Goal: Task Accomplishment & Management: Use online tool/utility

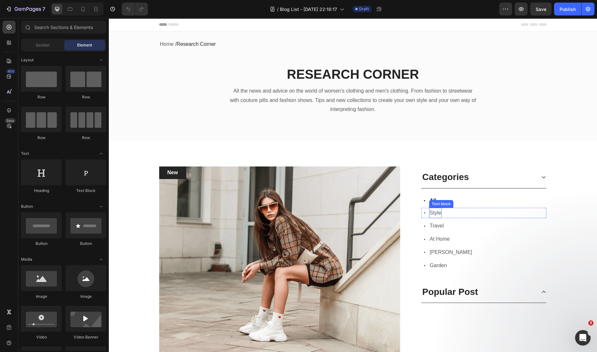
click at [436, 213] on p "Style" at bounding box center [436, 213] width 12 height 9
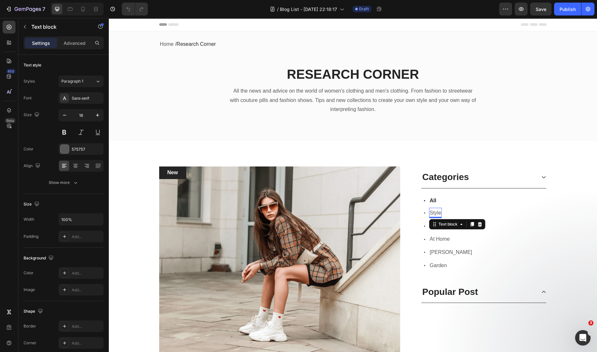
click at [436, 213] on p "Style" at bounding box center [436, 213] width 12 height 9
click at [438, 227] on p "Travel" at bounding box center [437, 226] width 14 height 9
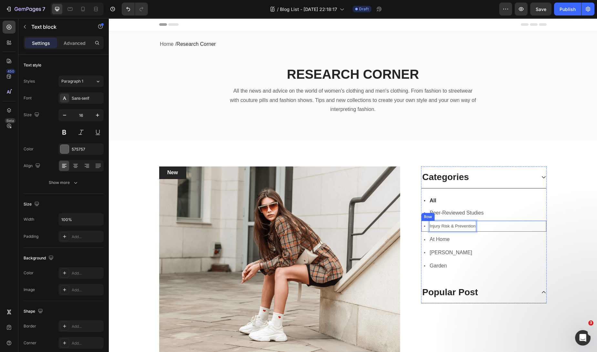
click at [512, 228] on div "Icon Injury Risk & Prevention Text block 0 Row" at bounding box center [483, 226] width 125 height 11
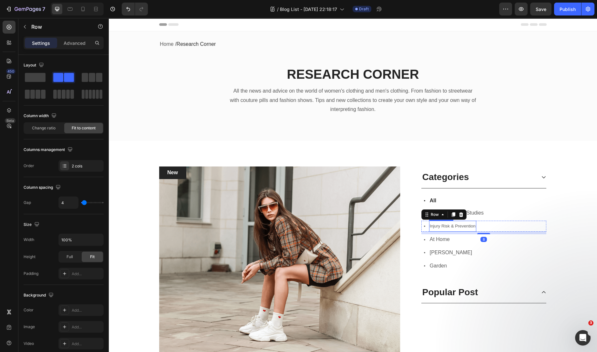
click at [472, 228] on span "Injury Risk & Prevention" at bounding box center [453, 226] width 46 height 5
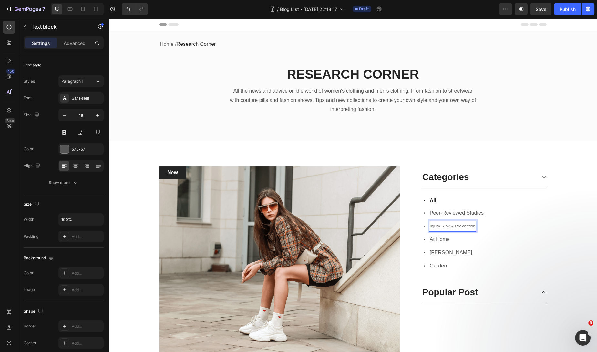
click at [470, 226] on span "Injury Risk & Prevention" at bounding box center [453, 226] width 46 height 5
click at [472, 211] on p "Peer-Reviewed Studies" at bounding box center [457, 213] width 54 height 9
click at [516, 200] on div "Icon All Text block Row" at bounding box center [483, 200] width 125 height 9
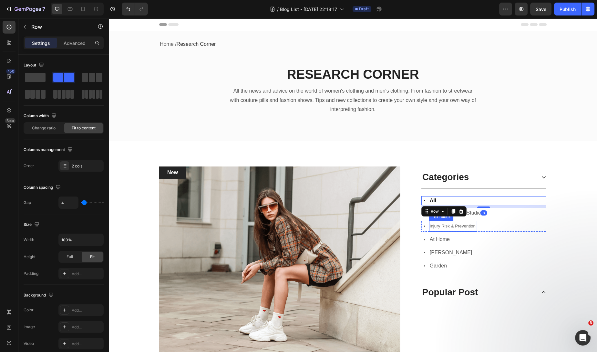
click at [457, 225] on span "Injury Risk & Prevention" at bounding box center [453, 226] width 46 height 5
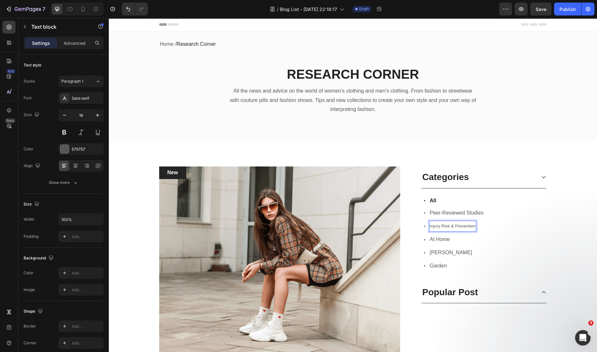
click at [470, 227] on span "Injury Risk & Prevention" at bounding box center [453, 226] width 46 height 5
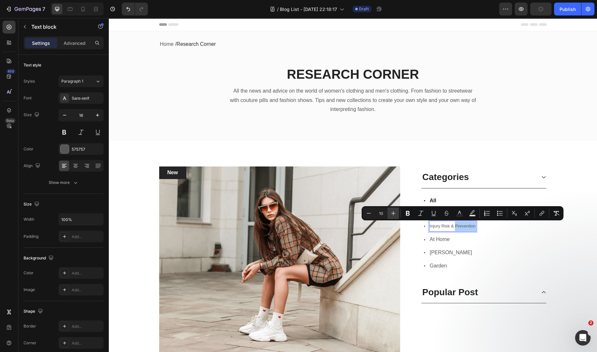
click at [397, 214] on button "Plus" at bounding box center [394, 214] width 12 height 12
type input "12"
drag, startPoint x: 427, startPoint y: 226, endPoint x: 484, endPoint y: 230, distance: 57.3
click at [380, 213] on icon "Editor contextual toolbar" at bounding box center [379, 213] width 6 height 6
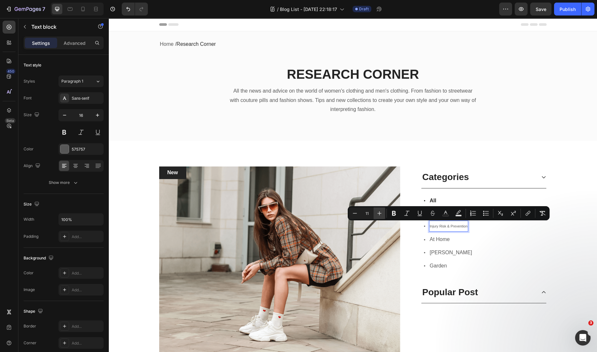
click at [380, 212] on icon "Editor contextual toolbar" at bounding box center [379, 213] width 6 height 6
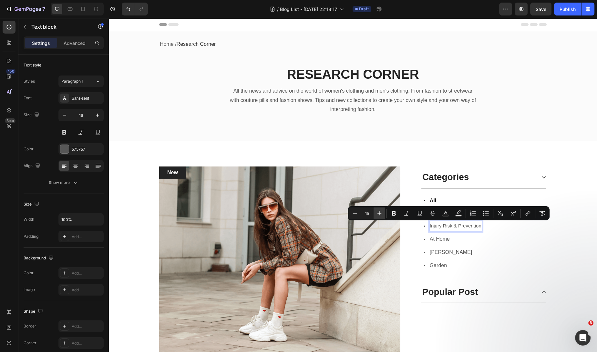
type input "16"
click at [461, 232] on div "Icon All Text block Row Icon Peer-Reviewed Studies Text block Row Icon Injury R…" at bounding box center [483, 235] width 125 height 93
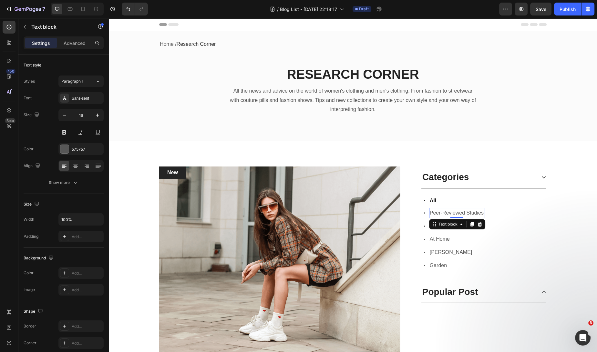
click at [475, 214] on p "Peer-Reviewed Studies" at bounding box center [457, 213] width 54 height 9
click at [481, 212] on div "Peer-Reviewed Studies" at bounding box center [456, 213] width 55 height 11
drag, startPoint x: 428, startPoint y: 212, endPoint x: 485, endPoint y: 213, distance: 56.8
click at [485, 213] on div "Icon Peer-Reviewed Studies Text block 0 Row" at bounding box center [483, 213] width 125 height 11
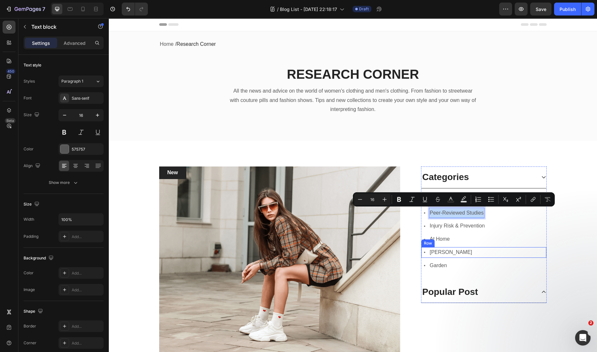
click at [481, 254] on div "Icon [PERSON_NAME] Text block Row" at bounding box center [483, 252] width 125 height 11
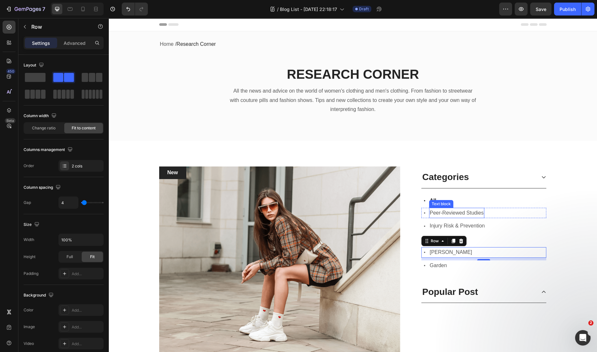
click at [477, 216] on p "Peer-Reviewed Studies" at bounding box center [457, 213] width 54 height 9
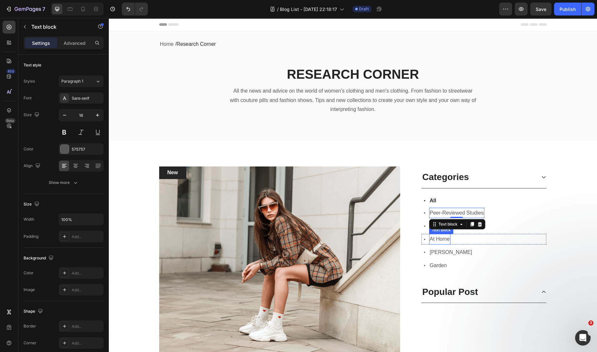
click at [439, 240] on p "At Home" at bounding box center [440, 239] width 20 height 9
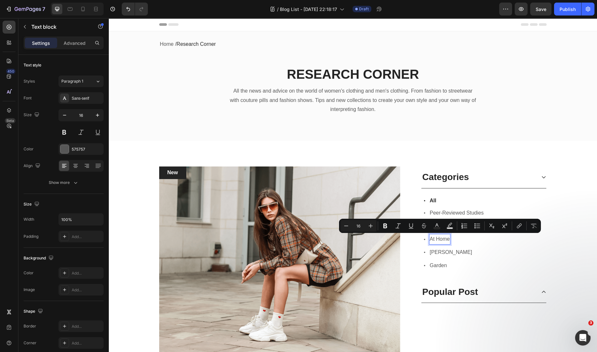
click at [430, 239] on p "At Home" at bounding box center [440, 239] width 20 height 9
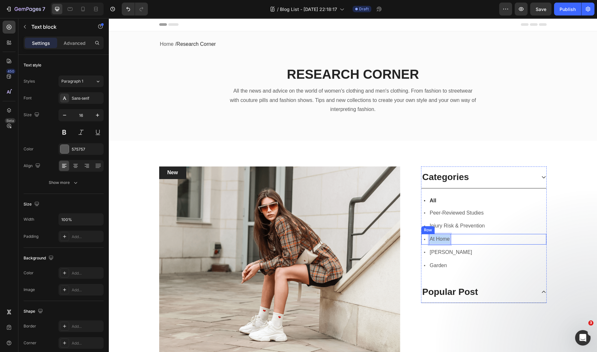
drag, startPoint x: 428, startPoint y: 238, endPoint x: 459, endPoint y: 240, distance: 31.1
click at [459, 240] on div "Icon At Home Text block 0 Row" at bounding box center [483, 239] width 125 height 11
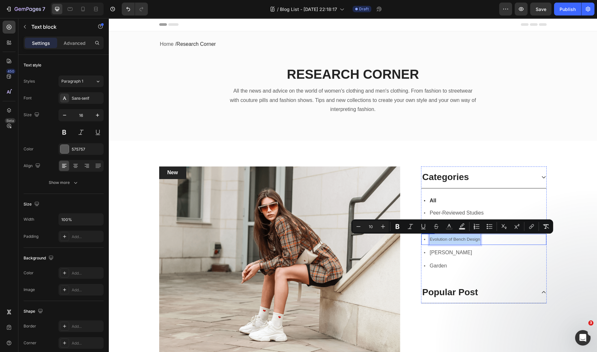
drag, startPoint x: 427, startPoint y: 240, endPoint x: 479, endPoint y: 242, distance: 51.4
click at [383, 229] on icon "Editor contextual toolbar" at bounding box center [383, 226] width 6 height 6
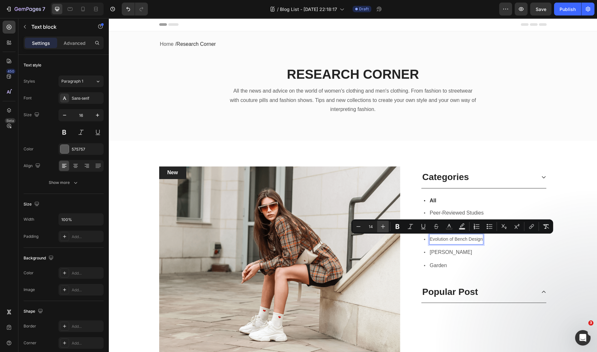
click at [383, 229] on icon "Editor contextual toolbar" at bounding box center [383, 226] width 6 height 6
click at [384, 229] on icon "Editor contextual toolbar" at bounding box center [383, 226] width 6 height 6
type input "16"
click at [435, 252] on p "[PERSON_NAME]" at bounding box center [451, 252] width 43 height 9
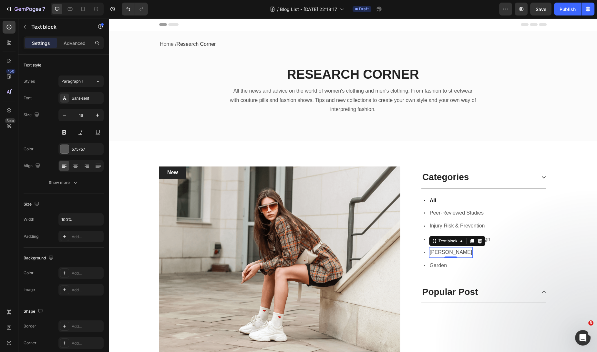
click at [435, 253] on p "[PERSON_NAME]" at bounding box center [451, 252] width 43 height 9
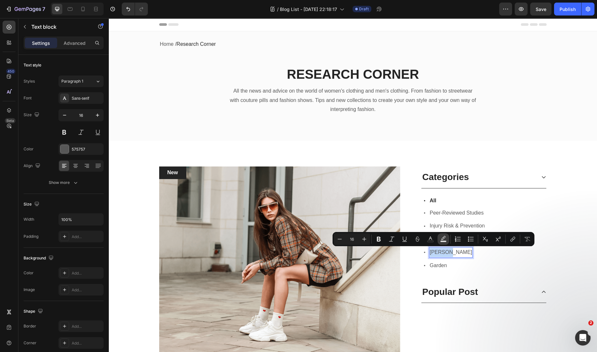
copy p "[PERSON_NAME]"
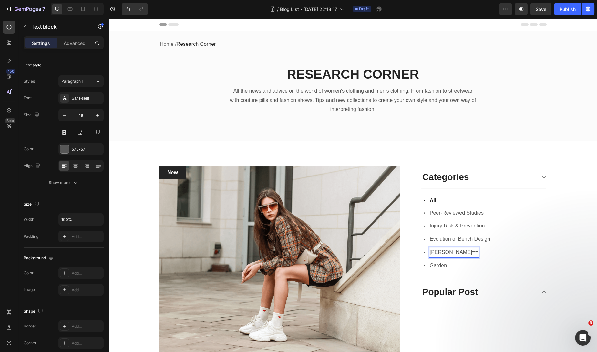
click at [436, 253] on p "[PERSON_NAME]==" at bounding box center [454, 252] width 48 height 9
click at [435, 253] on p "[PERSON_NAME]==" at bounding box center [454, 252] width 48 height 9
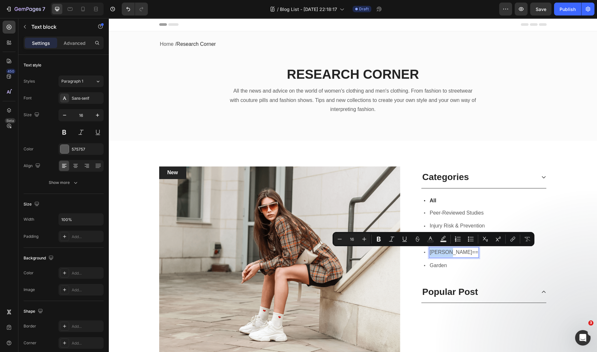
click at [442, 253] on p "[PERSON_NAME]==" at bounding box center [454, 252] width 48 height 9
drag, startPoint x: 446, startPoint y: 252, endPoint x: 425, endPoint y: 253, distance: 21.0
click at [425, 253] on div "Icon [PERSON_NAME]== Text block 0 Row" at bounding box center [483, 252] width 125 height 11
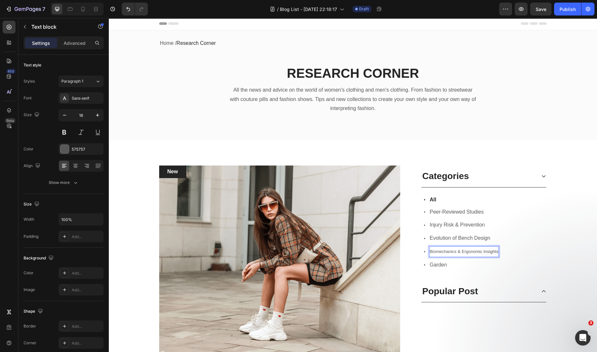
scroll to position [1, 0]
click at [430, 252] on span "Biomechanics & Ergonomic Insights" at bounding box center [464, 251] width 69 height 5
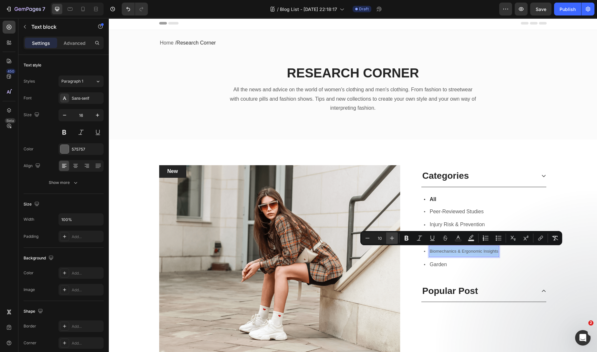
click at [389, 238] on icon "Editor contextual toolbar" at bounding box center [392, 238] width 6 height 6
click at [390, 238] on icon "Editor contextual toolbar" at bounding box center [392, 238] width 6 height 6
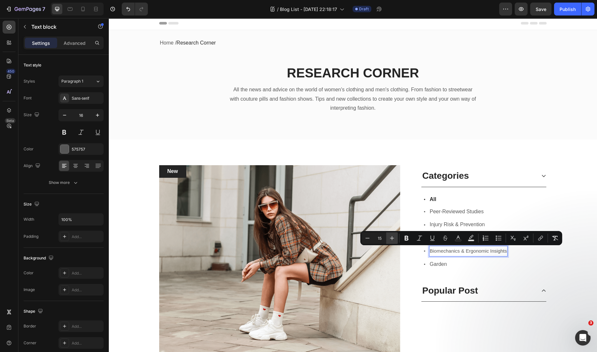
click at [390, 238] on icon "Editor contextual toolbar" at bounding box center [392, 238] width 6 height 6
type input "16"
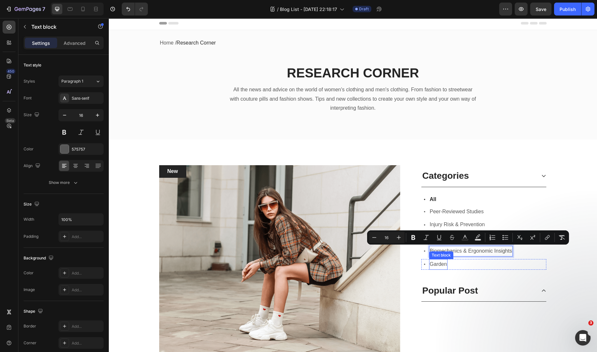
click at [433, 265] on p "Garden" at bounding box center [438, 264] width 17 height 9
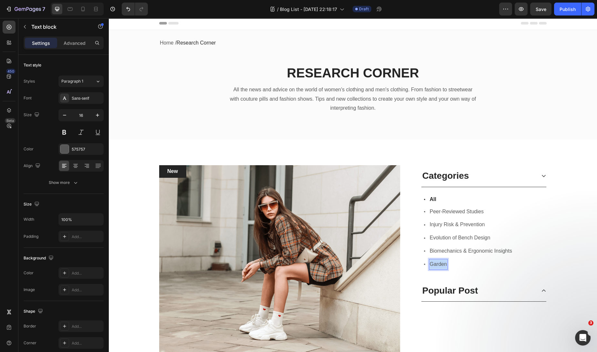
click at [434, 265] on p "Garden" at bounding box center [438, 264] width 17 height 9
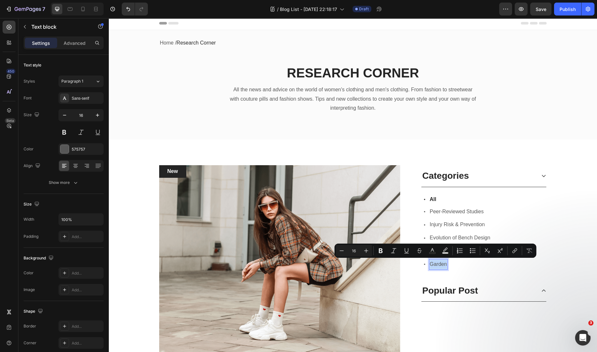
click at [434, 265] on p "Garden" at bounding box center [438, 264] width 17 height 9
click at [432, 265] on p "Garden" at bounding box center [438, 264] width 17 height 9
click at [430, 264] on p "Garden" at bounding box center [438, 264] width 17 height 9
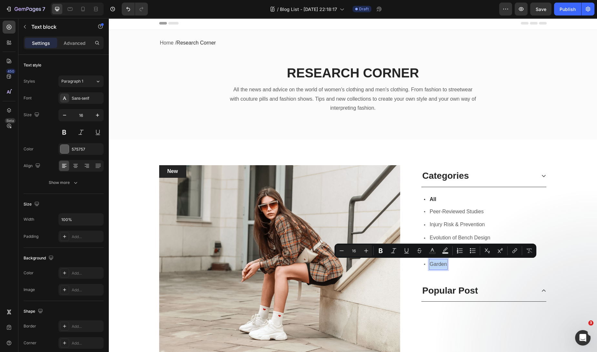
click at [430, 264] on p "Garden" at bounding box center [438, 264] width 17 height 9
click at [440, 262] on p "Garden" at bounding box center [438, 264] width 17 height 9
drag, startPoint x: 444, startPoint y: 264, endPoint x: 427, endPoint y: 263, distance: 17.5
click at [425, 265] on div "Icon Garden Text block 0 Row" at bounding box center [483, 264] width 125 height 11
type input "10"
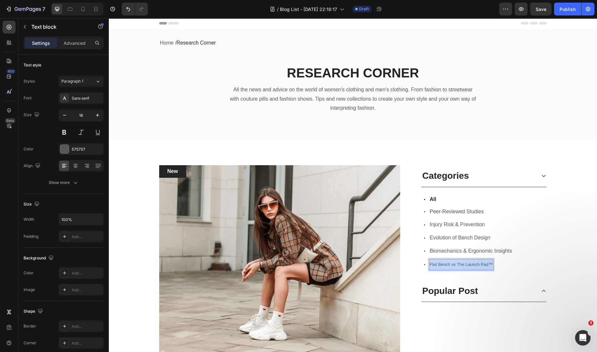
click at [430, 264] on span "Flat Bench vs The Launch Pad™" at bounding box center [461, 264] width 63 height 5
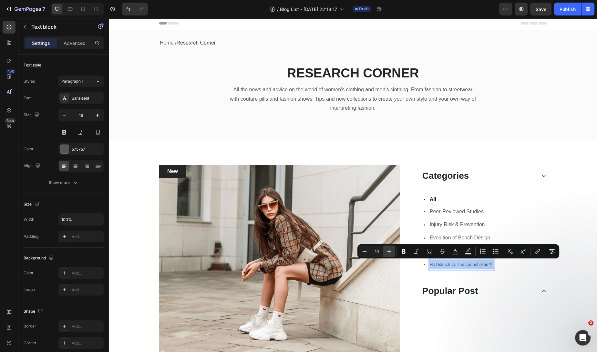
click at [389, 253] on icon "Editor contextual toolbar" at bounding box center [389, 251] width 6 height 6
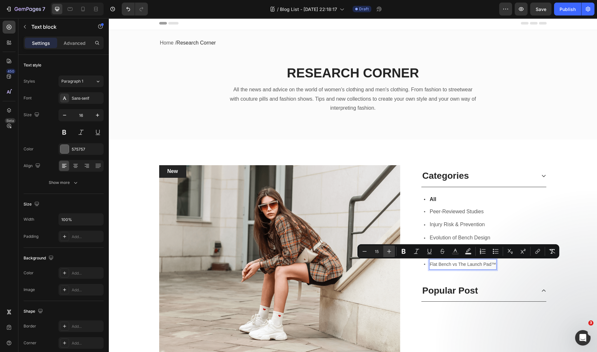
click at [389, 253] on icon "Editor contextual toolbar" at bounding box center [389, 251] width 6 height 6
type input "16"
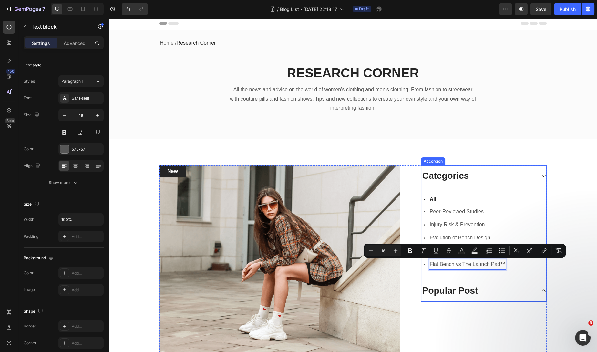
click at [481, 280] on div "Popular Post" at bounding box center [483, 291] width 125 height 22
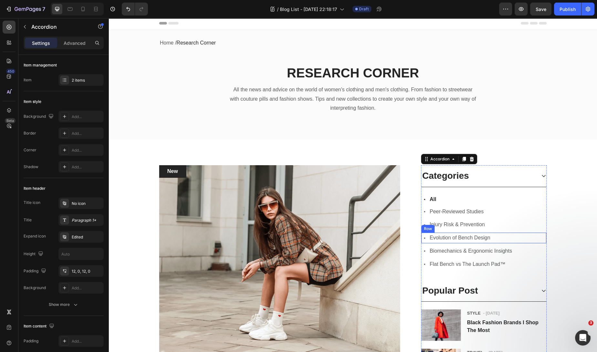
scroll to position [118, 0]
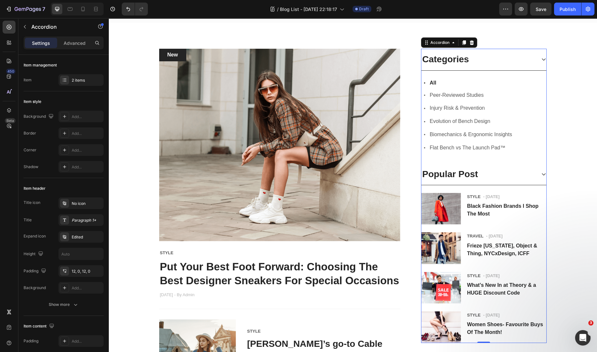
click at [542, 56] on div "Categories" at bounding box center [483, 60] width 125 height 22
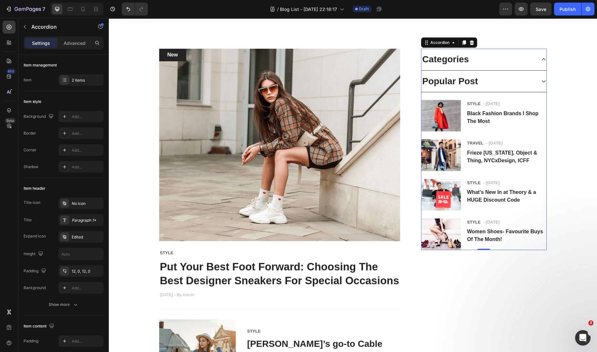
click at [542, 57] on icon at bounding box center [543, 59] width 5 height 5
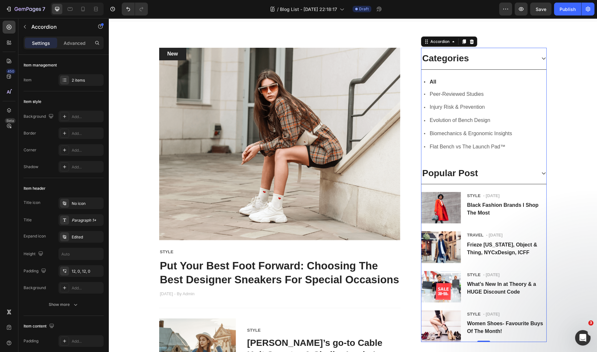
scroll to position [119, 0]
click at [460, 92] on p "Peer-Reviewed Studies" at bounding box center [457, 93] width 54 height 9
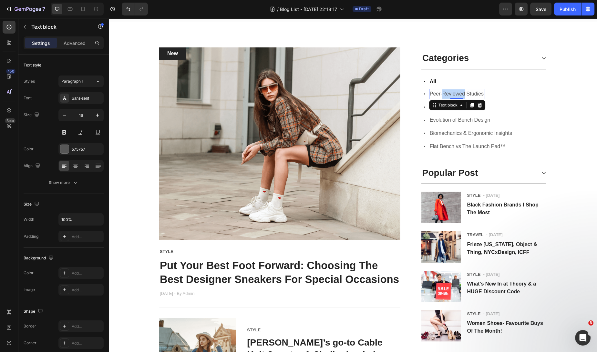
click at [460, 92] on p "Peer-Reviewed Studies" at bounding box center [457, 93] width 54 height 9
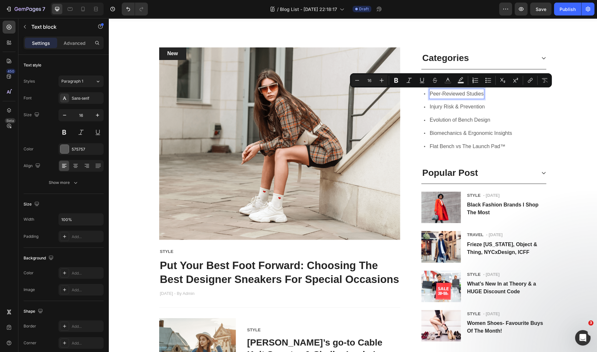
click at [479, 94] on p "Peer-Reviewed Studies" at bounding box center [457, 93] width 54 height 9
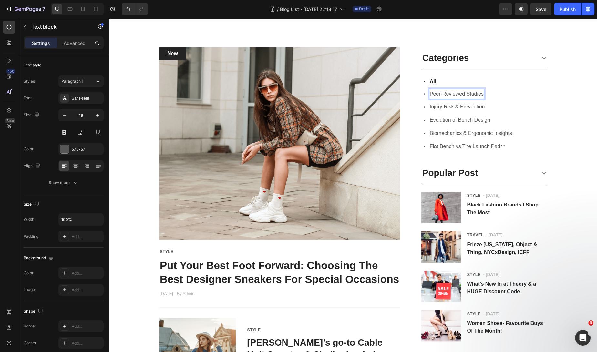
click at [479, 95] on p "Peer-Reviewed Studies" at bounding box center [457, 93] width 54 height 9
drag, startPoint x: 480, startPoint y: 94, endPoint x: 412, endPoint y: 93, distance: 68.5
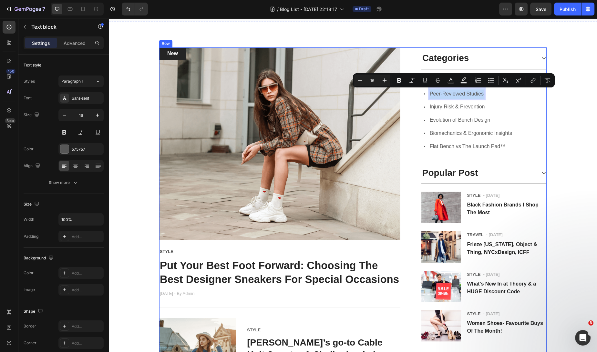
type input "10"
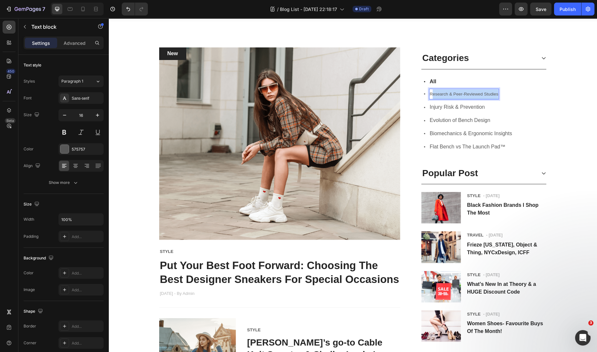
click at [430, 96] on span "Research & Peer-Reviewed Studies" at bounding box center [464, 94] width 69 height 5
click at [430, 95] on span "Research & Peer-Reviewed Studies" at bounding box center [464, 94] width 69 height 5
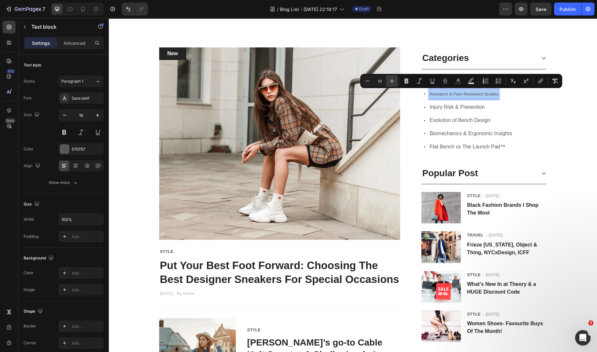
click at [392, 81] on icon "Editor contextual toolbar" at bounding box center [392, 81] width 4 height 4
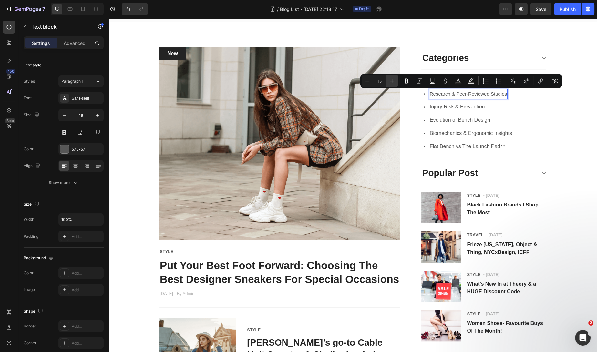
click at [392, 81] on icon "Editor contextual toolbar" at bounding box center [392, 81] width 4 height 4
type input "16"
click at [487, 108] on div "Icon Injury Risk & Prevention Text block Row" at bounding box center [483, 107] width 125 height 11
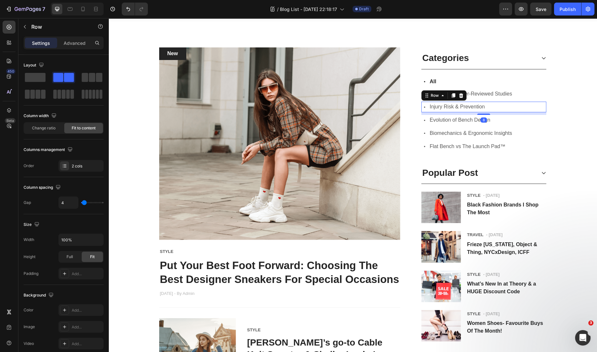
click at [491, 107] on div "Icon Injury Risk & Prevention Text block Row 8" at bounding box center [483, 107] width 125 height 11
click at [450, 108] on span "Injury Risk & Prevention" at bounding box center [457, 106] width 55 height 5
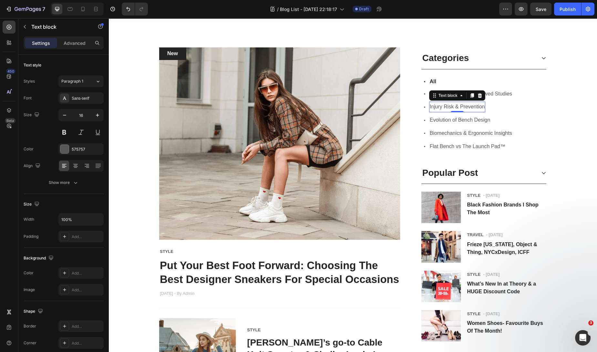
click at [450, 108] on span "Injury Risk & Prevention" at bounding box center [457, 106] width 55 height 5
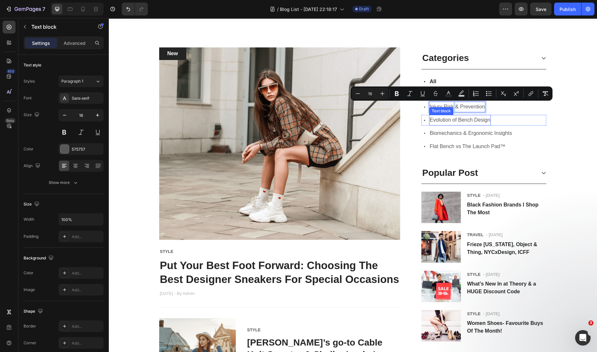
click at [483, 122] on span "Evolution of Bench Design" at bounding box center [460, 119] width 61 height 5
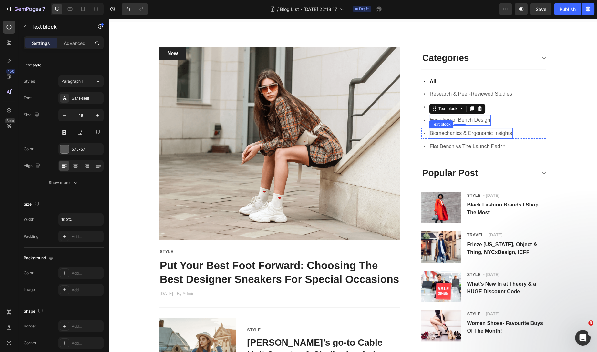
click at [484, 134] on span "Biomechanics & Ergonomic Insights" at bounding box center [471, 132] width 82 height 5
click at [473, 87] on div "Icon All Text block Row Icon Research & Peer-Reviewed Studies Text block Row Ic…" at bounding box center [483, 115] width 125 height 93
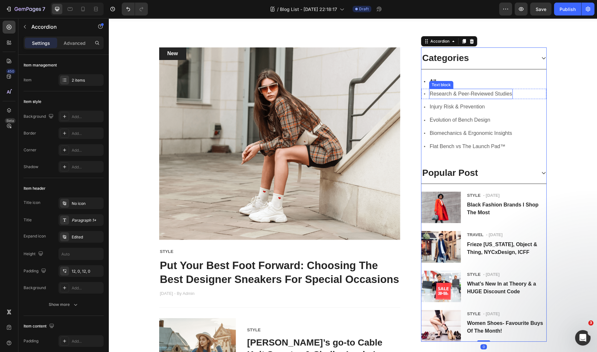
click at [474, 94] on span "Research & Peer-Reviewed Studies" at bounding box center [471, 93] width 82 height 5
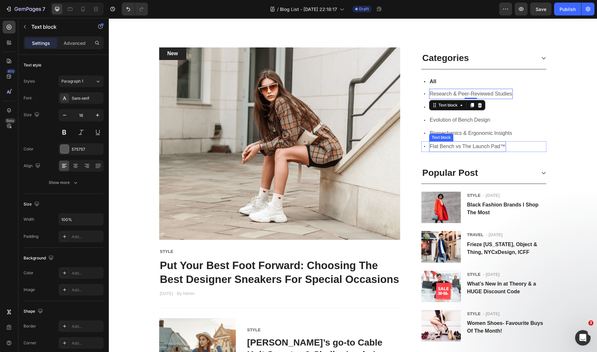
click at [480, 146] on span "Flat Bench vs The Launch Pad™" at bounding box center [468, 146] width 76 height 5
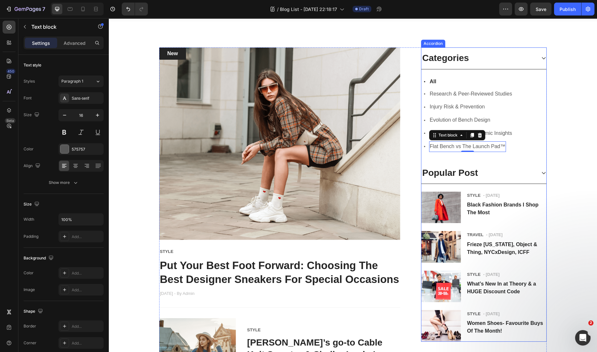
click at [489, 60] on div "Categories" at bounding box center [478, 58] width 115 height 14
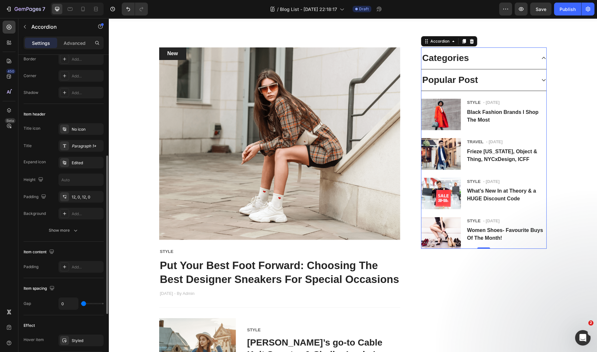
scroll to position [117, 0]
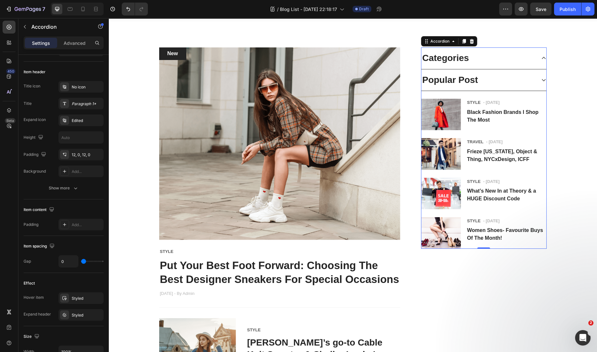
click at [502, 53] on div "Categories" at bounding box center [478, 58] width 115 height 14
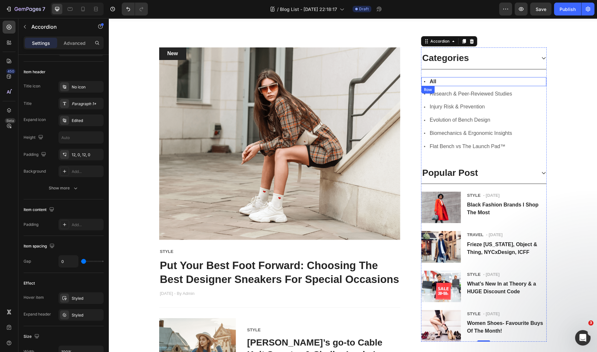
click at [473, 80] on div "Icon All Text block Row" at bounding box center [483, 81] width 125 height 9
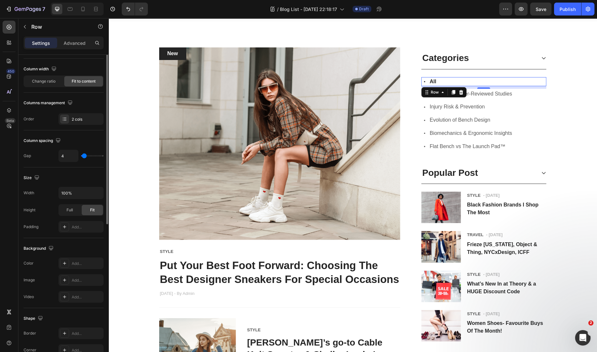
scroll to position [150, 0]
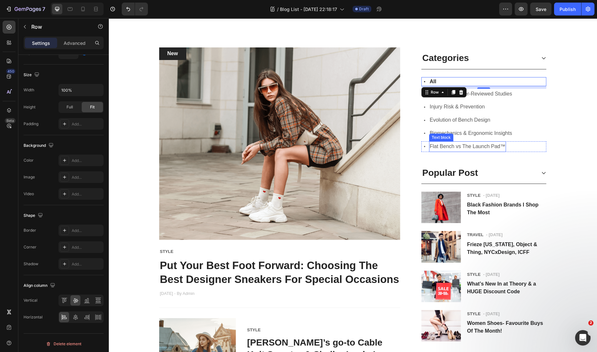
click at [465, 146] on span "Flat Bench vs The Launch Pad™" at bounding box center [468, 146] width 76 height 5
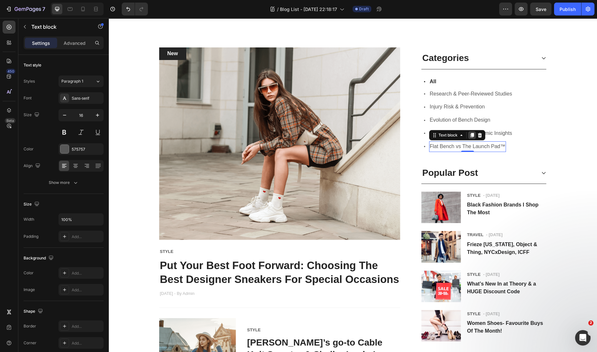
click at [470, 135] on icon at bounding box center [472, 135] width 4 height 5
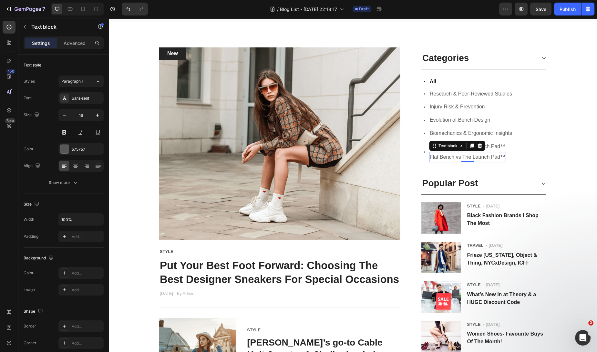
click at [514, 160] on div "Icon Flat Bench vs The Launch Pad™ Text block Flat Bench vs The Launch Pad™ Tex…" at bounding box center [483, 151] width 125 height 21
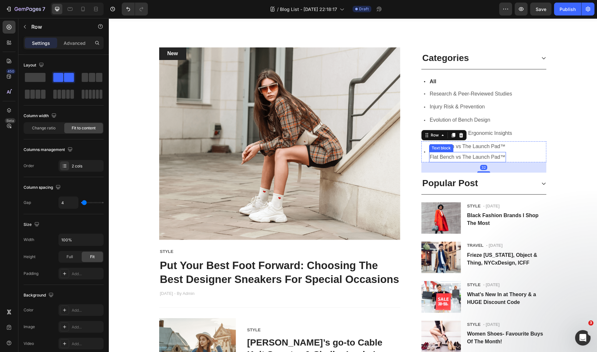
click at [450, 154] on span "Flat Bench vs The Launch Pad™" at bounding box center [468, 156] width 76 height 5
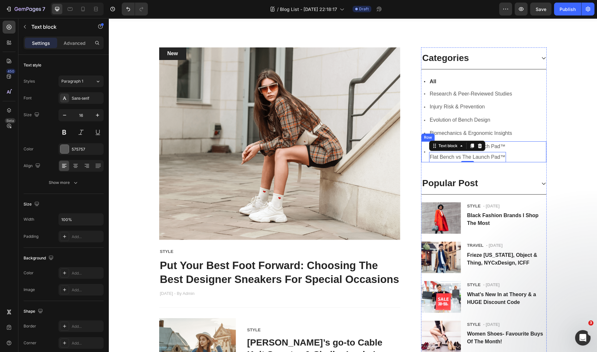
click at [507, 148] on div "Icon Flat Bench vs The Launch Pad™ Text block Flat Bench vs The Launch Pad™ Tex…" at bounding box center [483, 151] width 125 height 21
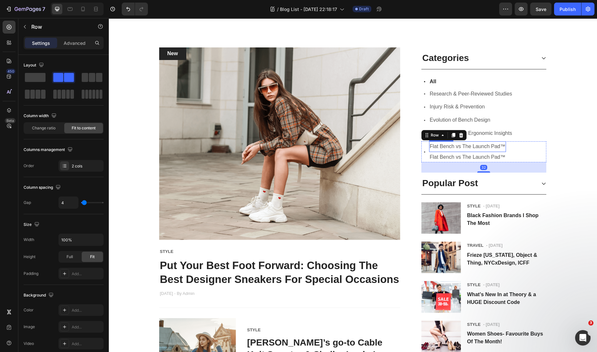
click at [465, 146] on span "Flat Bench vs The Launch Pad™" at bounding box center [468, 146] width 76 height 5
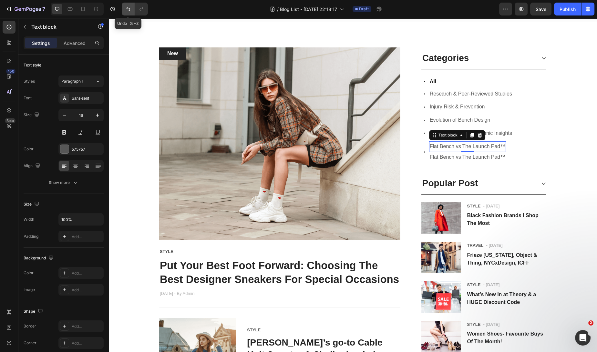
click at [131, 11] on button "Undo/Redo" at bounding box center [128, 9] width 13 height 13
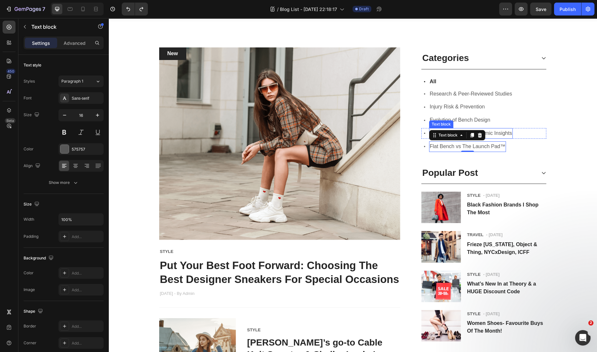
click at [499, 134] on span "Biomechanics & Ergonomic Insights" at bounding box center [471, 132] width 82 height 5
click at [66, 45] on p "Advanced" at bounding box center [75, 43] width 22 height 7
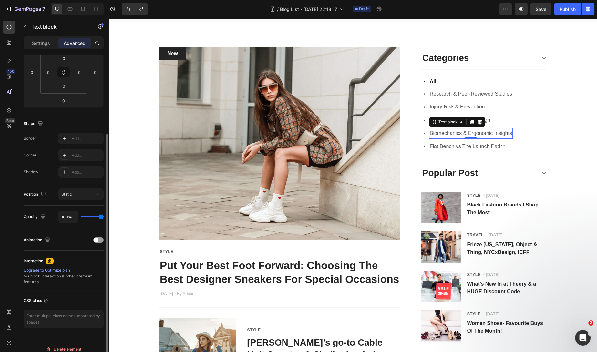
scroll to position [113, 0]
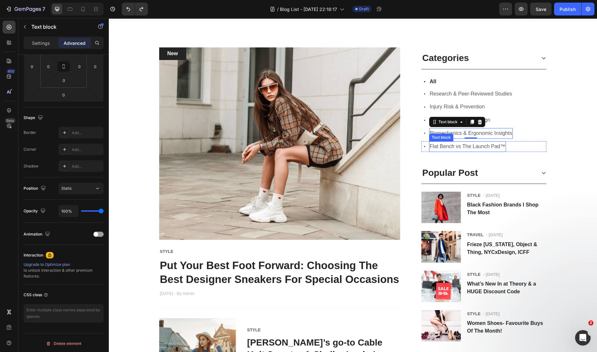
click at [474, 147] on span "Flat Bench vs The Launch Pad™" at bounding box center [468, 146] width 76 height 5
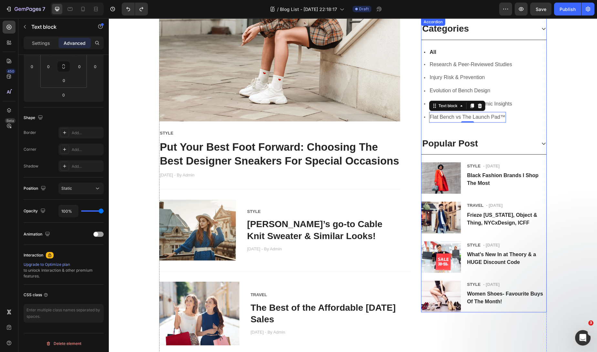
scroll to position [237, 0]
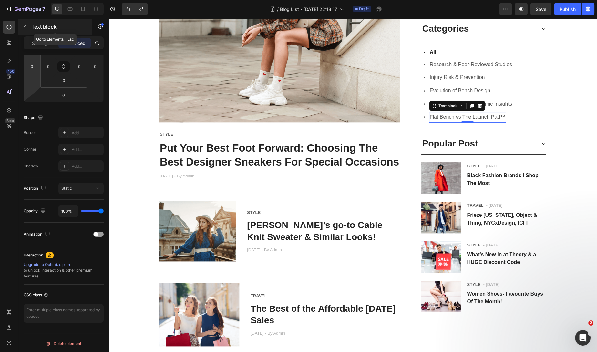
click at [31, 27] on p "Text block" at bounding box center [58, 27] width 55 height 8
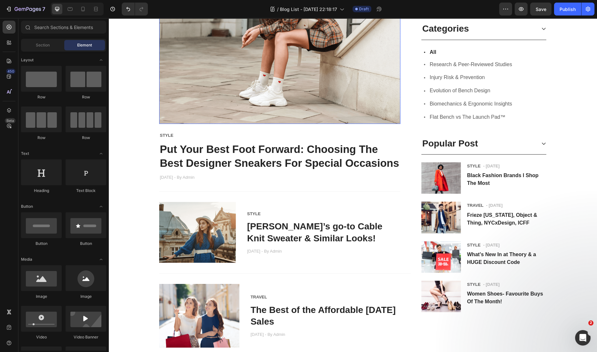
scroll to position [235, 0]
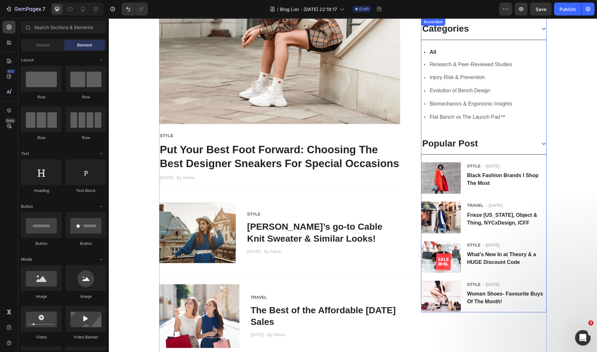
click at [436, 33] on div "Categories" at bounding box center [445, 29] width 49 height 14
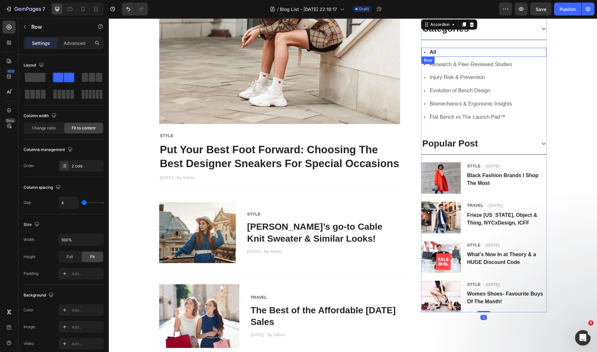
click at [436, 47] on div "Icon All Text block Row" at bounding box center [483, 51] width 125 height 9
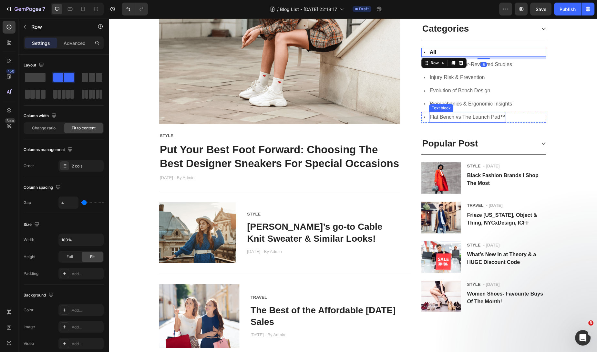
click at [438, 118] on span "Flat Bench vs The Launch Pad™" at bounding box center [468, 116] width 76 height 5
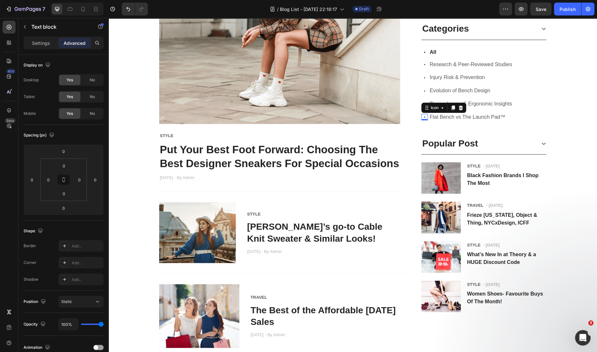
click at [424, 117] on icon at bounding box center [424, 117] width 1 height 1
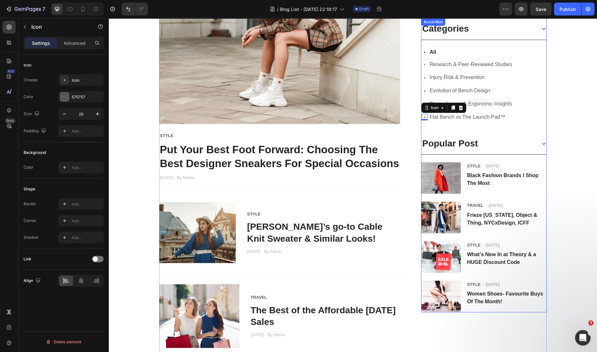
click at [422, 123] on div "Icon All Text block Row Icon Research & Peer-Reviewed Studies Text block Row Ic…" at bounding box center [483, 86] width 125 height 93
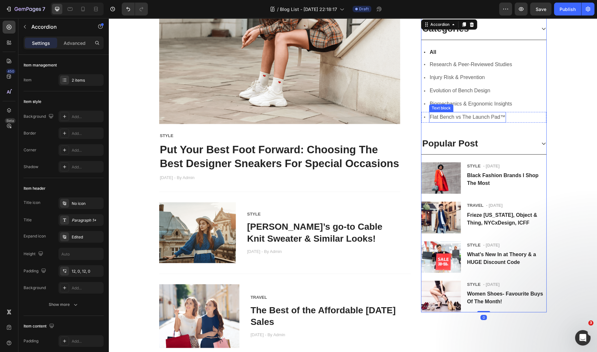
click at [430, 117] on span "Flat Bench vs The Launch Pad™" at bounding box center [468, 116] width 76 height 5
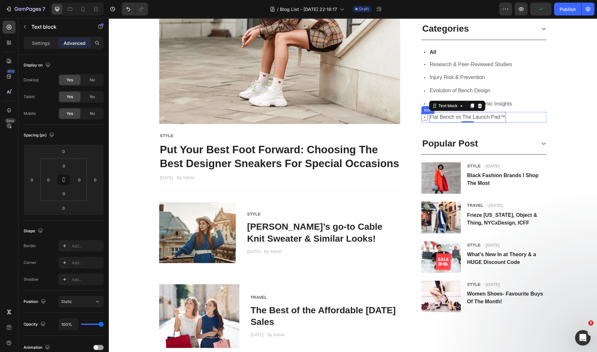
click at [421, 118] on div "Icon" at bounding box center [424, 117] width 6 height 6
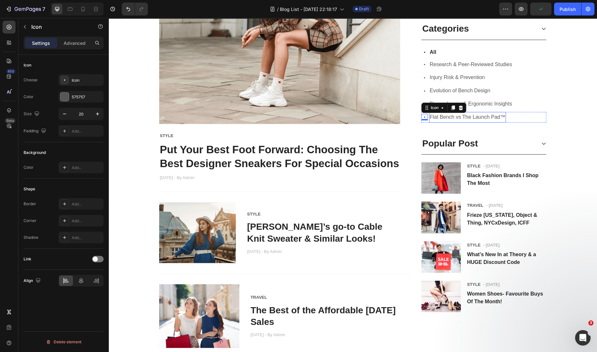
click at [445, 119] on span "Flat Bench vs The Launch Pad™" at bounding box center [468, 116] width 76 height 5
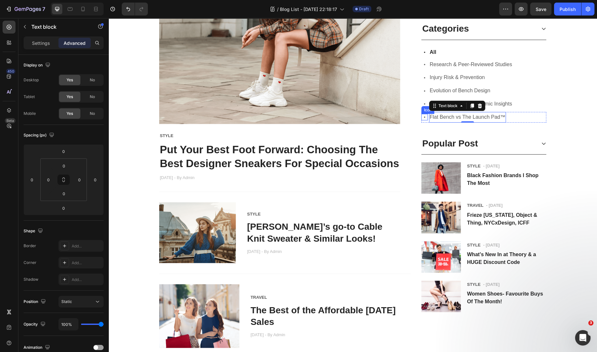
click at [421, 117] on icon at bounding box center [424, 117] width 6 height 6
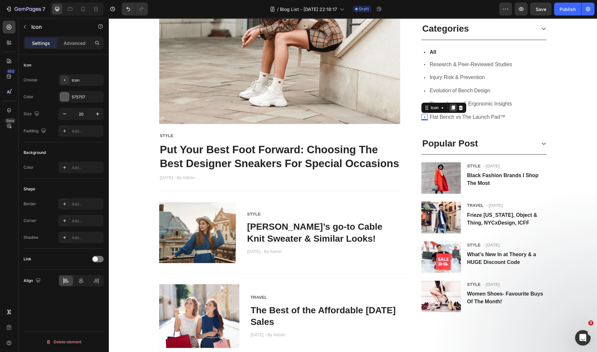
click at [452, 109] on icon at bounding box center [453, 108] width 4 height 5
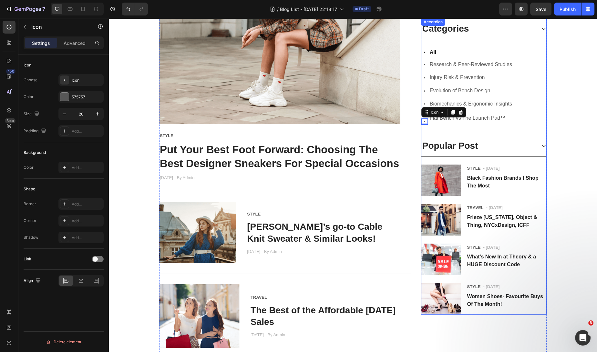
click at [464, 136] on div "Popular Post" at bounding box center [483, 146] width 125 height 22
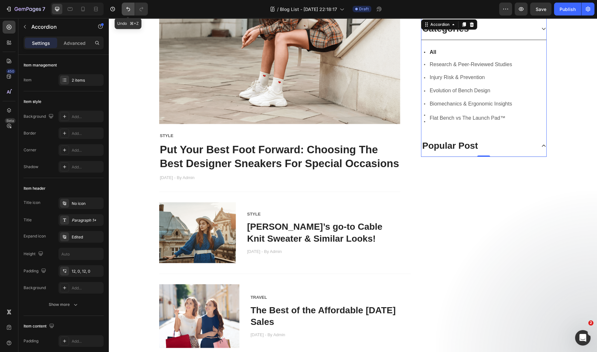
click at [127, 10] on icon "Undo/Redo" at bounding box center [128, 9] width 6 height 6
click at [499, 101] on span "Biomechanics & Ergonomic Insights" at bounding box center [471, 103] width 82 height 5
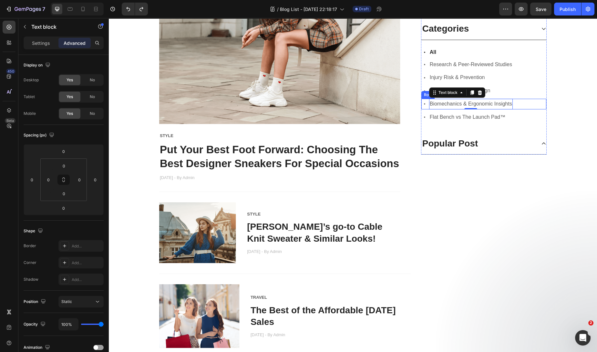
click at [523, 102] on div "Icon Biomechanics & Ergonomic Insights Text block 0 Row" at bounding box center [483, 104] width 125 height 11
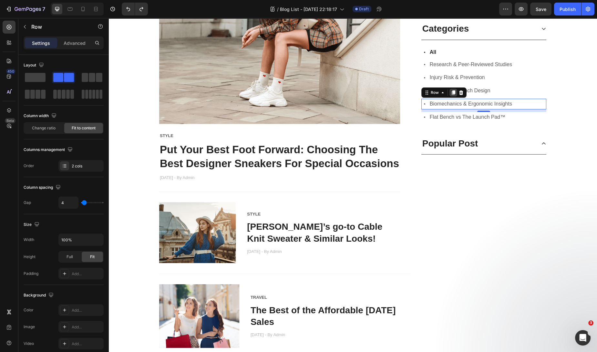
click at [451, 92] on icon at bounding box center [453, 92] width 4 height 5
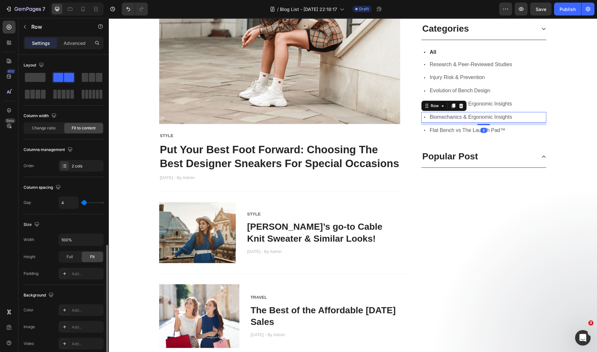
scroll to position [113, 0]
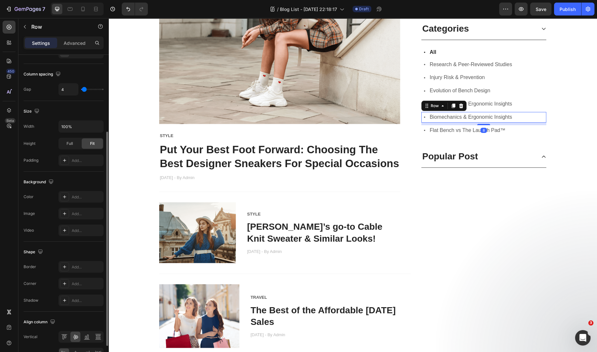
click at [527, 119] on div "Icon Biomechanics & Ergonomic Insights Text block Row 8" at bounding box center [483, 117] width 125 height 11
click at [503, 102] on span "Biomechanics & Ergonomic Insights" at bounding box center [471, 103] width 82 height 5
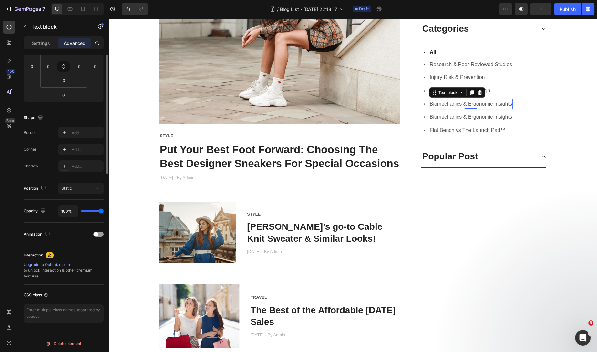
scroll to position [0, 0]
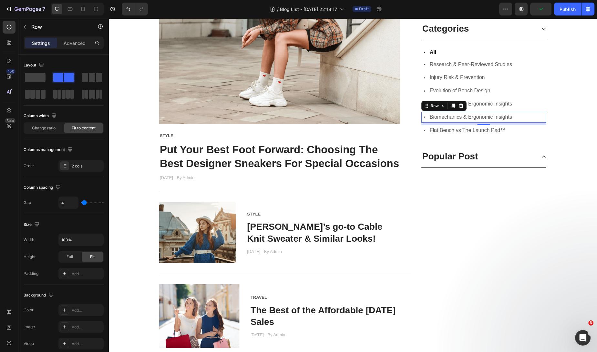
click at [528, 116] on div "Icon Biomechanics & Ergonomic Insights Text block Row 0" at bounding box center [483, 117] width 125 height 11
click at [451, 104] on icon at bounding box center [453, 106] width 4 height 5
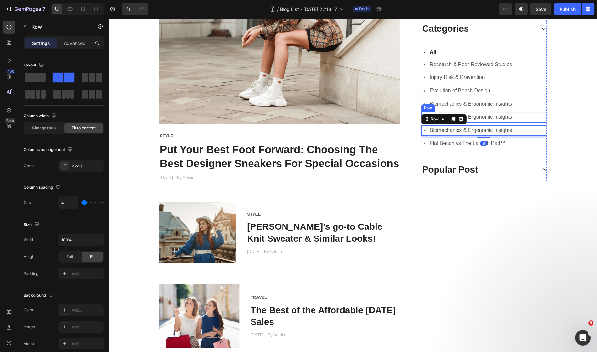
click at [520, 119] on div "Icon Biomechanics & Ergonomic Insights Text block Row" at bounding box center [483, 117] width 125 height 11
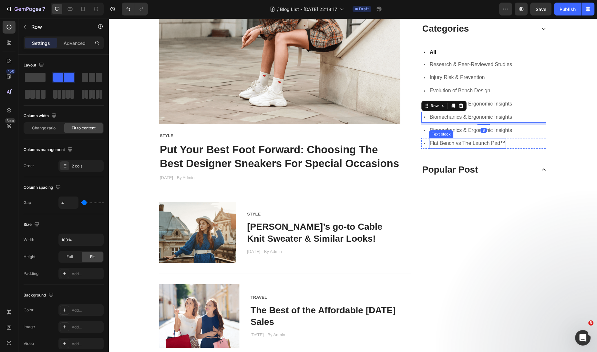
click at [482, 145] on span "Flat Bench vs The Launch Pad™" at bounding box center [468, 142] width 76 height 5
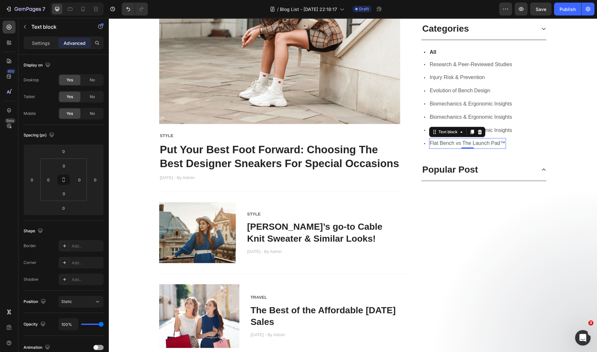
click at [498, 143] on span "Flat Bench vs The Launch Pad™" at bounding box center [468, 142] width 76 height 5
click at [430, 144] on span "Flat Bench vs The Launch Pad™" at bounding box center [468, 142] width 76 height 5
click at [502, 141] on span "Flat Bench vs The Launch Pad™" at bounding box center [468, 142] width 76 height 5
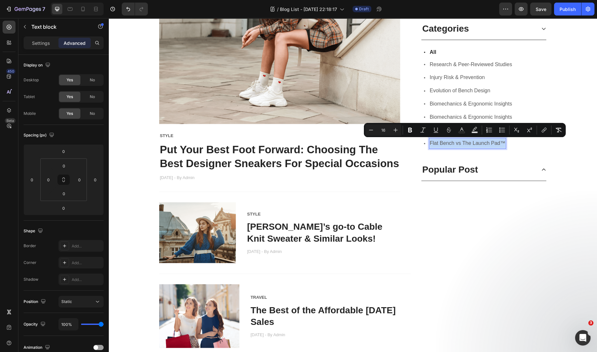
copy span "Flat Bench vs The Launch Pad™"
click at [502, 116] on span "Biomechanics & Ergonomic Insights" at bounding box center [471, 116] width 82 height 5
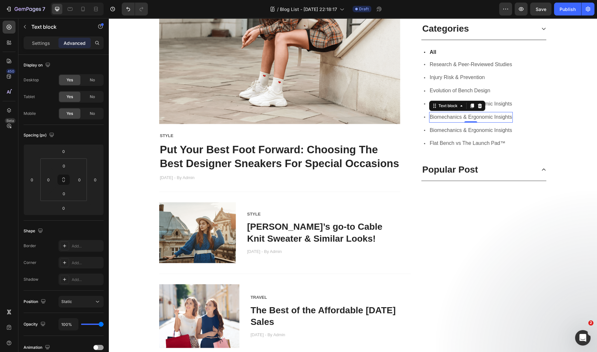
click at [506, 117] on span "Biomechanics & Ergonomic Insights" at bounding box center [471, 116] width 82 height 5
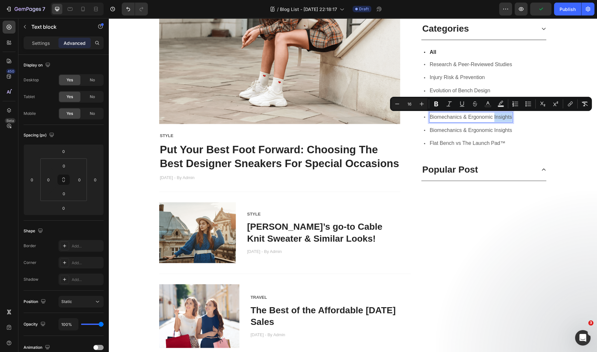
click at [430, 116] on span "Biomechanics & Ergonomic Insights" at bounding box center [471, 116] width 82 height 5
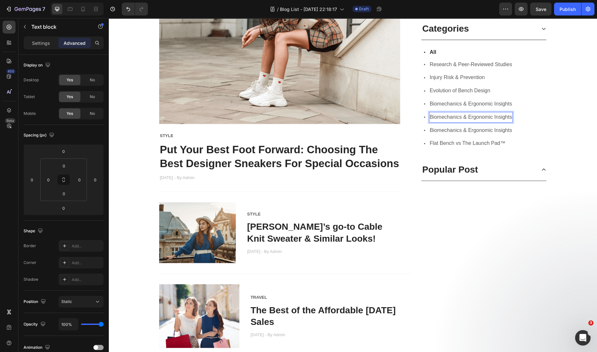
click at [509, 117] on span "Biomechanics & Ergonomic Insights" at bounding box center [471, 116] width 82 height 5
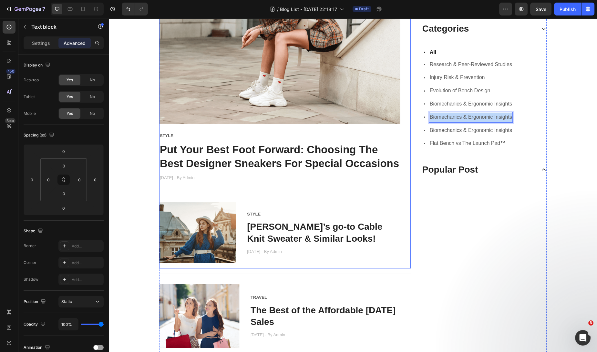
drag, startPoint x: 508, startPoint y: 118, endPoint x: 406, endPoint y: 115, distance: 102.1
click at [406, 115] on div "New Text block Row Image Row STYLE Text block Put Your Best Foot Forward: Choos…" at bounding box center [353, 256] width 388 height 648
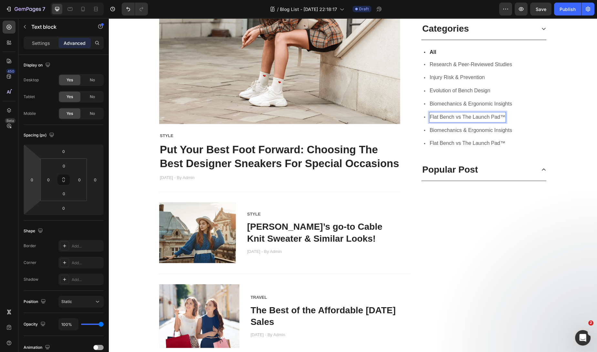
click at [503, 131] on span "Biomechanics & Ergonomic Insights" at bounding box center [471, 129] width 82 height 5
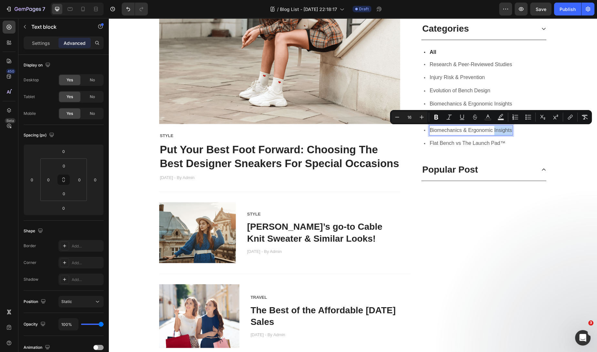
click at [430, 133] on p "Biomechanics & Ergonomic Insights" at bounding box center [471, 130] width 82 height 9
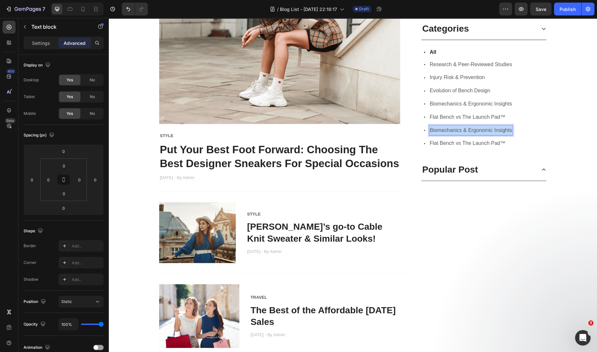
click at [506, 131] on span "Biomechanics & Ergonomic Insights" at bounding box center [471, 129] width 82 height 5
click at [467, 130] on span "Real-World Applications" at bounding box center [453, 130] width 46 height 5
click at [439, 129] on span "Real-World Applications" at bounding box center [453, 130] width 46 height 5
drag, startPoint x: 428, startPoint y: 129, endPoint x: 481, endPoint y: 129, distance: 52.6
click at [445, 130] on span "Real-World Applications" at bounding box center [453, 130] width 46 height 5
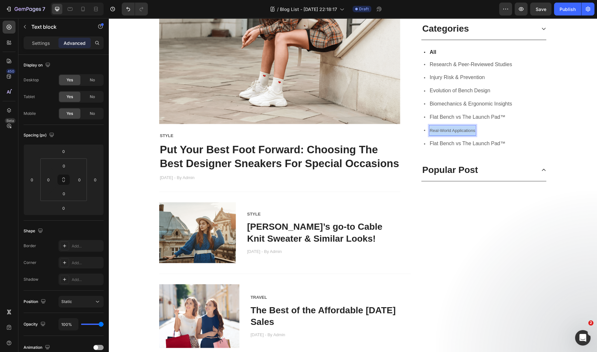
drag, startPoint x: 428, startPoint y: 129, endPoint x: 465, endPoint y: 130, distance: 36.8
click at [45, 42] on p "Settings" at bounding box center [41, 43] width 18 height 7
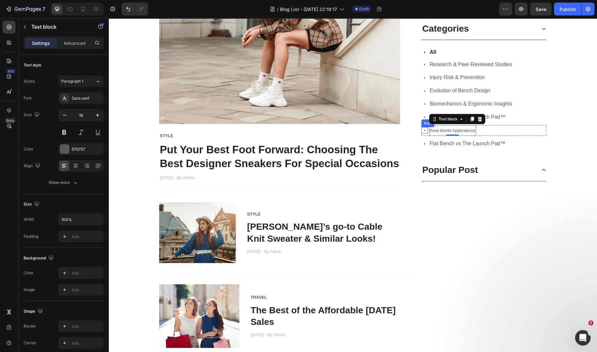
click at [424, 132] on icon at bounding box center [424, 130] width 6 height 6
click at [430, 131] on span "Real-World Applications" at bounding box center [453, 130] width 46 height 5
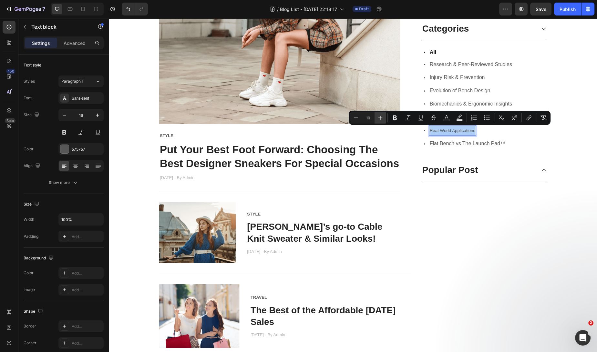
click at [384, 118] on button "Plus" at bounding box center [381, 118] width 12 height 12
click at [383, 118] on icon "Editor contextual toolbar" at bounding box center [380, 118] width 6 height 6
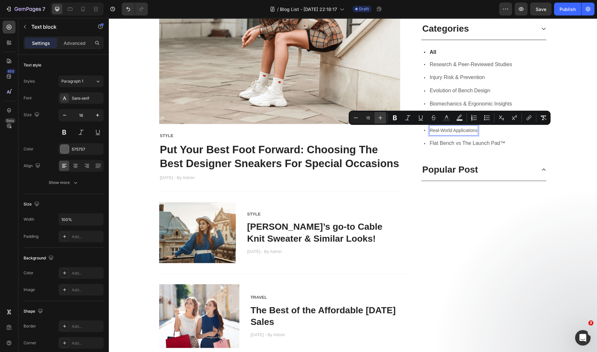
click at [383, 118] on icon "Editor contextual toolbar" at bounding box center [380, 118] width 6 height 6
type input "16"
click at [484, 143] on span "Flat Bench vs The Launch Pad™" at bounding box center [468, 142] width 76 height 5
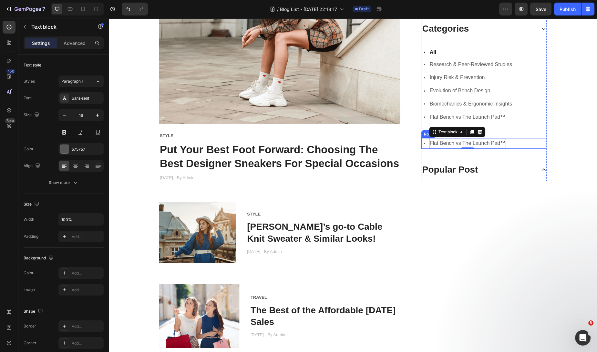
click at [529, 119] on div "Icon Flat Bench vs The Launch Pad™ Text block Row" at bounding box center [483, 117] width 125 height 11
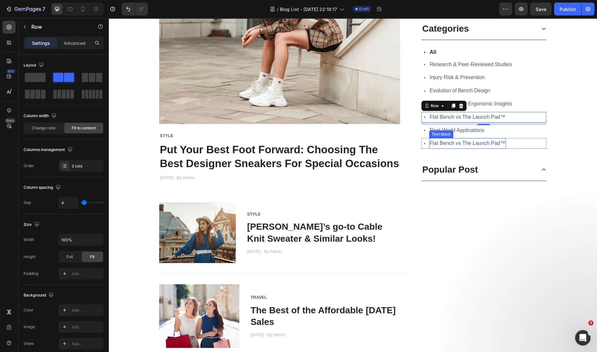
click at [493, 141] on span "Flat Bench vs The Launch Pad™" at bounding box center [468, 142] width 76 height 5
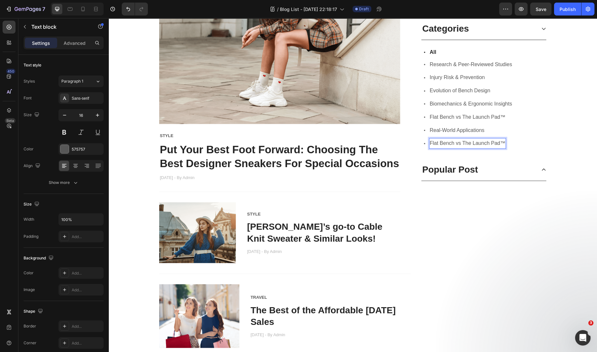
click at [501, 143] on span "Flat Bench vs The Launch Pad™" at bounding box center [468, 142] width 76 height 5
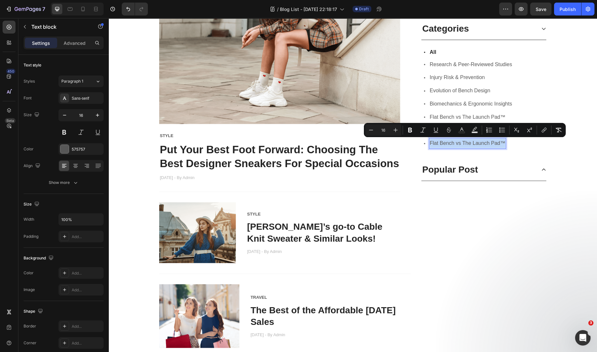
drag, startPoint x: 501, startPoint y: 143, endPoint x: 439, endPoint y: 140, distance: 61.4
click at [430, 142] on span "Flat Bench vs The Launch Pad™" at bounding box center [468, 142] width 76 height 5
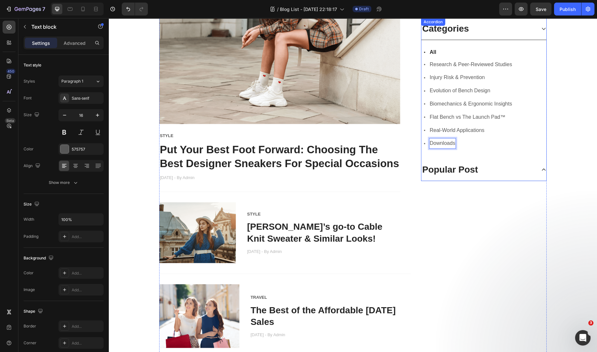
click at [490, 154] on div "Icon All Text block Row Icon Research & Peer-Reviewed Studies Text block Row Ic…" at bounding box center [483, 99] width 125 height 119
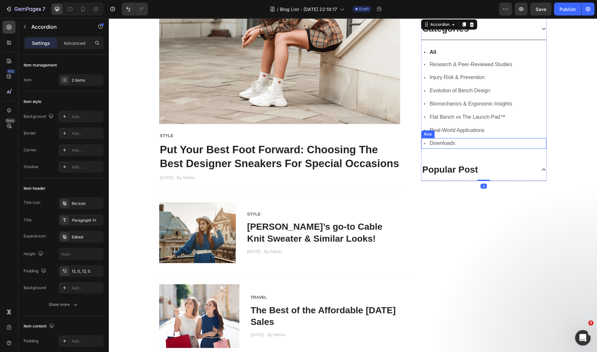
click at [467, 142] on div "Icon Downloads Text block Row" at bounding box center [483, 143] width 125 height 11
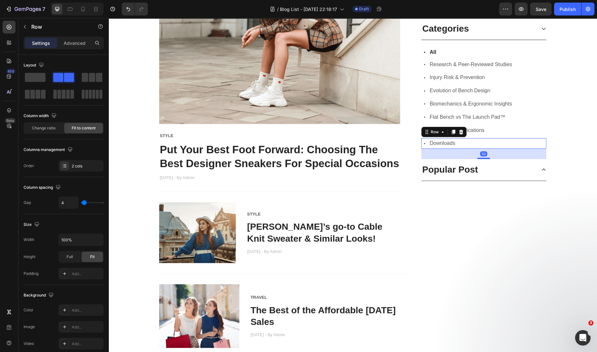
click at [526, 141] on div "Icon Downloads Text block Row 32" at bounding box center [483, 143] width 125 height 11
click at [531, 117] on div "Icon Flat Bench vs The Launch Pad™ Text block Row" at bounding box center [483, 117] width 125 height 11
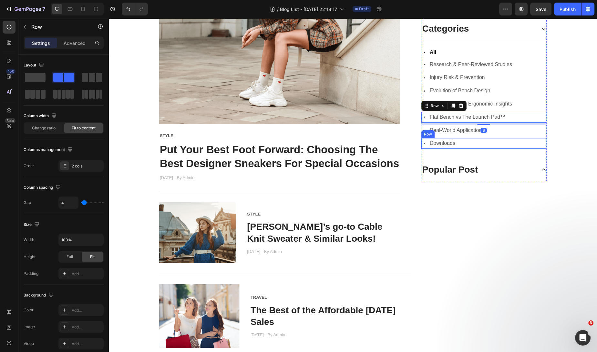
click at [531, 142] on div "Icon Downloads Text block Row" at bounding box center [483, 143] width 125 height 11
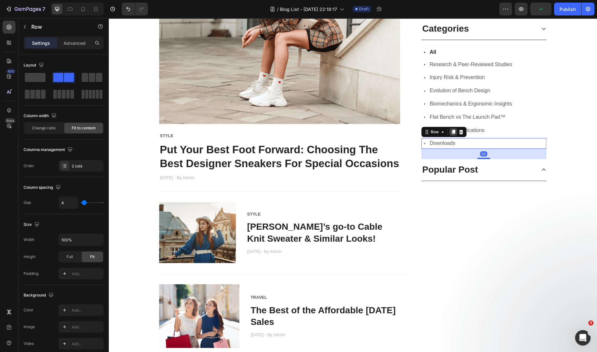
click at [451, 130] on icon at bounding box center [453, 132] width 4 height 5
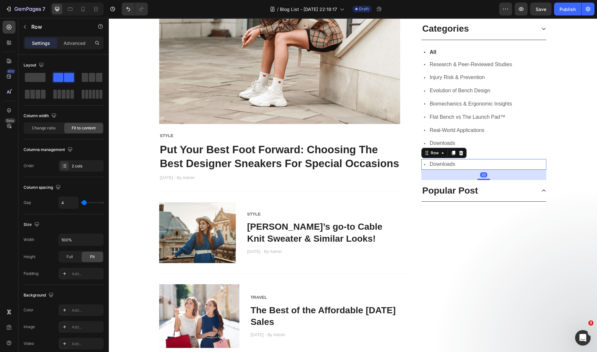
click at [457, 163] on div "Icon Downloads Text block Row 32" at bounding box center [483, 164] width 125 height 11
click at [493, 126] on div "Icon Real-World Applications Text block Row" at bounding box center [483, 130] width 125 height 11
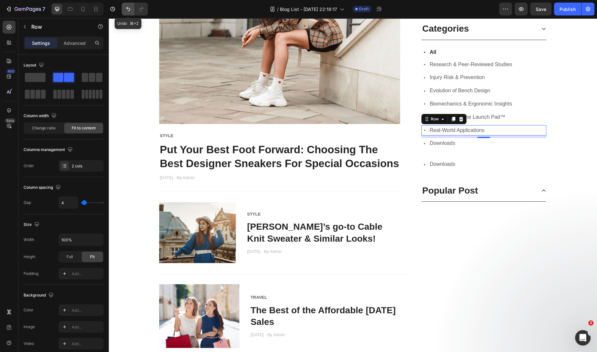
click at [129, 10] on icon "Undo/Redo" at bounding box center [128, 9] width 6 height 6
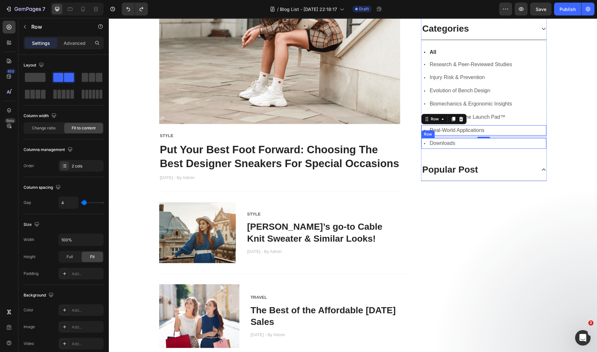
click at [505, 145] on div "Icon Downloads Text block Row" at bounding box center [483, 143] width 125 height 11
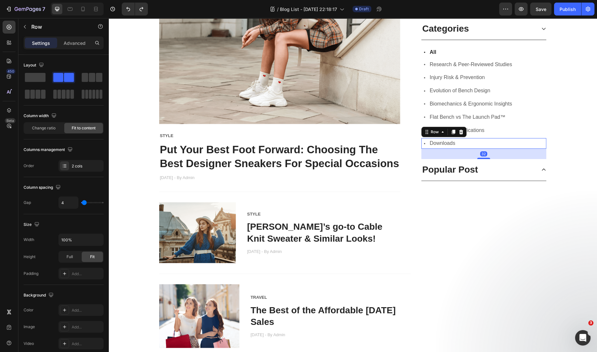
drag, startPoint x: 488, startPoint y: 142, endPoint x: 475, endPoint y: 153, distance: 17.0
click at [488, 142] on div "Icon Downloads Text block Row 32" at bounding box center [483, 143] width 125 height 11
click at [493, 123] on div "Icon All Text block Row Icon Research & Peer-Reviewed Studies Text block Row Ic…" at bounding box center [483, 99] width 125 height 119
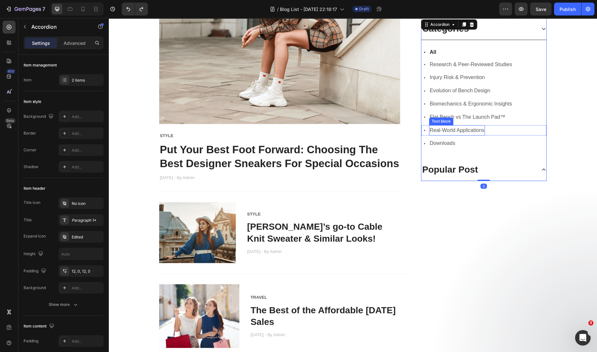
click at [475, 133] on span "Real-World Applications" at bounding box center [457, 129] width 55 height 5
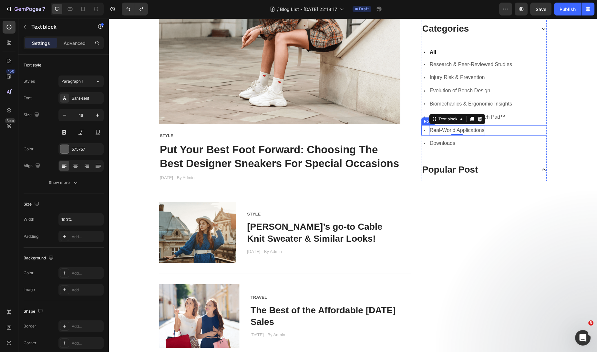
click at [532, 130] on div "Icon Real-World Applications Text block 0 Row" at bounding box center [483, 130] width 125 height 11
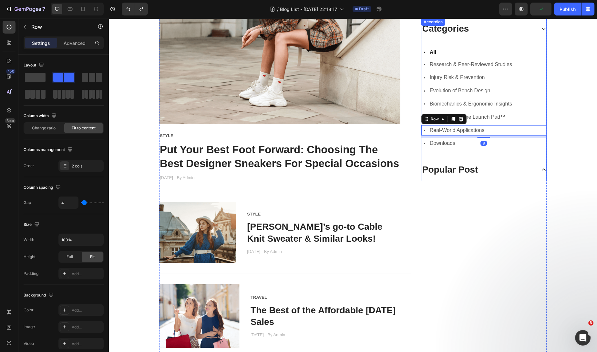
click at [507, 104] on span "Biomechanics & Ergonomic Insights" at bounding box center [471, 103] width 82 height 5
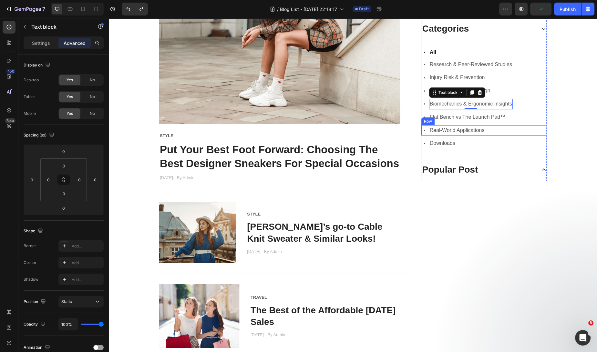
click at [528, 130] on div "Icon Real-World Applications Text block Row" at bounding box center [483, 130] width 125 height 11
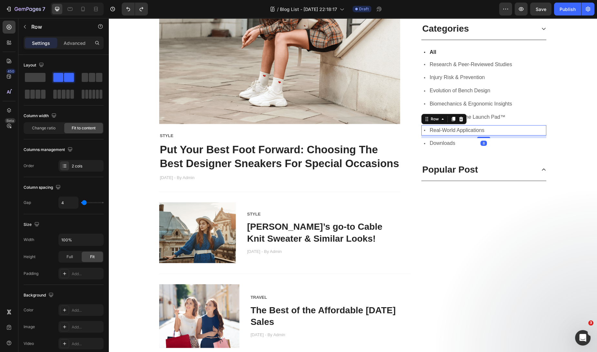
click at [425, 128] on div "Icon Real-World Applications Text block Row 8" at bounding box center [483, 130] width 125 height 11
click at [457, 140] on div "Icon Downloads Text block Row" at bounding box center [483, 143] width 125 height 11
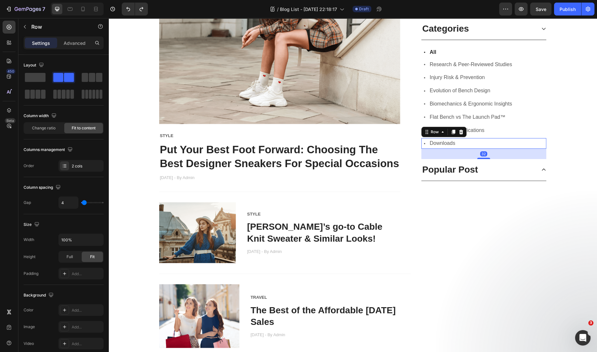
click at [522, 136] on div "Icon All Text block Row Icon Research & Peer-Reviewed Studies Text block Row Ic…" at bounding box center [483, 99] width 125 height 119
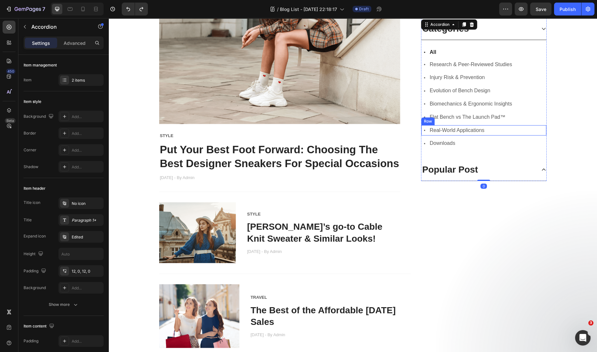
click at [517, 128] on div "Icon Real-World Applications Text block Row" at bounding box center [483, 130] width 125 height 11
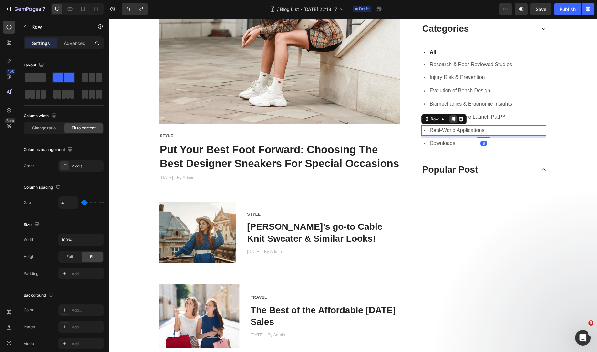
click at [451, 117] on icon at bounding box center [453, 119] width 4 height 5
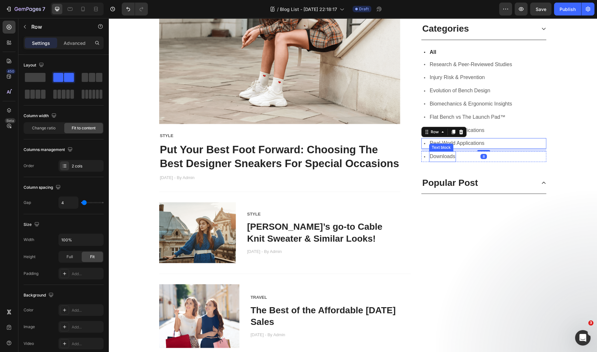
click at [450, 158] on span "Downloads" at bounding box center [443, 156] width 26 height 5
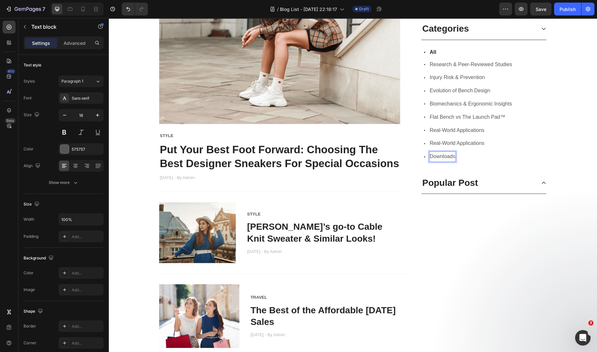
click at [450, 157] on span "Downloads" at bounding box center [443, 156] width 26 height 5
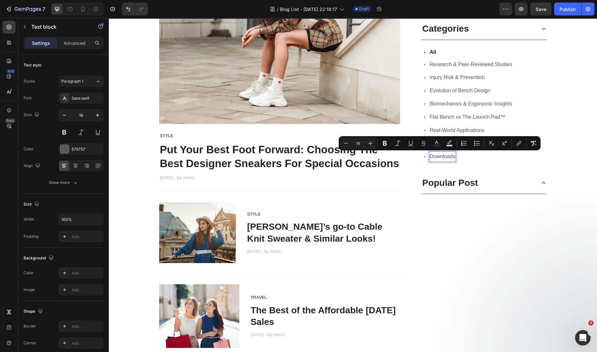
click at [473, 113] on p "Flat Bench vs The Launch Pad™" at bounding box center [468, 117] width 76 height 9
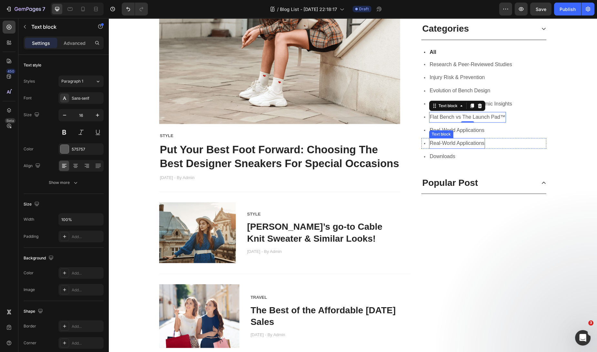
click at [470, 140] on p "Real-World Applications" at bounding box center [457, 143] width 55 height 9
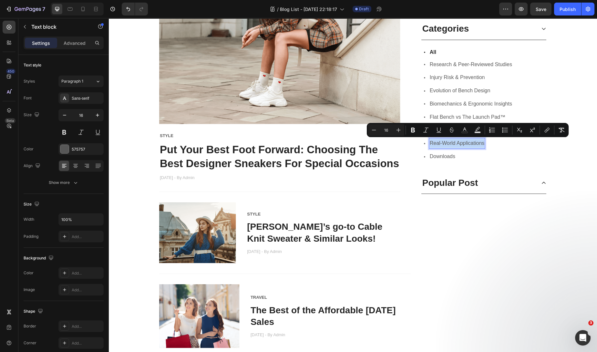
click at [431, 143] on span "Real-World Applications" at bounding box center [457, 142] width 55 height 5
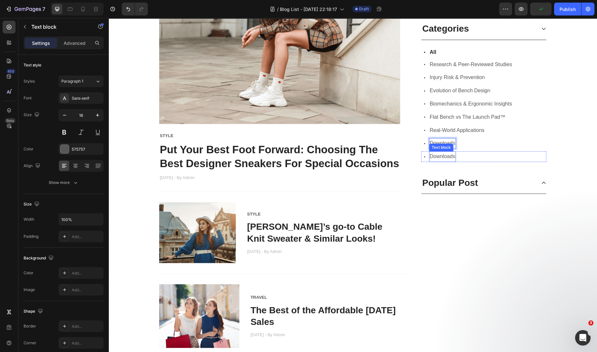
click at [448, 158] on span "Downloads" at bounding box center [443, 156] width 26 height 5
click at [447, 157] on span "Downloads" at bounding box center [443, 156] width 26 height 5
click at [475, 52] on div "Icon All Text block Row" at bounding box center [483, 51] width 125 height 9
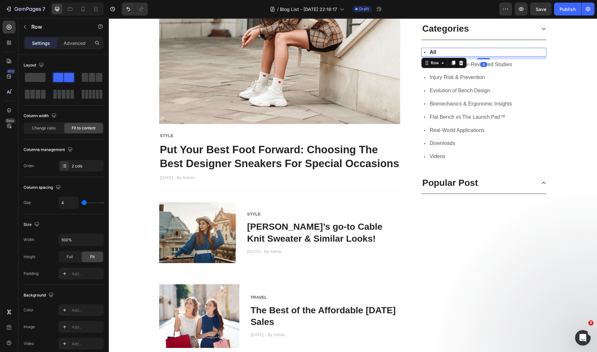
click at [536, 48] on div "Icon All Text block Row 8" at bounding box center [483, 51] width 125 height 9
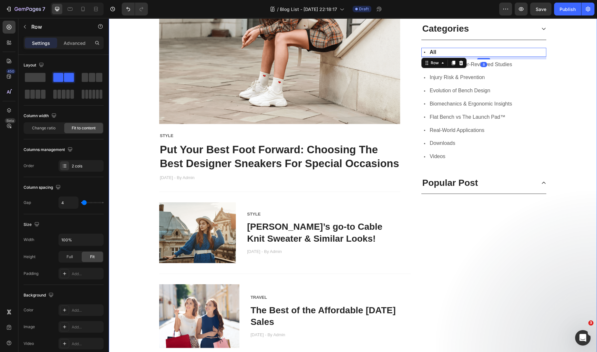
click at [543, 29] on icon at bounding box center [543, 28] width 5 height 5
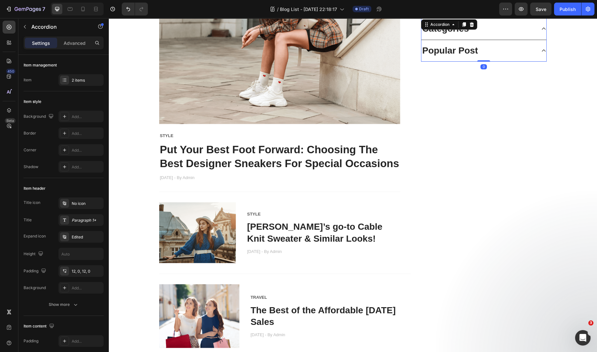
click at [542, 29] on icon at bounding box center [543, 28] width 5 height 5
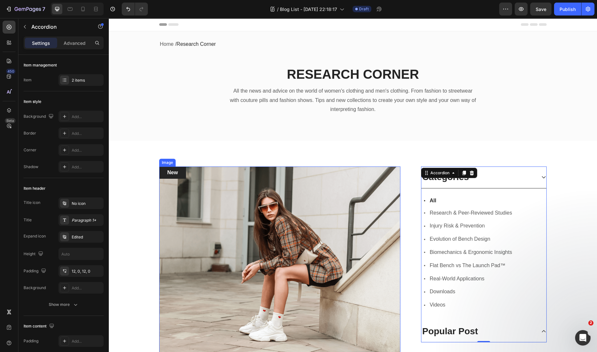
click at [317, 218] on img at bounding box center [279, 263] width 241 height 193
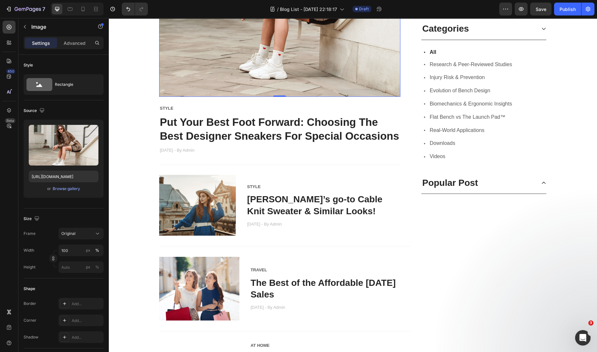
scroll to position [324, 0]
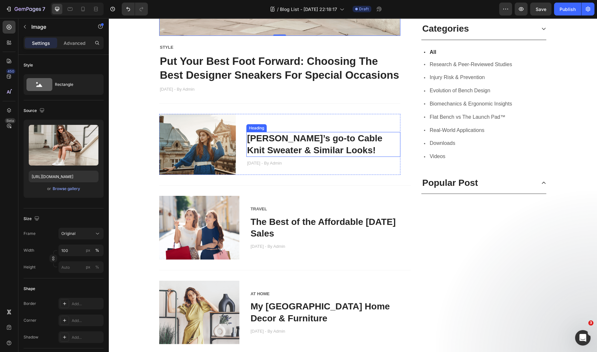
click at [285, 146] on link "[PERSON_NAME]’s go-to Cable Knit Sweater & Similar Looks!" at bounding box center [314, 144] width 135 height 22
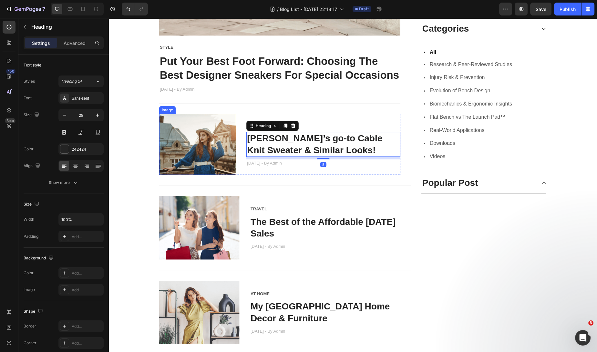
click at [201, 159] on img at bounding box center [197, 144] width 77 height 61
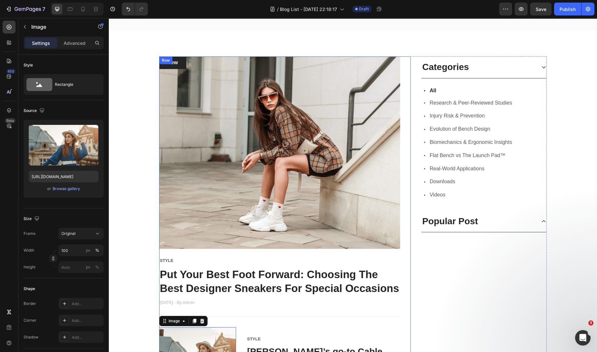
scroll to position [0, 0]
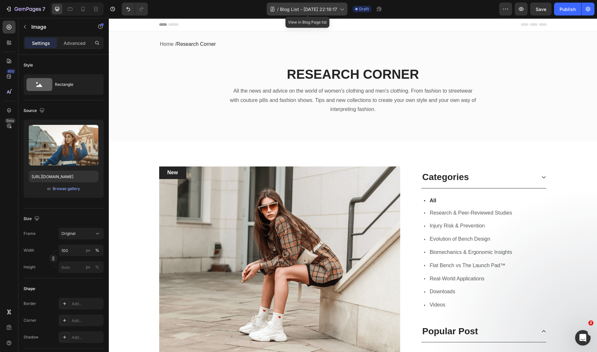
click at [342, 10] on icon at bounding box center [341, 9] width 6 height 6
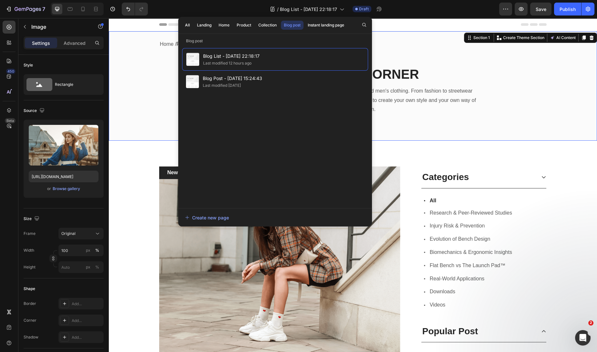
click at [490, 110] on div "Home / Research Corner Text block Row RESEARCH CORNER Heading All the news and …" at bounding box center [353, 82] width 479 height 86
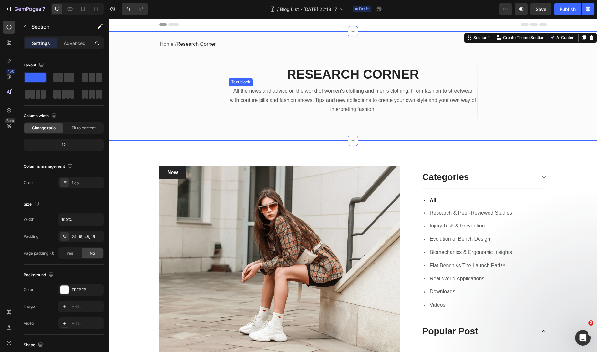
click at [330, 101] on p "All the news and advice on the world of women's clothing and men's clothing. Fr…" at bounding box center [352, 101] width 247 height 28
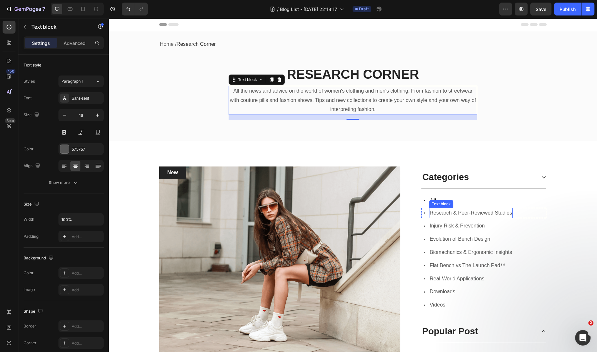
click at [479, 215] on span "Research & Peer-Reviewed Studies" at bounding box center [471, 212] width 82 height 5
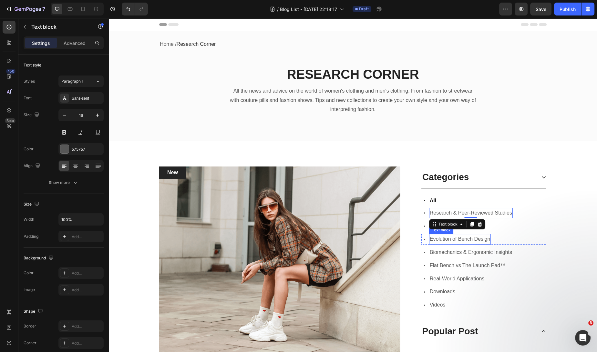
click at [479, 235] on p "Evolution of Bench Design" at bounding box center [460, 239] width 61 height 9
click at [474, 276] on span "Real-World Applications" at bounding box center [457, 278] width 55 height 5
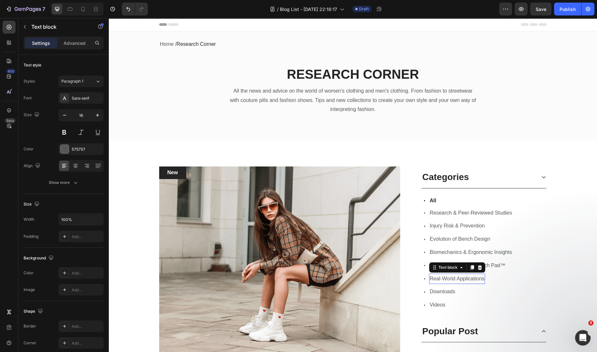
scroll to position [1, 0]
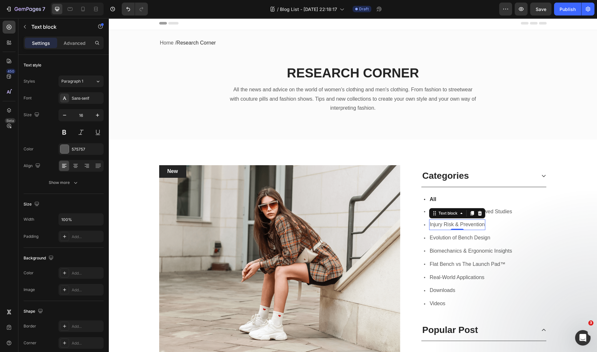
click at [473, 224] on span "Injury Risk & Prevention" at bounding box center [457, 224] width 55 height 5
click at [510, 224] on div "Icon Injury Risk & Prevention Text block 0 Row" at bounding box center [483, 225] width 125 height 11
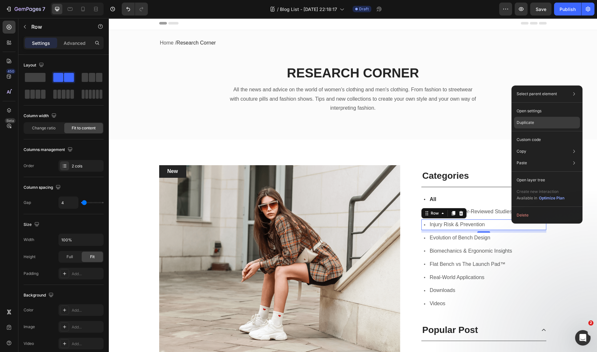
click at [542, 134] on div "Duplicate" at bounding box center [547, 140] width 66 height 12
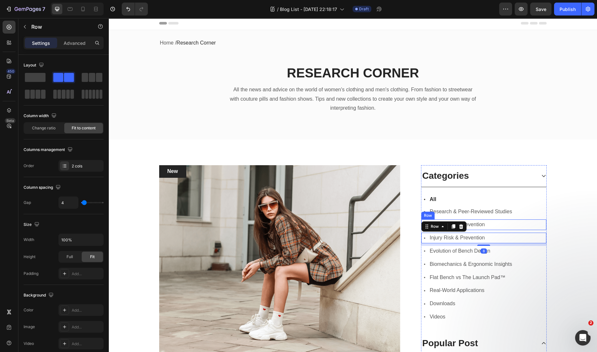
click at [519, 223] on div "Icon Injury Risk & Prevention Text block Row" at bounding box center [483, 225] width 125 height 11
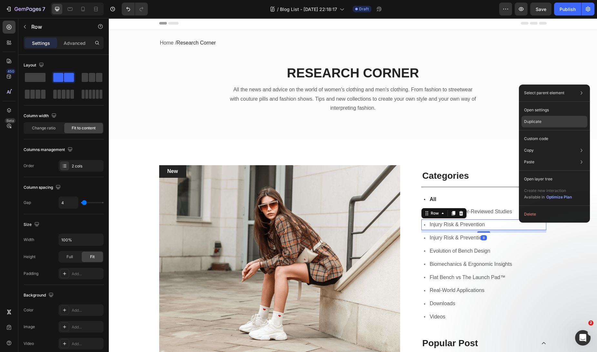
click at [539, 121] on p "Duplicate" at bounding box center [532, 122] width 17 height 6
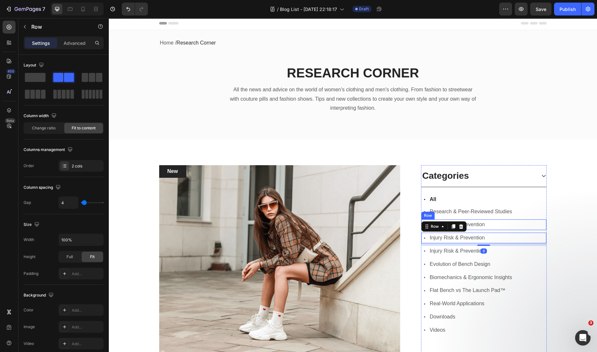
click at [517, 224] on div "Icon Injury Risk & Prevention Text block Row" at bounding box center [483, 225] width 125 height 11
click at [517, 224] on div "Icon Injury Risk & Prevention Text block Row 8" at bounding box center [483, 225] width 125 height 11
click at [486, 224] on div "Icon Injury Risk & Prevention Text block Row 8" at bounding box center [483, 225] width 125 height 11
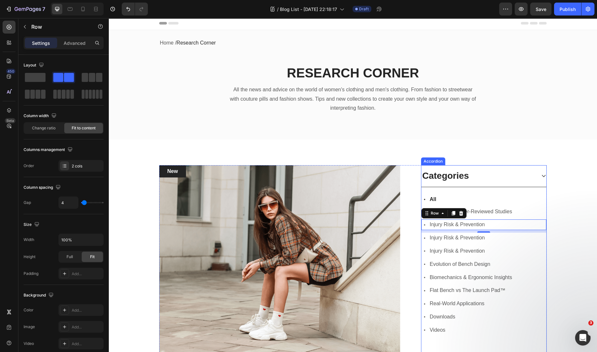
scroll to position [3, 0]
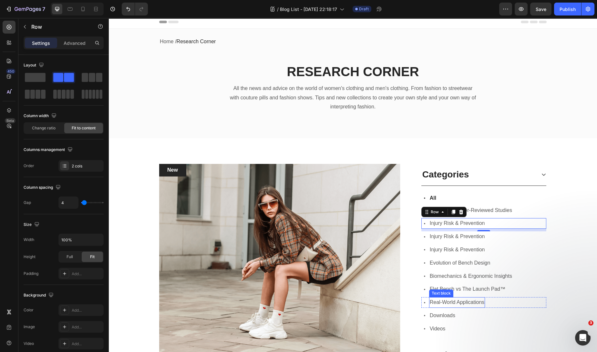
click at [473, 300] on span "Real-World Applications" at bounding box center [457, 302] width 55 height 5
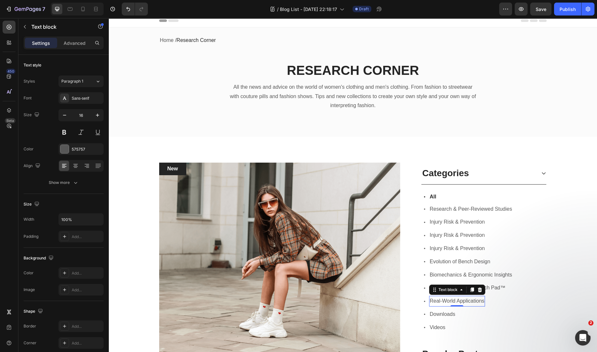
scroll to position [4, 0]
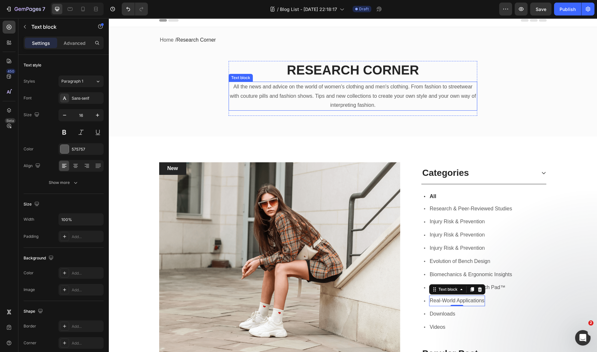
click at [247, 90] on p "All the news and advice on the world of women's clothing and men's clothing. Fr…" at bounding box center [352, 96] width 247 height 28
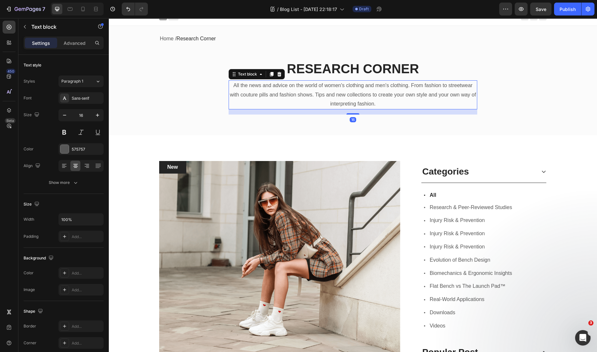
click at [231, 88] on p "All the news and advice on the world of women's clothing and men's clothing. Fr…" at bounding box center [352, 95] width 247 height 28
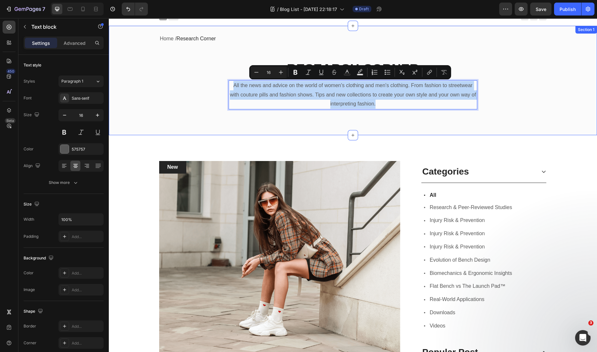
drag, startPoint x: 385, startPoint y: 101, endPoint x: 225, endPoint y: 85, distance: 160.0
click at [225, 85] on div "Home / Research Corner Text block Row RESEARCH CORNER Heading All the news and …" at bounding box center [353, 77] width 479 height 86
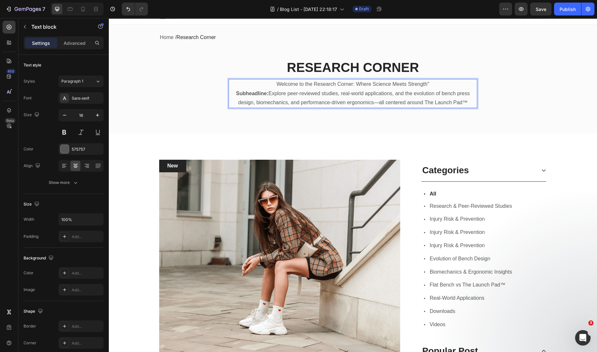
click at [439, 87] on p "Welcome to the Research Corner: Where Science Meets Strength"" at bounding box center [352, 84] width 247 height 9
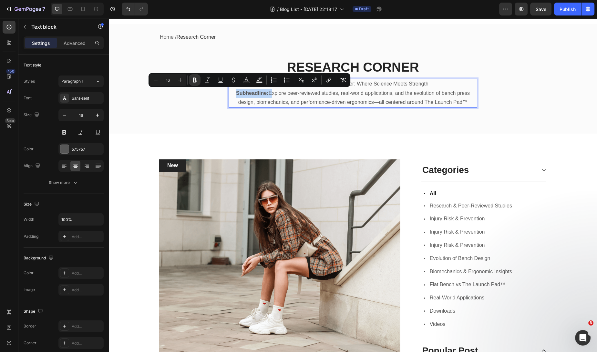
drag, startPoint x: 266, startPoint y: 93, endPoint x: 233, endPoint y: 92, distance: 33.3
click at [233, 92] on p "Subheadline: Explore peer-reviewed studies, real-world applications, and the ev…" at bounding box center [352, 98] width 247 height 19
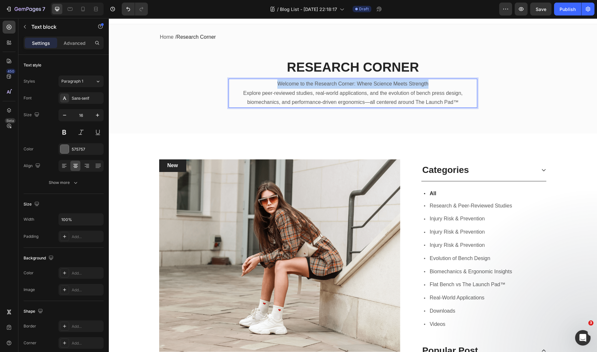
drag, startPoint x: 429, startPoint y: 83, endPoint x: 274, endPoint y: 83, distance: 154.7
click at [274, 83] on p "Welcome to the Research Corner: Where Science Meets Strength" at bounding box center [352, 83] width 247 height 9
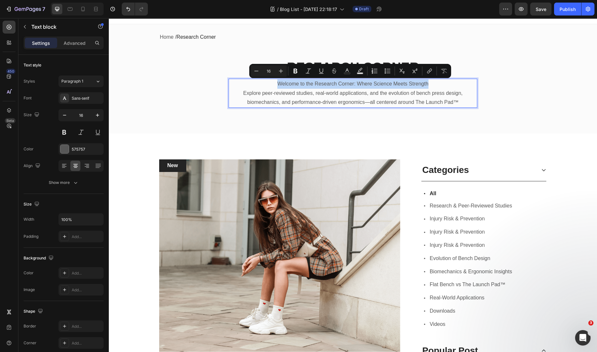
copy p "Welcome to the Research Corner: Where Science Meets Strength"
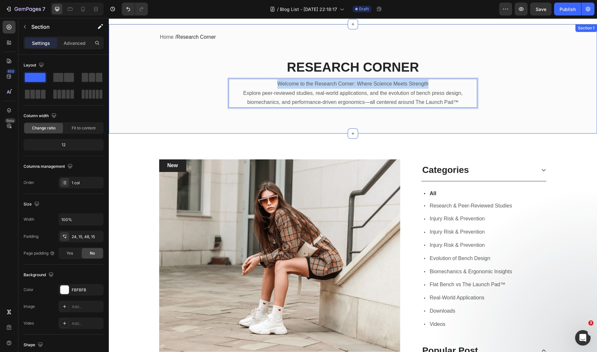
click at [397, 57] on div "Home / Research Corner Text block Row RESEARCH CORNER Heading Welcome to the Re…" at bounding box center [353, 75] width 479 height 86
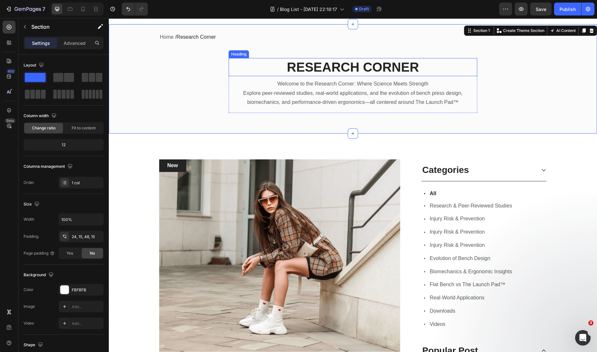
click at [391, 66] on h2 "RESEARCH CORNER" at bounding box center [353, 67] width 249 height 18
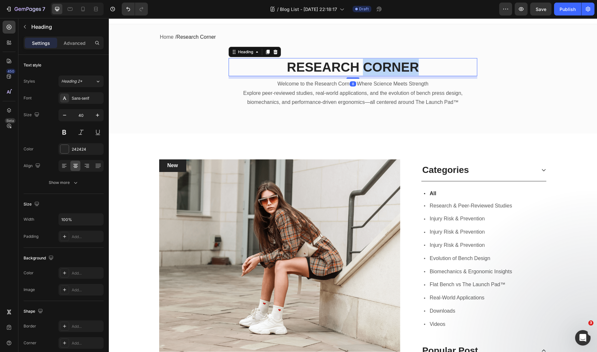
click at [391, 66] on h2 "RESEARCH CORNER" at bounding box center [353, 67] width 249 height 18
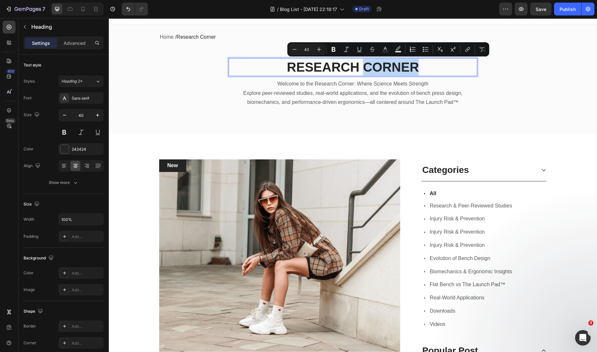
click at [413, 68] on p "RESEARCH CORNER" at bounding box center [352, 67] width 247 height 17
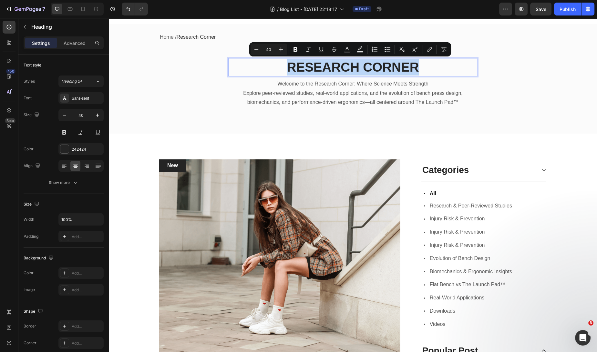
drag, startPoint x: 414, startPoint y: 68, endPoint x: 286, endPoint y: 72, distance: 128.3
click at [286, 72] on p "RESEARCH CORNER" at bounding box center [352, 67] width 247 height 17
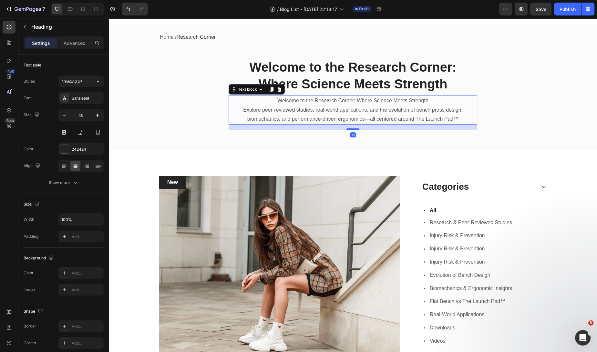
click at [429, 101] on p "Welcome to the Research Corner: Where Science Meets Strength" at bounding box center [352, 100] width 247 height 9
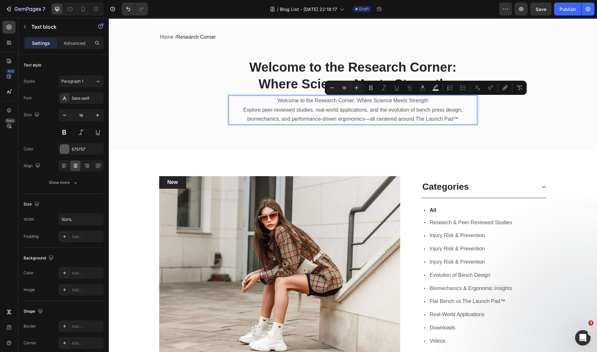
click at [426, 101] on p "Welcome to the Research Corner: Where Science Meets Strength" at bounding box center [352, 100] width 247 height 9
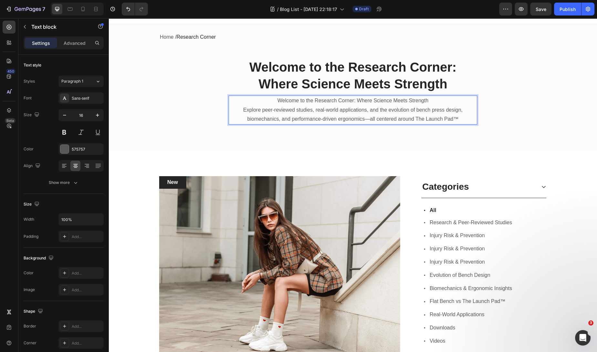
drag, startPoint x: 425, startPoint y: 101, endPoint x: 284, endPoint y: 101, distance: 140.8
click at [284, 101] on p "Welcome to the Research Corner: Where Science Meets Strength" at bounding box center [352, 100] width 247 height 9
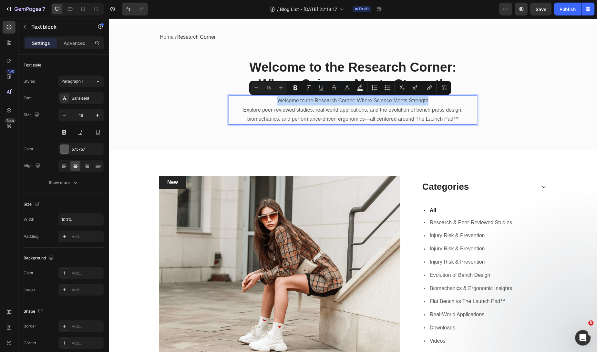
drag, startPoint x: 276, startPoint y: 99, endPoint x: 426, endPoint y: 104, distance: 149.9
click at [426, 104] on p "Welcome to the Research Corner: Where Science Meets Strength" at bounding box center [352, 100] width 247 height 9
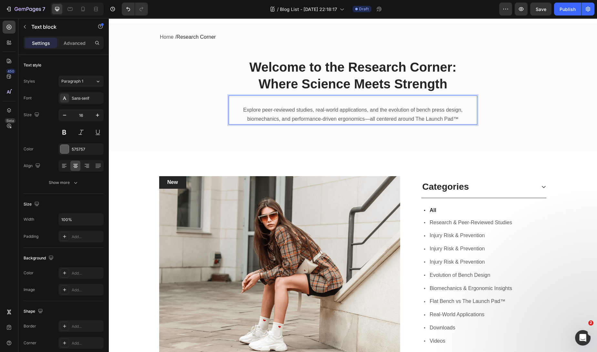
click at [240, 109] on p "Explore peer-reviewed studies, real-world applications, and the evolution of be…" at bounding box center [352, 115] width 247 height 19
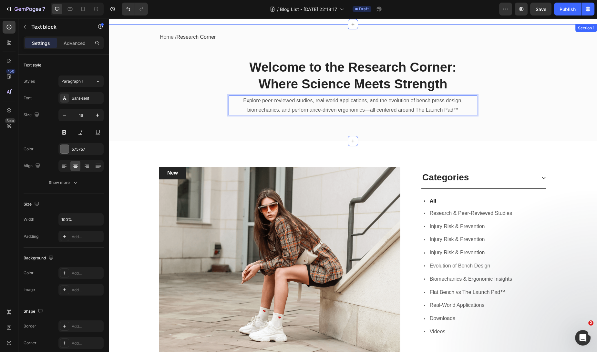
click at [494, 74] on div "Home / Research Corner Text block Row Welcome to the Research Corner: Where Sci…" at bounding box center [353, 79] width 479 height 94
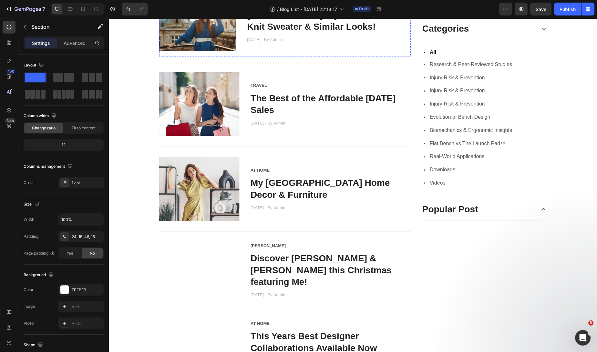
scroll to position [0, 0]
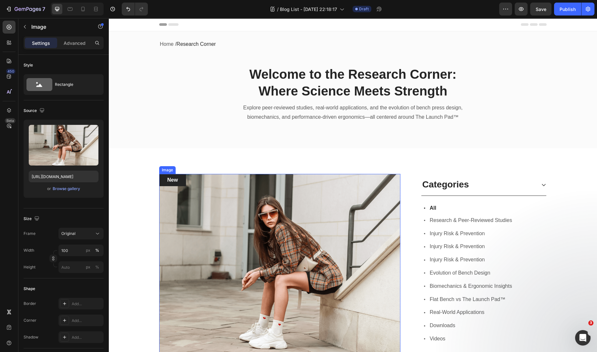
click at [299, 196] on img at bounding box center [279, 270] width 241 height 193
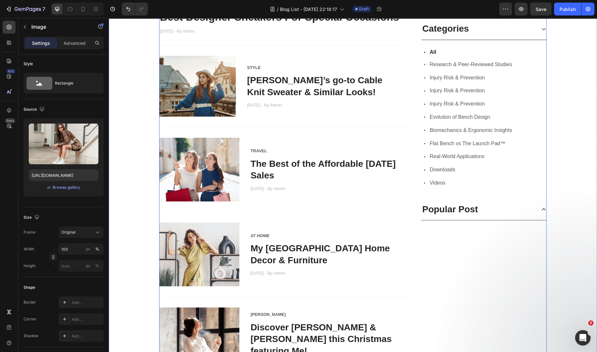
scroll to position [233, 0]
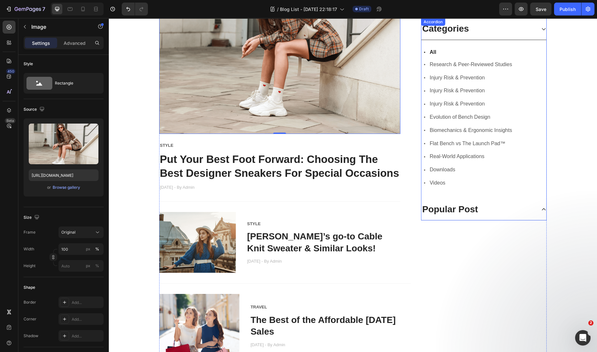
click at [477, 70] on div "Icon All Text block Row Icon Research & Peer-Reviewed Studies Text block Row Ic…" at bounding box center [483, 119] width 125 height 159
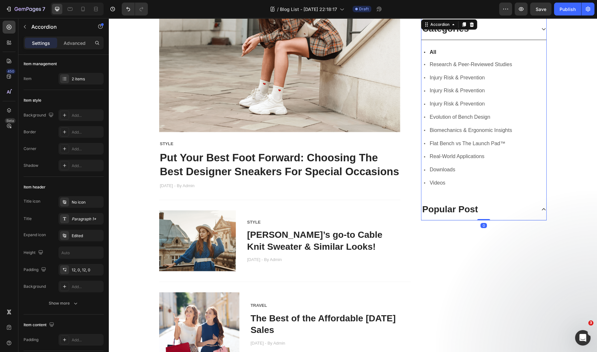
scroll to position [0, 0]
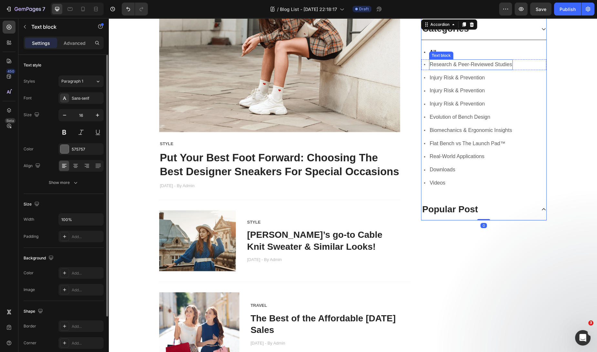
click at [454, 66] on span "Research & Peer-Reviewed Studies" at bounding box center [471, 63] width 82 height 5
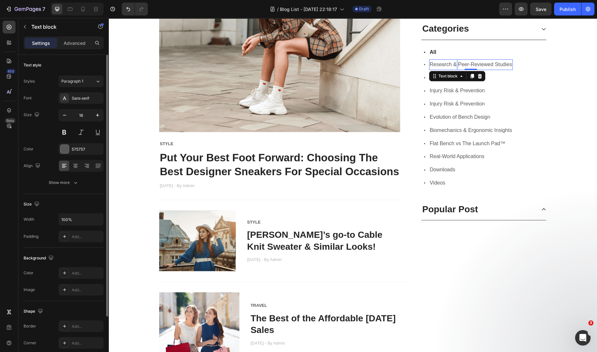
click at [454, 66] on span "Research & Peer-Reviewed Studies" at bounding box center [471, 63] width 82 height 5
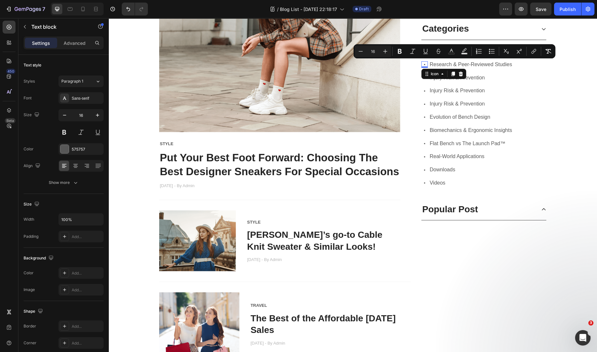
click at [421, 62] on icon at bounding box center [424, 64] width 6 height 6
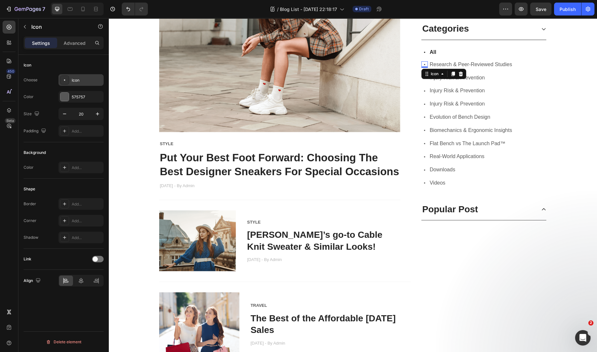
click at [63, 78] on icon at bounding box center [64, 80] width 6 height 6
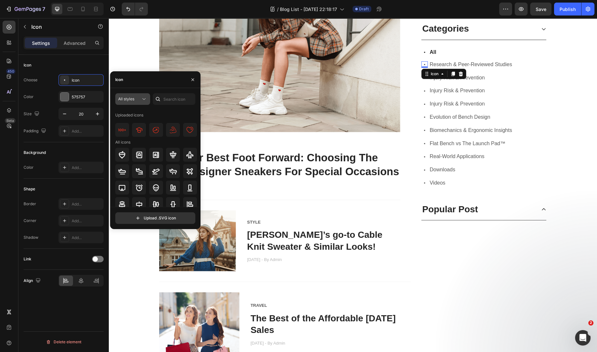
click at [138, 99] on div "All styles" at bounding box center [129, 99] width 23 height 6
click at [156, 84] on div "Icon" at bounding box center [155, 79] width 90 height 17
click at [155, 84] on div "Icon" at bounding box center [155, 79] width 90 height 17
click at [178, 99] on input "text" at bounding box center [174, 99] width 43 height 12
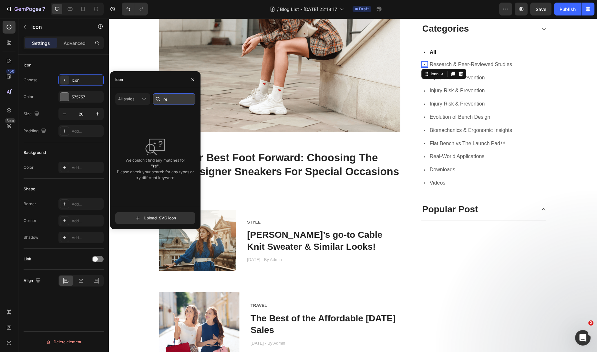
type input "r"
type input "university"
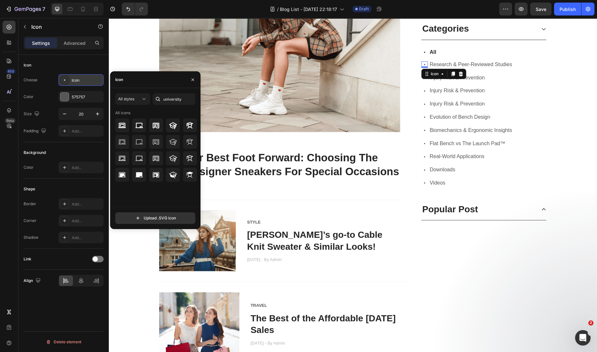
click at [93, 78] on div "Icon" at bounding box center [87, 81] width 30 height 6
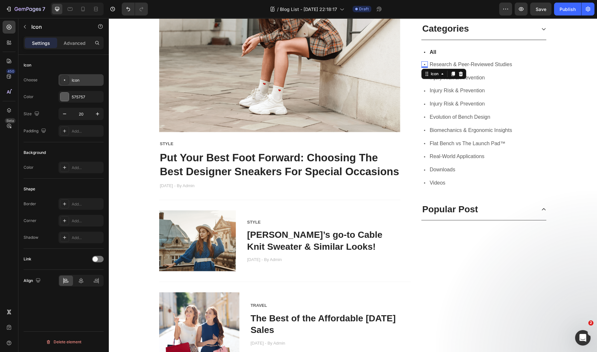
click at [92, 78] on div "Icon" at bounding box center [87, 81] width 30 height 6
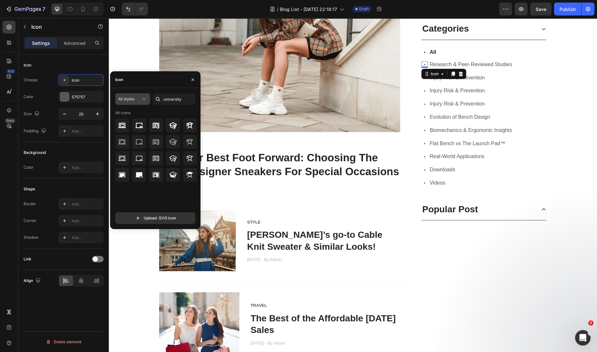
click at [143, 98] on icon at bounding box center [144, 99] width 6 height 6
click at [176, 98] on input "university" at bounding box center [174, 99] width 43 height 12
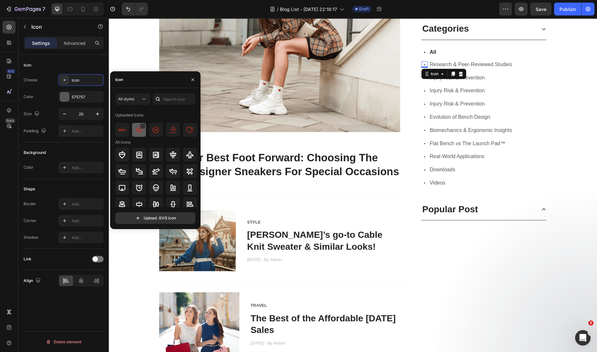
click at [141, 133] on img at bounding box center [139, 130] width 8 height 8
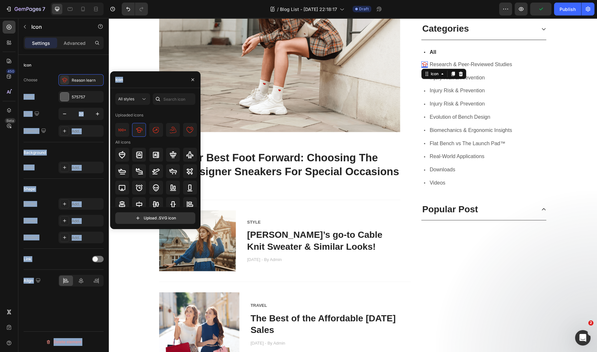
click at [130, 79] on div "Icon" at bounding box center [155, 79] width 90 height 17
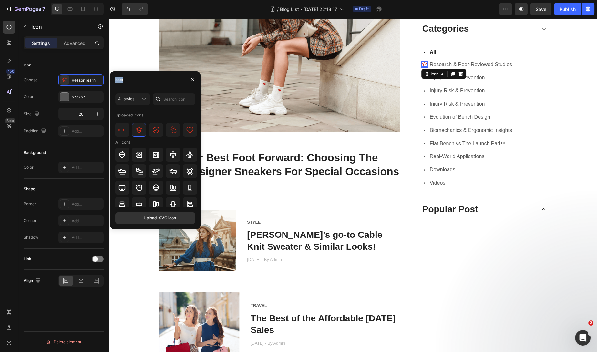
drag, startPoint x: 129, startPoint y: 80, endPoint x: 111, endPoint y: 81, distance: 17.4
click at [111, 81] on div "Icon" at bounding box center [155, 79] width 90 height 17
click at [170, 107] on div "All styles Uploaded icons All icons" at bounding box center [155, 150] width 80 height 114
click at [171, 100] on input "text" at bounding box center [174, 99] width 43 height 12
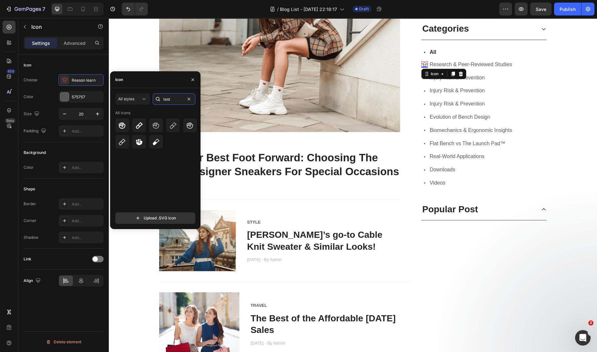
type input "test"
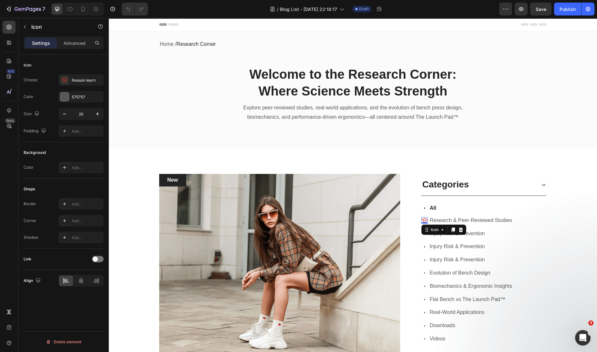
click at [423, 221] on div "Icon 0" at bounding box center [424, 220] width 6 height 6
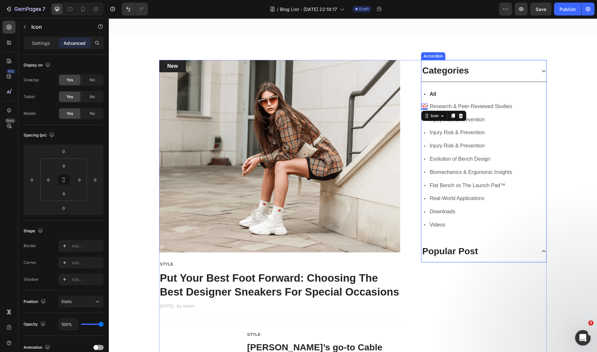
scroll to position [136, 0]
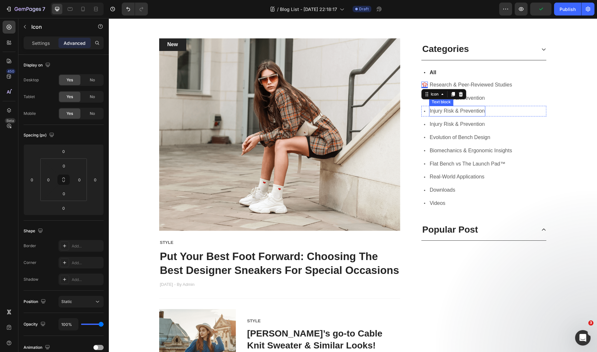
click at [470, 111] on span "Injury Risk & Prevention" at bounding box center [457, 110] width 55 height 5
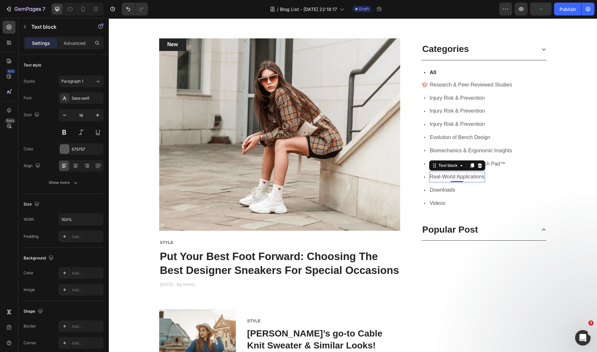
click at [470, 178] on span "Real-World Applications" at bounding box center [457, 176] width 55 height 5
click at [480, 176] on span "Real-World Applications" at bounding box center [457, 176] width 55 height 5
click at [430, 178] on span "Real-World Applications" at bounding box center [457, 176] width 55 height 5
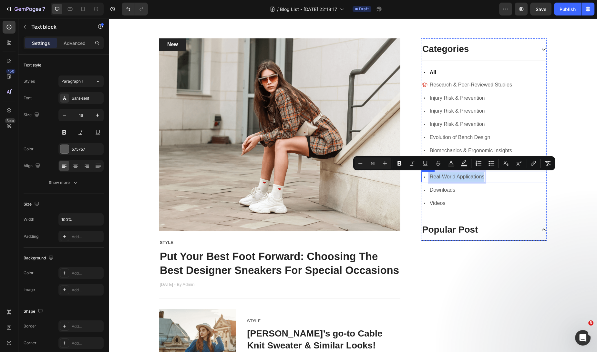
drag, startPoint x: 428, startPoint y: 178, endPoint x: 486, endPoint y: 177, distance: 58.1
click at [487, 177] on div "Icon Real-World Applications Text block 0 Row" at bounding box center [483, 177] width 125 height 11
click at [422, 85] on icon at bounding box center [424, 85] width 5 height 4
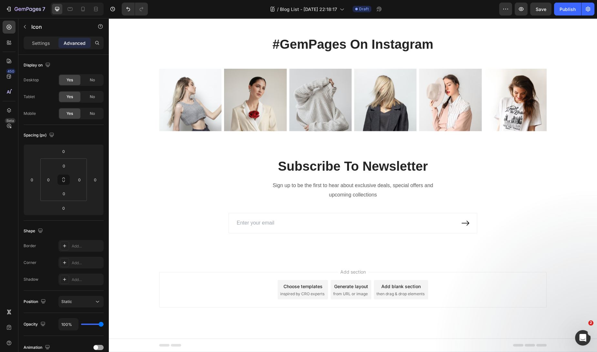
scroll to position [850, 0]
click at [10, 91] on icon at bounding box center [11, 90] width 2 height 2
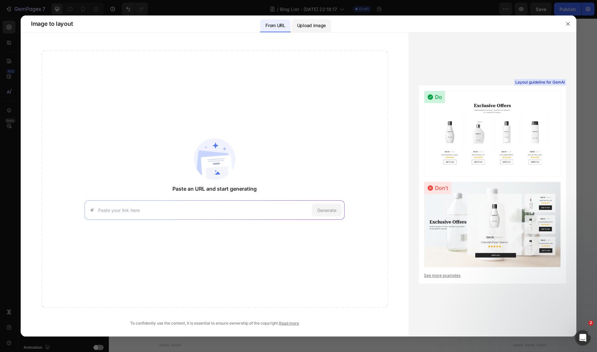
click at [316, 28] on p "Upload image" at bounding box center [311, 26] width 29 height 8
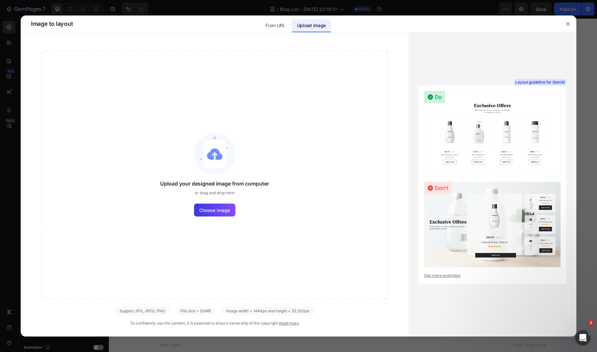
click at [12, 9] on div at bounding box center [298, 176] width 597 height 352
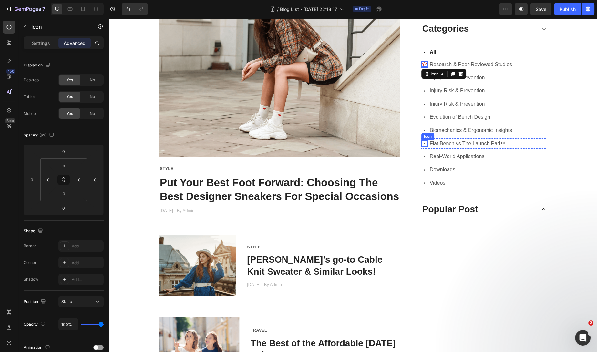
scroll to position [168, 0]
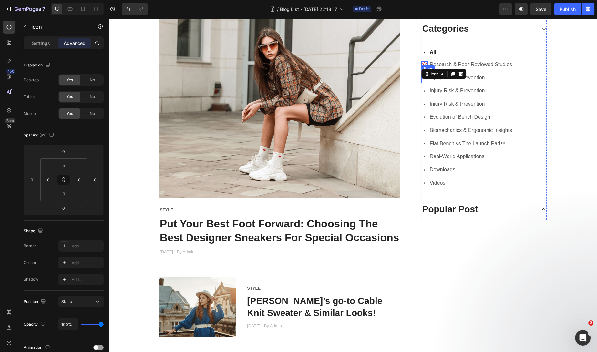
click at [500, 72] on div "Icon Injury Risk & Prevention Text block Row" at bounding box center [483, 77] width 125 height 11
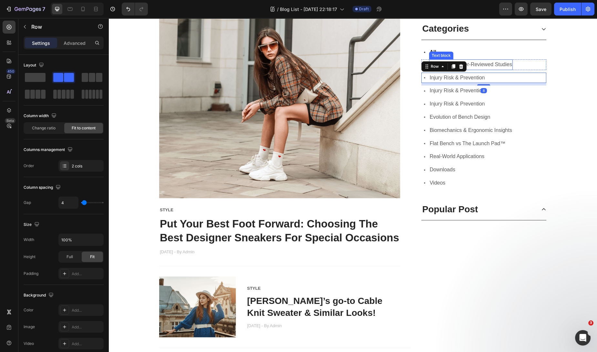
click at [492, 59] on div "Research & Peer-Reviewed Studies" at bounding box center [471, 64] width 84 height 11
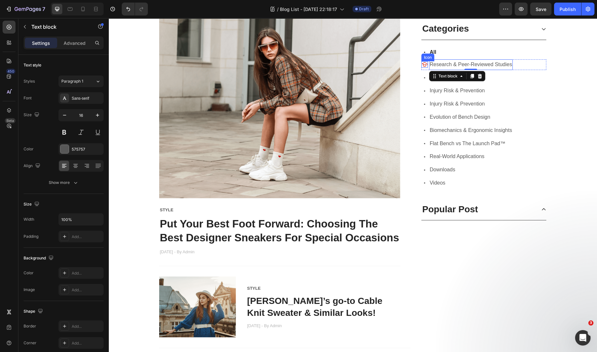
click at [421, 63] on icon at bounding box center [424, 64] width 6 height 6
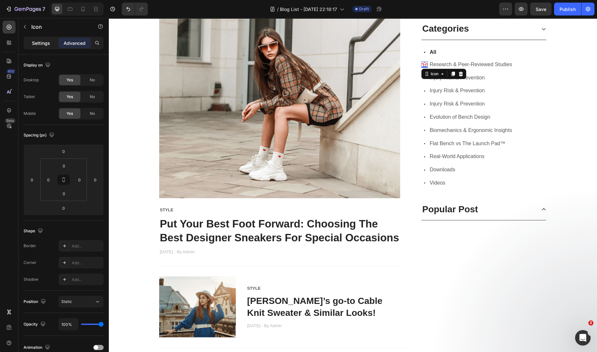
click at [48, 42] on p "Settings" at bounding box center [41, 43] width 18 height 7
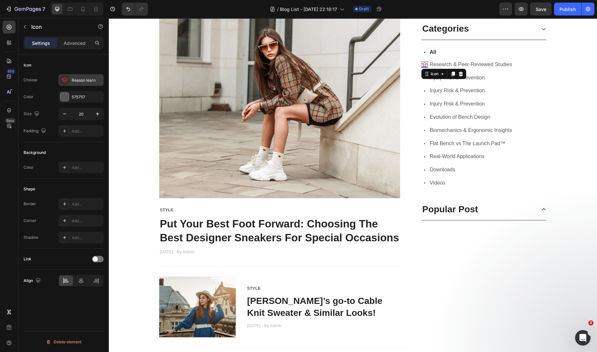
click at [88, 77] on div "Reason learn" at bounding box center [80, 80] width 45 height 12
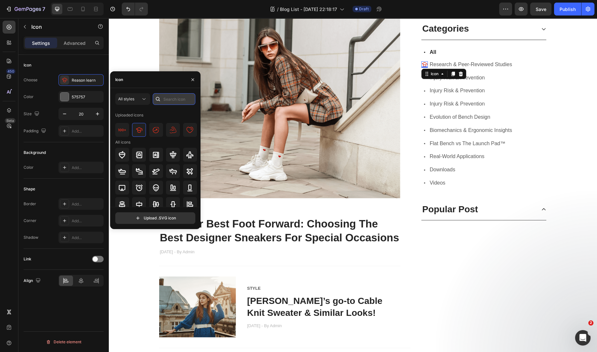
click at [178, 97] on input "text" at bounding box center [174, 99] width 43 height 12
type input "r"
click at [441, 93] on span "Injury Risk & Prevention" at bounding box center [457, 90] width 55 height 5
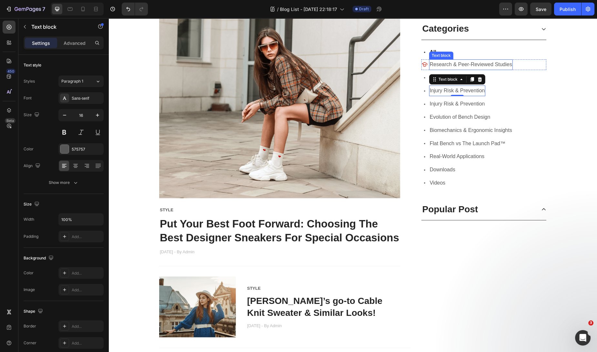
click at [487, 53] on div "Icon All Text block Row" at bounding box center [483, 51] width 125 height 9
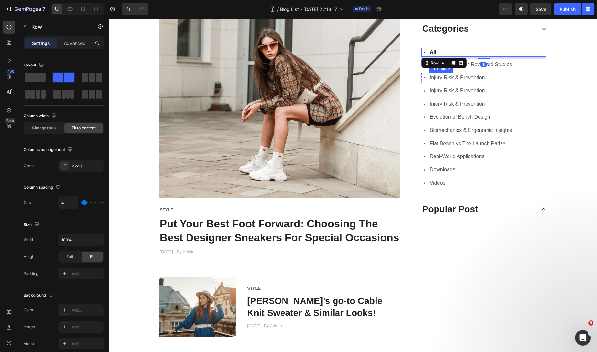
click at [452, 81] on div "Injury Risk & Prevention Text block" at bounding box center [457, 77] width 57 height 11
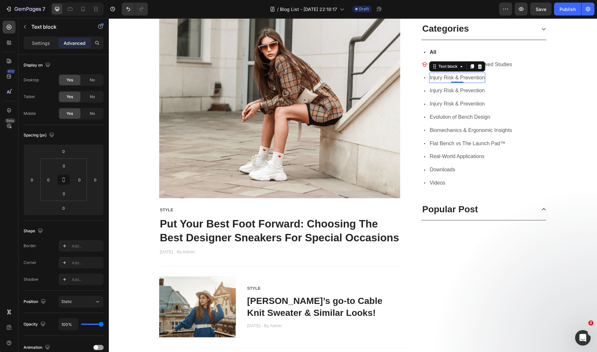
click at [50, 48] on div "Settings Advanced" at bounding box center [64, 42] width 80 height 13
click at [49, 46] on div "Settings" at bounding box center [41, 43] width 32 height 10
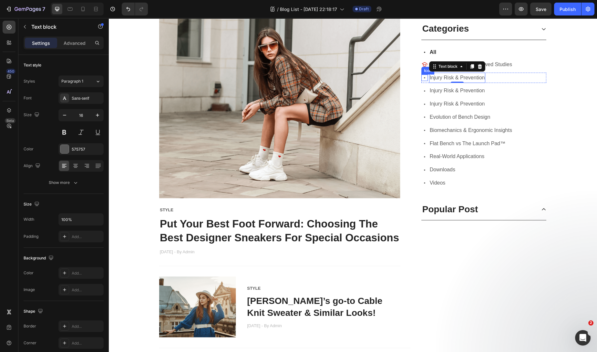
click at [421, 78] on div "Icon" at bounding box center [424, 78] width 6 height 6
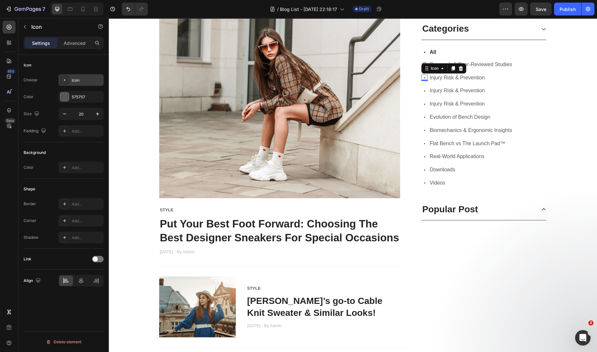
click at [85, 78] on div "Icon" at bounding box center [87, 81] width 30 height 6
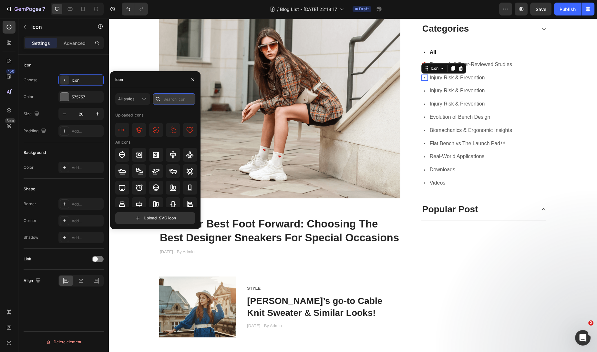
click at [176, 99] on input "text" at bounding box center [174, 99] width 43 height 12
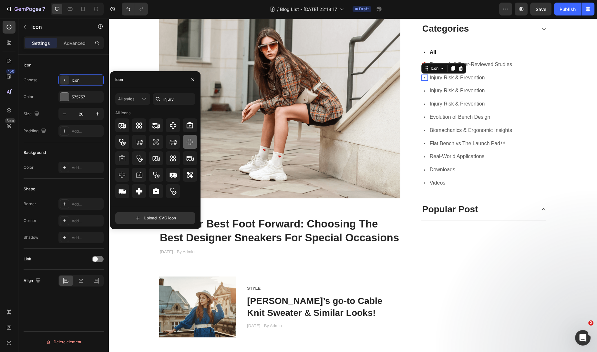
click at [194, 139] on div at bounding box center [190, 142] width 14 height 14
click at [177, 131] on div at bounding box center [173, 126] width 14 height 14
drag, startPoint x: 178, startPoint y: 102, endPoint x: 167, endPoint y: 100, distance: 11.2
click at [161, 99] on div "injury" at bounding box center [174, 99] width 43 height 12
type input "i"
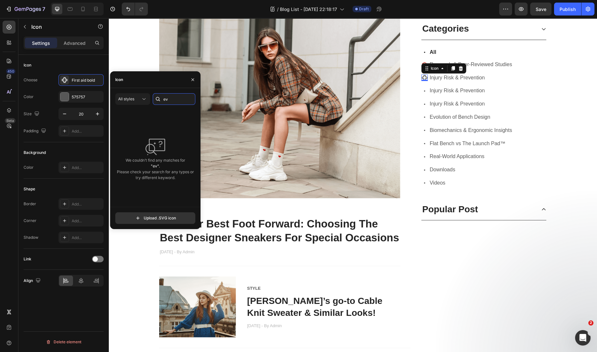
type input "e"
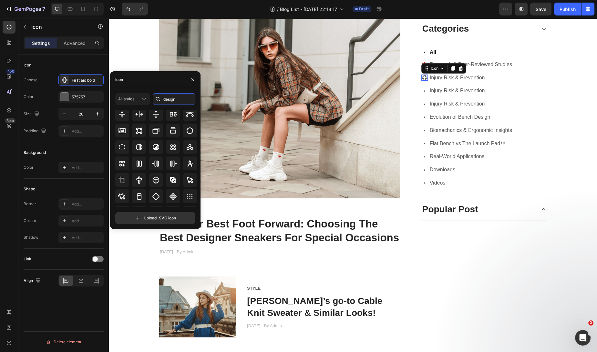
scroll to position [71, 0]
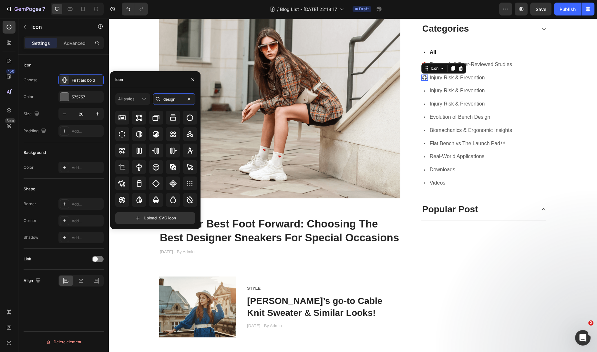
drag, startPoint x: 180, startPoint y: 100, endPoint x: 121, endPoint y: 89, distance: 60.0
click at [121, 89] on div "All styles design All icons Upload .SVG icon" at bounding box center [155, 158] width 90 height 141
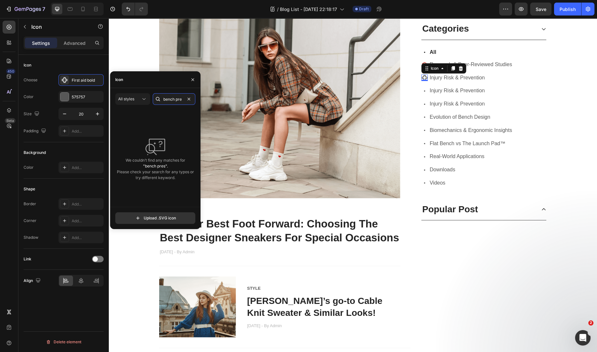
scroll to position [0, 0]
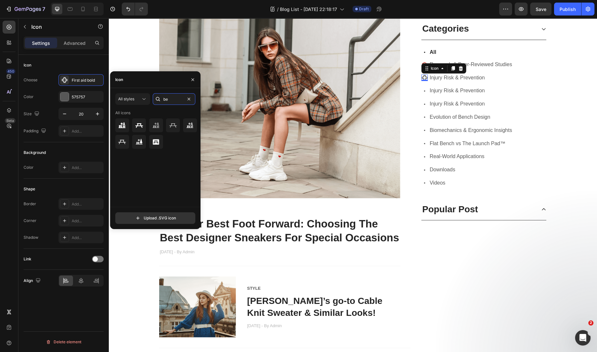
type input "b"
type input "w"
type input "b"
type input "m"
type input "e"
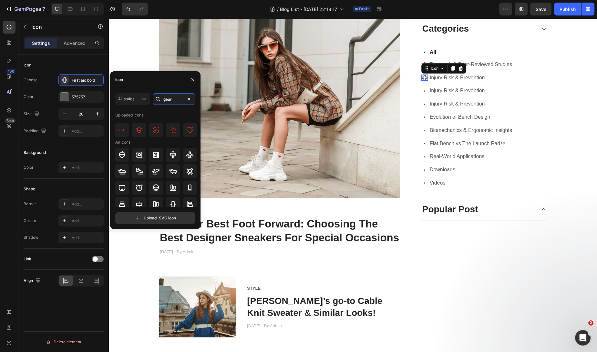
type input "gears"
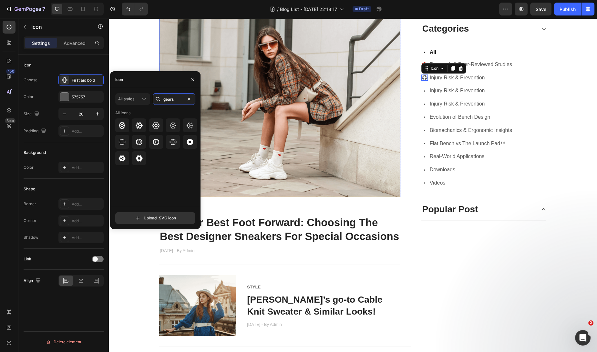
scroll to position [170, 0]
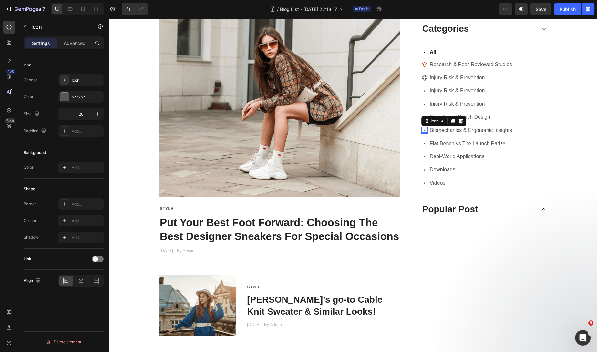
click at [422, 129] on icon at bounding box center [424, 130] width 6 height 6
click at [421, 129] on icon at bounding box center [424, 130] width 6 height 6
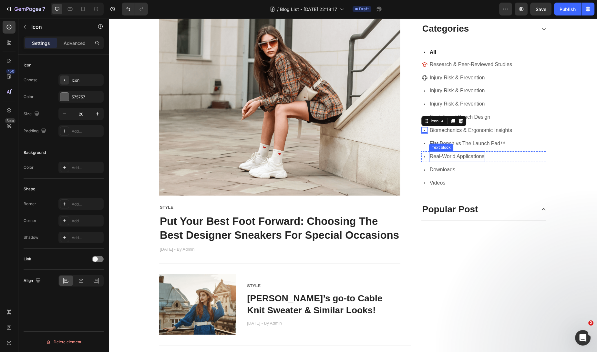
scroll to position [171, 0]
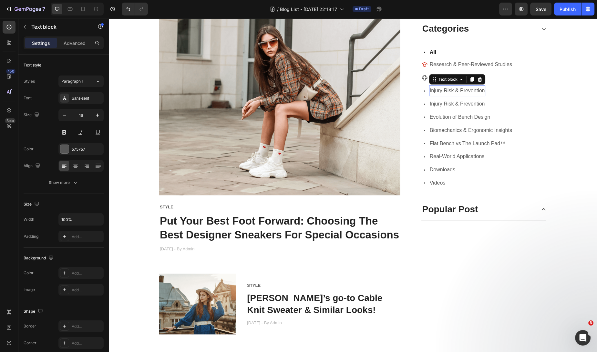
click at [471, 90] on span "Injury Risk & Prevention" at bounding box center [457, 90] width 55 height 5
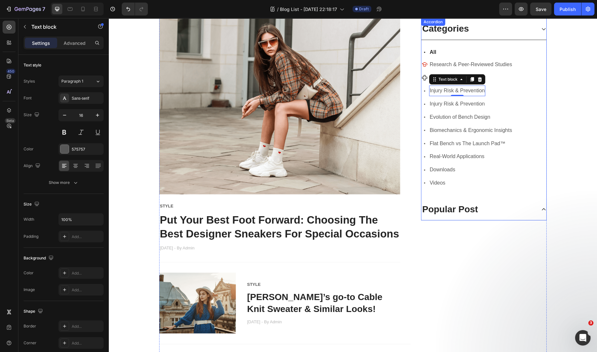
scroll to position [172, 0]
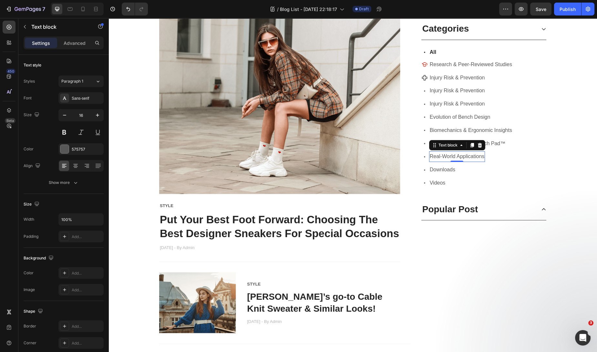
click at [468, 155] on span "Real-World Applications" at bounding box center [457, 156] width 55 height 5
click at [470, 145] on icon at bounding box center [472, 145] width 4 height 5
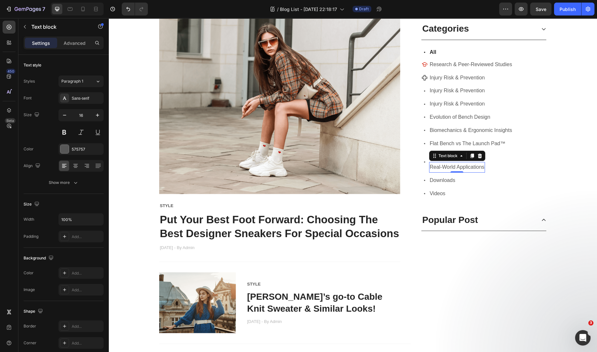
click at [468, 168] on span "Real-World Applications" at bounding box center [457, 166] width 55 height 5
click at [430, 168] on span "Real-World Applications" at bounding box center [457, 166] width 55 height 5
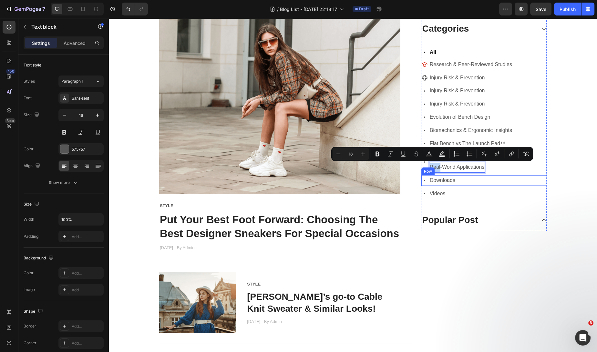
click at [491, 176] on div "Icon Downloads Text block Row" at bounding box center [483, 180] width 125 height 11
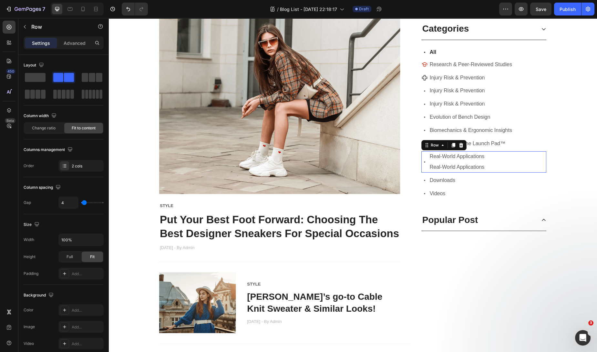
click at [499, 168] on div "Icon Real-World Applications Text block Real-World Applications Text block Row 0" at bounding box center [483, 161] width 125 height 21
click at [436, 166] on span "Real-World Applications" at bounding box center [457, 166] width 55 height 5
click at [421, 167] on div "Icon" at bounding box center [424, 161] width 6 height 21
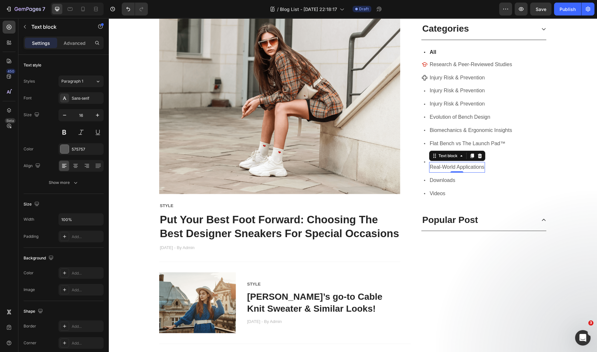
click at [442, 166] on span "Real-World Applications" at bounding box center [457, 166] width 55 height 5
click at [477, 155] on icon at bounding box center [479, 155] width 5 height 5
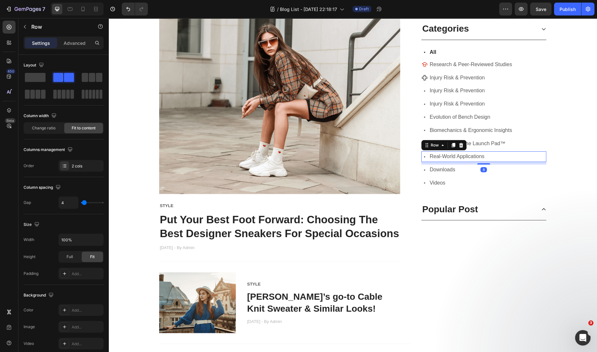
click at [530, 153] on div "Icon Real-World Applications Text block Row 8" at bounding box center [483, 156] width 125 height 11
click at [451, 145] on icon at bounding box center [453, 145] width 5 height 5
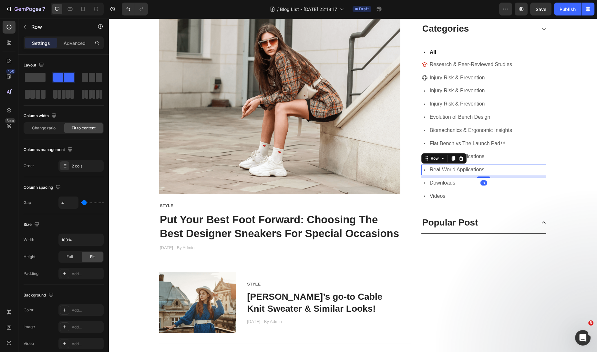
click at [497, 167] on div "Icon Real-World Applications Text block Row 8" at bounding box center [483, 170] width 125 height 11
click at [483, 170] on div "Icon Real-World Applications Text block Row 8" at bounding box center [483, 170] width 125 height 11
click at [478, 170] on span "Real-World Applications" at bounding box center [457, 169] width 55 height 5
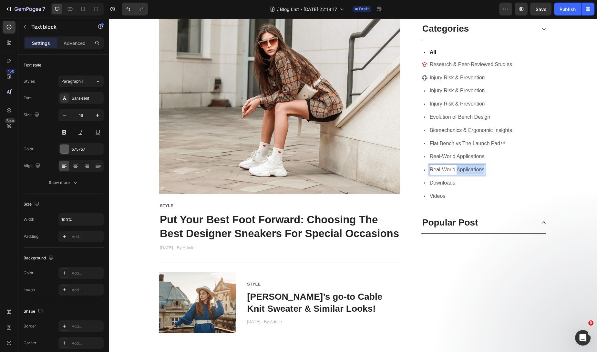
click at [478, 170] on span "Real-World Applications" at bounding box center [457, 169] width 55 height 5
click at [430, 170] on span "Real-World Applications" at bounding box center [457, 169] width 55 height 5
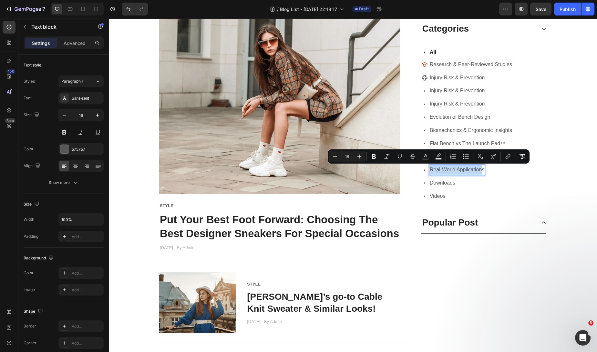
click at [479, 171] on span "Real-World Applications" at bounding box center [457, 169] width 55 height 5
click at [481, 170] on span "Real-World Applications" at bounding box center [457, 169] width 55 height 5
type input "10"
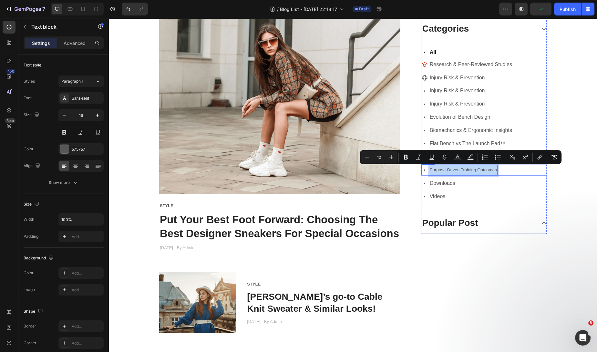
drag, startPoint x: 426, startPoint y: 169, endPoint x: 496, endPoint y: 170, distance: 69.8
click at [496, 170] on div "Icon Purpose-Driven Training Outcomes Text block 0 Row" at bounding box center [483, 170] width 125 height 11
click at [395, 158] on button "Plus" at bounding box center [392, 157] width 12 height 12
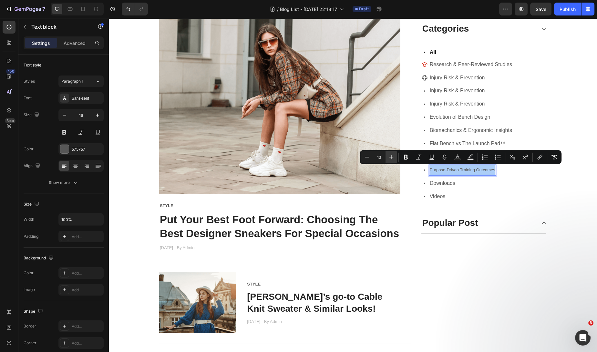
click at [395, 158] on button "Plus" at bounding box center [392, 157] width 12 height 12
type input "16"
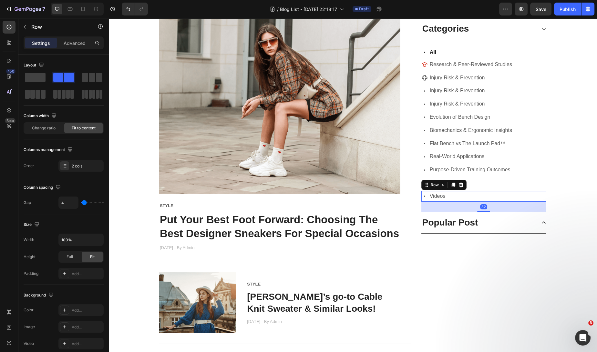
click at [531, 197] on div "Icon Videos Text block Row 32" at bounding box center [483, 196] width 125 height 11
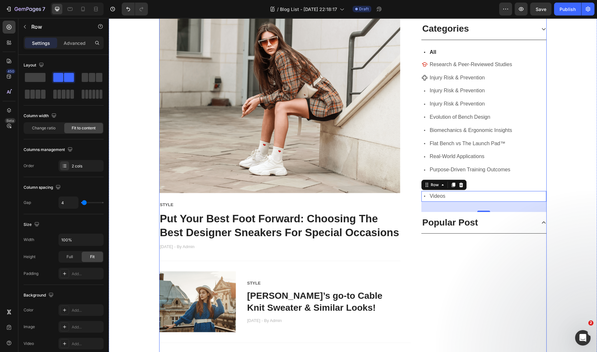
scroll to position [174, 0]
click at [422, 77] on icon at bounding box center [424, 78] width 6 height 6
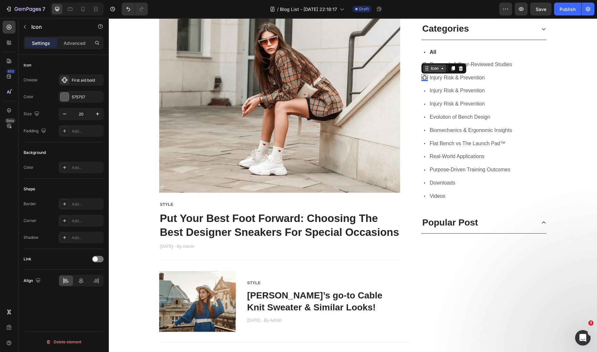
click at [424, 69] on icon at bounding box center [426, 68] width 5 height 5
click at [508, 86] on div "Icon Injury Risk & Prevention Text block Row" at bounding box center [483, 91] width 125 height 11
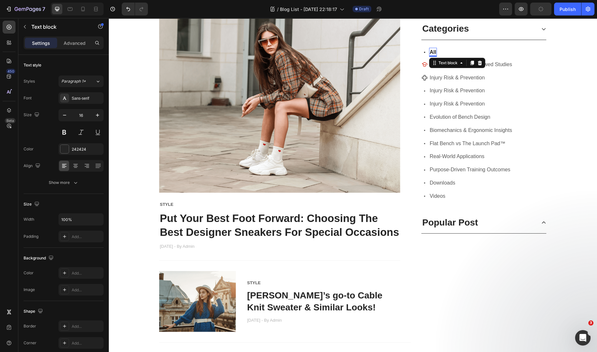
click at [430, 53] on p "All" at bounding box center [433, 52] width 6 height 8
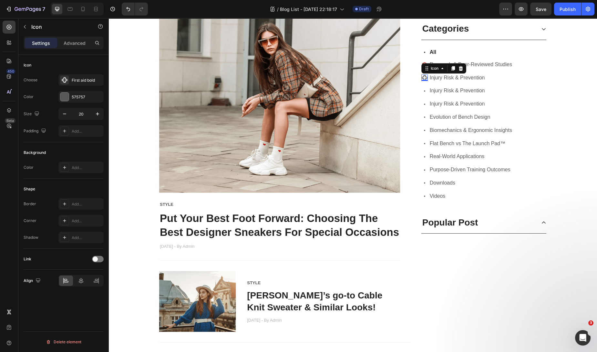
click at [422, 78] on div "Icon 0" at bounding box center [424, 78] width 6 height 6
click at [87, 79] on div "First aid bold" at bounding box center [87, 81] width 30 height 6
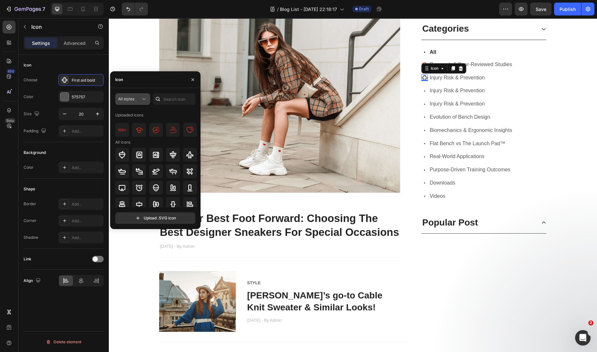
click at [142, 102] on button "All styles" at bounding box center [132, 99] width 35 height 12
click at [143, 102] on icon at bounding box center [144, 99] width 6 height 6
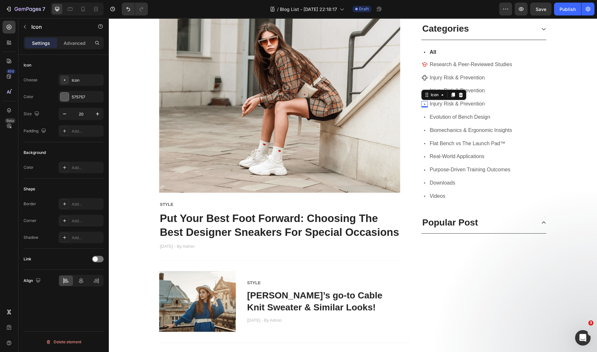
click at [424, 104] on icon at bounding box center [424, 104] width 6 height 6
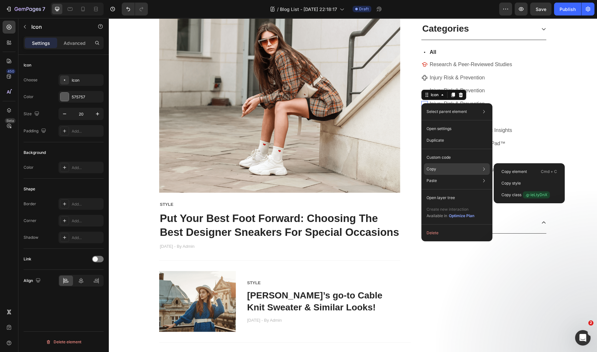
click at [440, 167] on div "Copy Copy element Cmd + C Copy style Copy class .g-ieLtyDnX" at bounding box center [457, 169] width 66 height 12
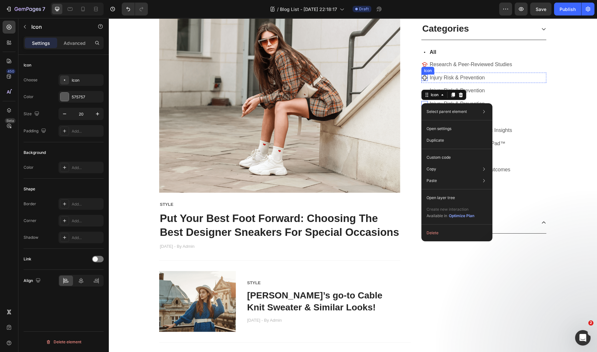
click at [422, 76] on icon at bounding box center [424, 78] width 6 height 6
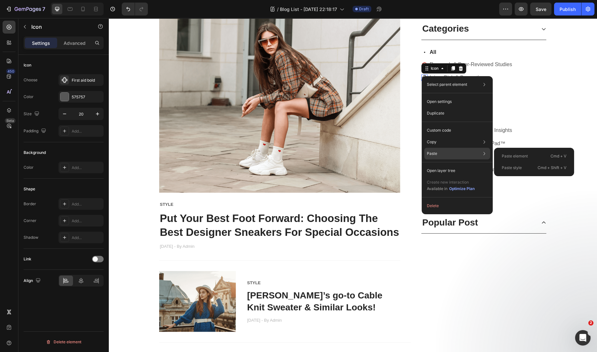
click at [437, 165] on div "Paste Paste element Cmd + V Paste style Cmd + Shift + V" at bounding box center [457, 171] width 66 height 12
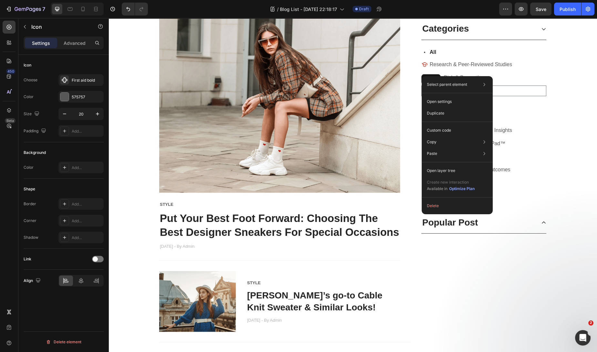
click at [520, 91] on div "Icon Injury Risk & Prevention Text block Row" at bounding box center [483, 91] width 125 height 11
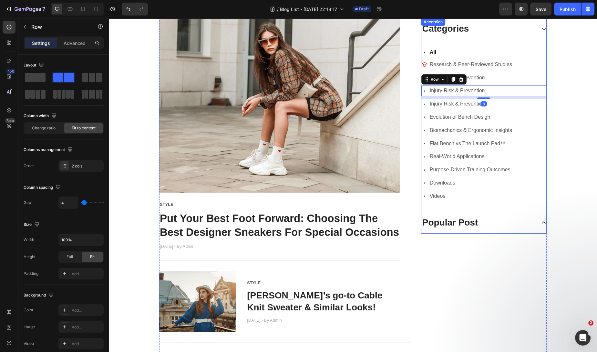
click at [431, 70] on div "Icon All Text block Row Icon Research & Peer-Reviewed Studies Text block Row Ic…" at bounding box center [483, 126] width 125 height 172
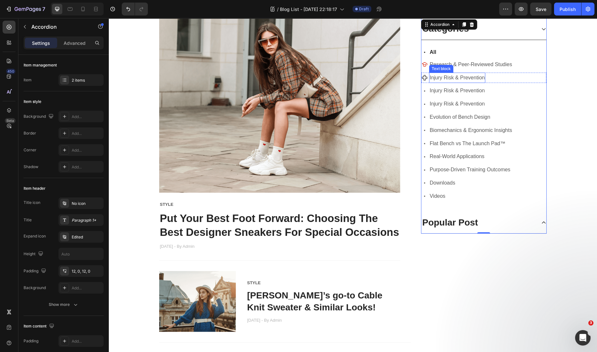
click at [477, 78] on span "Injury Risk & Prevention" at bounding box center [457, 77] width 55 height 5
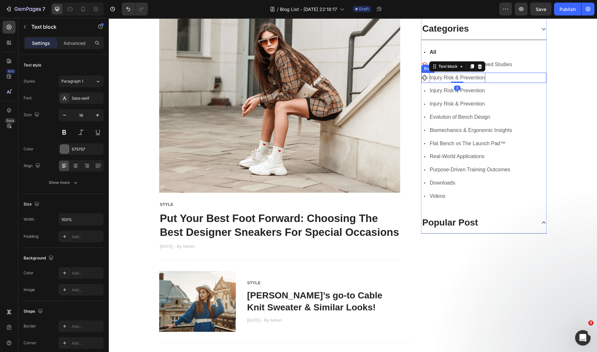
click at [508, 79] on div "Icon Injury Risk & Prevention Text block 0 Row" at bounding box center [483, 77] width 125 height 11
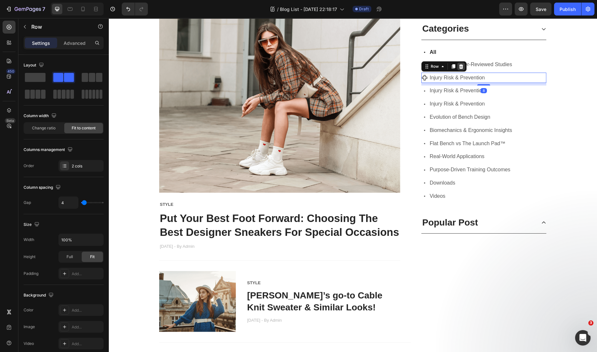
click at [460, 67] on icon at bounding box center [461, 66] width 5 height 5
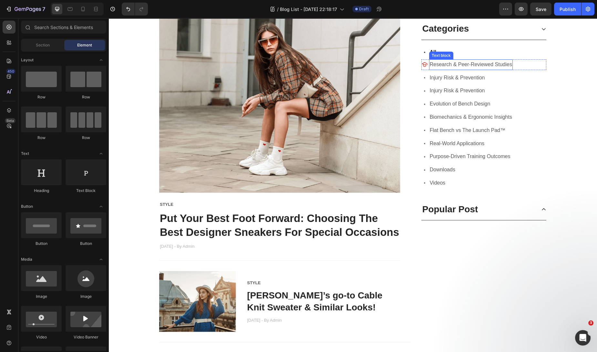
click at [435, 62] on span "Research & Peer-Reviewed Studies" at bounding box center [471, 63] width 82 height 5
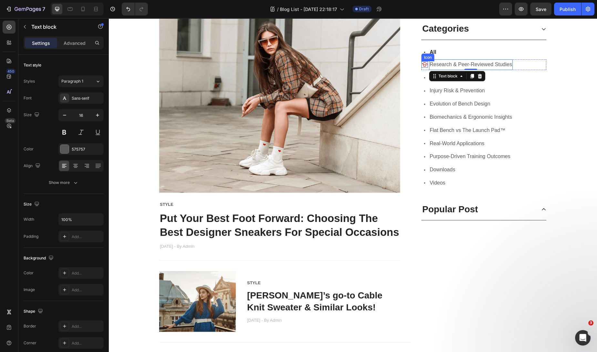
click at [422, 64] on icon at bounding box center [424, 64] width 5 height 4
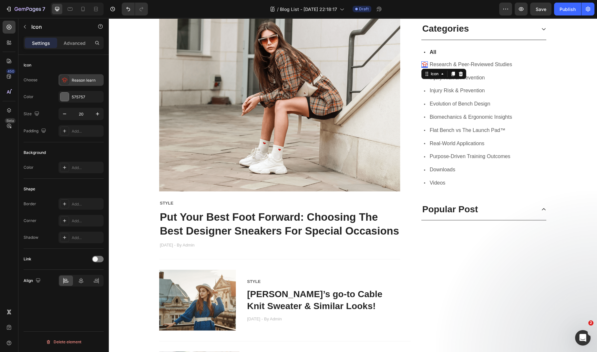
scroll to position [175, 0]
click at [82, 80] on div "Reason learn" at bounding box center [87, 81] width 30 height 6
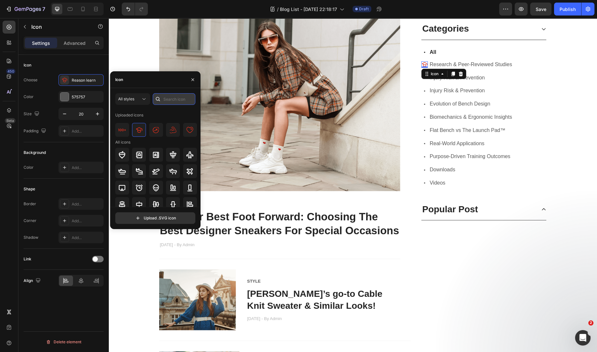
click at [180, 100] on input "text" at bounding box center [174, 99] width 43 height 12
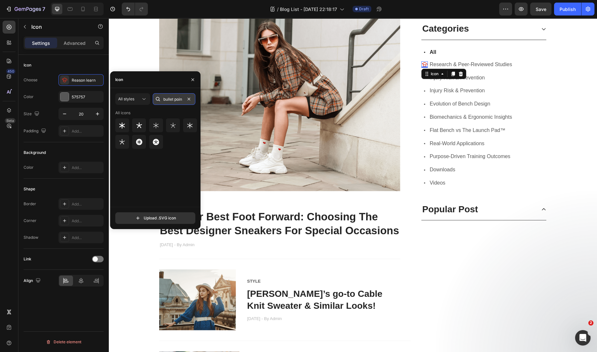
scroll to position [0, 0]
type input "b"
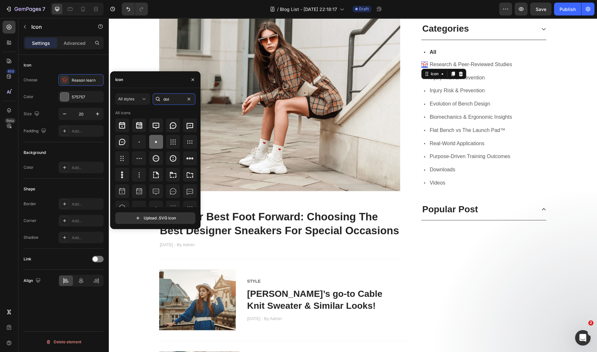
type input "dot"
click at [155, 144] on icon at bounding box center [156, 142] width 8 height 8
click at [458, 112] on div "Biomechanics & Ergonomic Insights" at bounding box center [471, 117] width 84 height 11
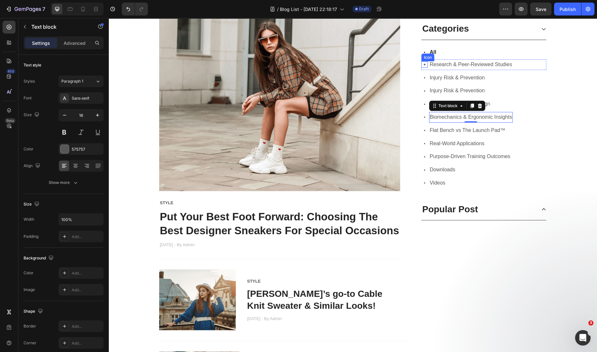
click at [424, 65] on icon at bounding box center [424, 64] width 6 height 6
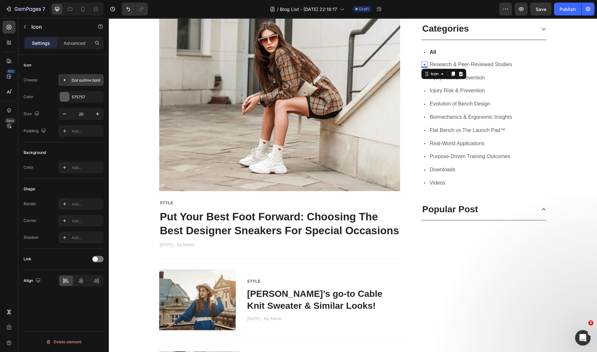
click at [62, 78] on icon at bounding box center [64, 80] width 6 height 6
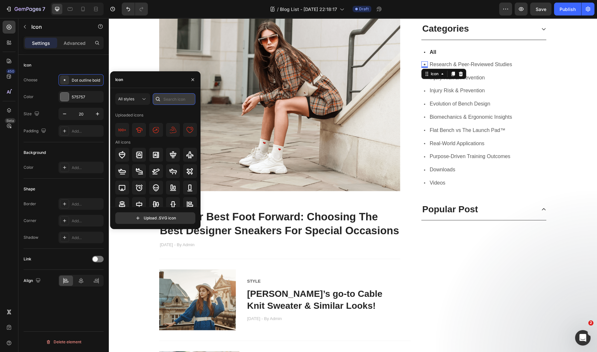
click at [182, 100] on input "text" at bounding box center [174, 99] width 43 height 12
type input "dot"
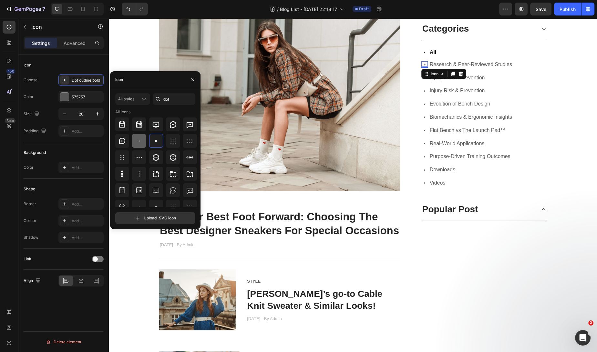
click at [136, 143] on icon at bounding box center [139, 141] width 8 height 8
click at [171, 100] on input "dot" at bounding box center [174, 99] width 43 height 12
click at [146, 100] on icon at bounding box center [144, 99] width 6 height 6
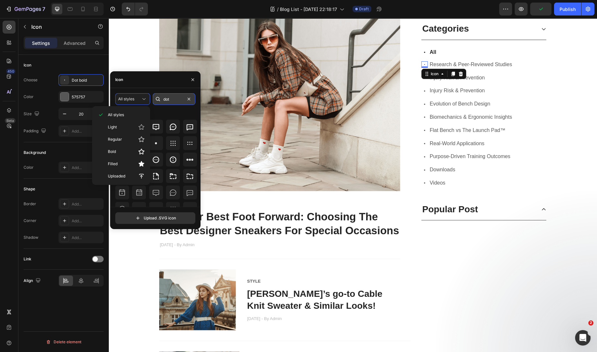
click at [182, 102] on input "dot" at bounding box center [174, 99] width 43 height 12
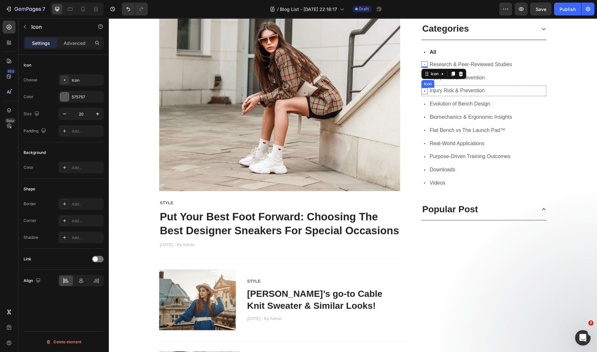
click at [424, 90] on icon at bounding box center [424, 90] width 1 height 1
click at [421, 63] on icon at bounding box center [424, 64] width 6 height 6
click at [89, 80] on div "Dot bold" at bounding box center [87, 81] width 30 height 6
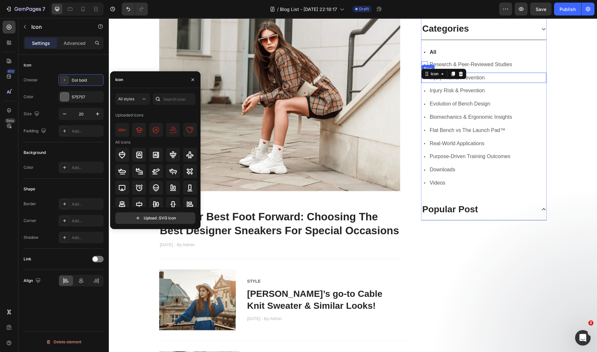
click at [510, 82] on div "Icon Injury Risk & Prevention Text block Row" at bounding box center [483, 77] width 125 height 11
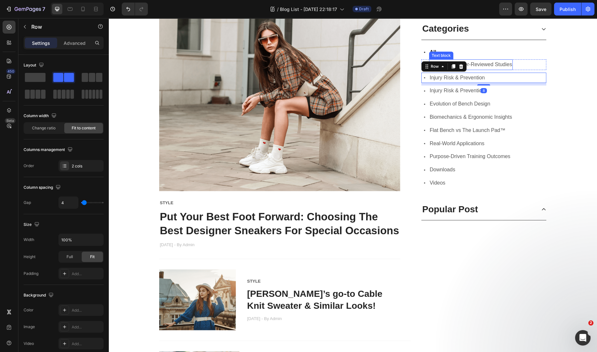
click at [507, 63] on span "Research & Peer-Reviewed Studies" at bounding box center [471, 63] width 82 height 5
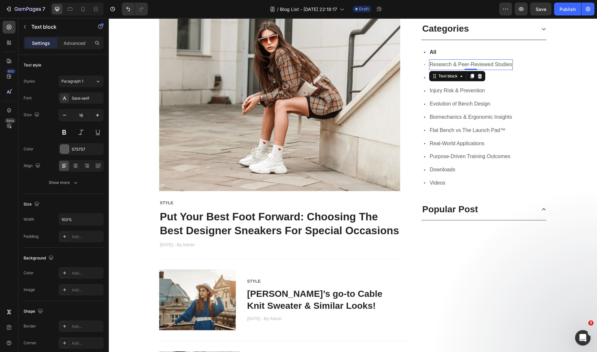
click at [507, 63] on span "Research & Peer-Reviewed Studies" at bounding box center [471, 63] width 82 height 5
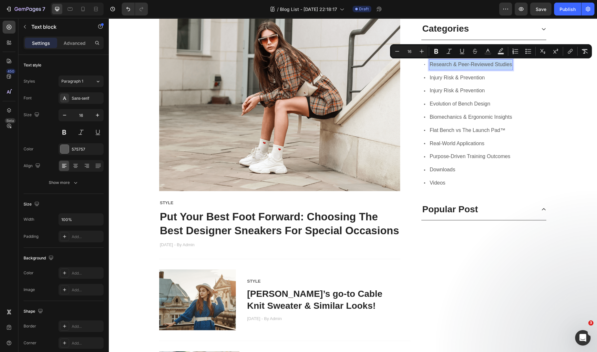
click at [430, 66] on span "Research & Peer-Reviewed Studies" at bounding box center [471, 63] width 82 height 5
copy span "Research & Peer-Reviewed Studies"
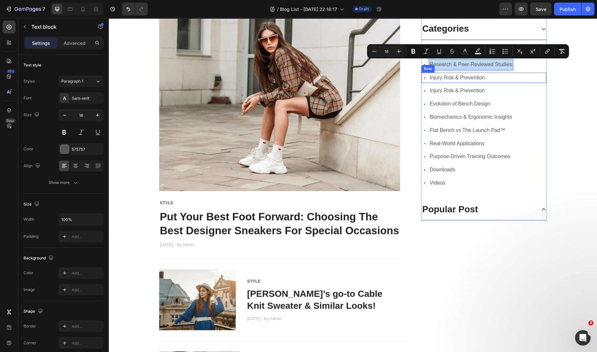
click at [513, 75] on div "Icon Injury Risk & Prevention Text block Row" at bounding box center [483, 77] width 125 height 11
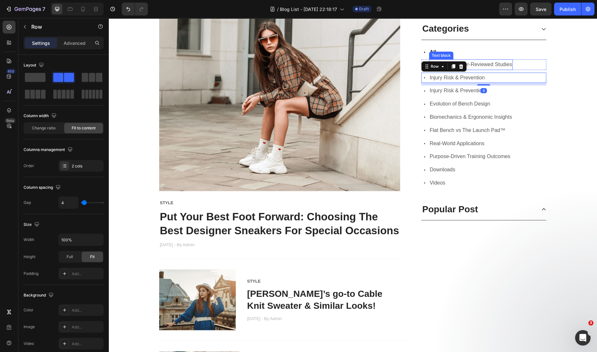
click at [500, 64] on span "Research & Peer-Reviewed Studies" at bounding box center [471, 63] width 82 height 5
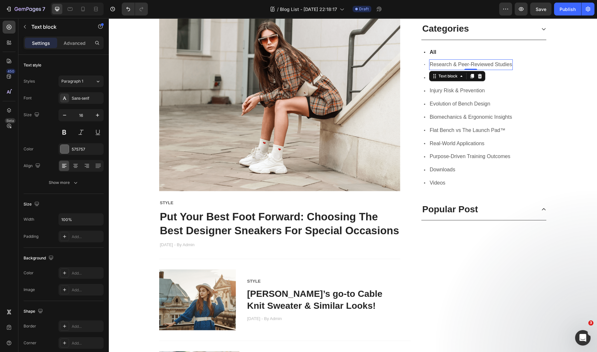
click at [480, 77] on div at bounding box center [480, 76] width 8 height 8
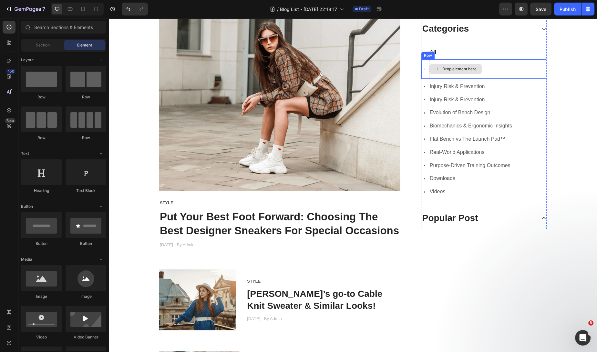
click at [463, 68] on div "Drop element here" at bounding box center [459, 68] width 34 height 5
click at [522, 67] on div "Icon Drop element here Row" at bounding box center [483, 68] width 125 height 19
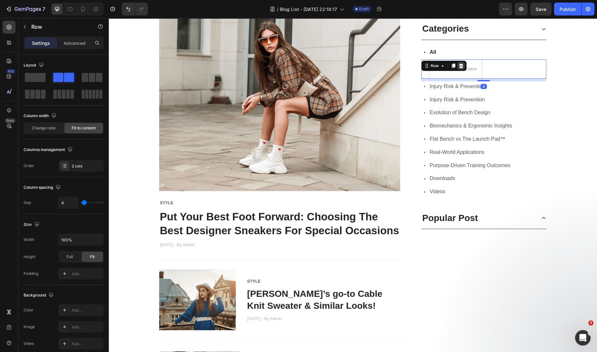
click at [459, 65] on icon at bounding box center [461, 65] width 4 height 5
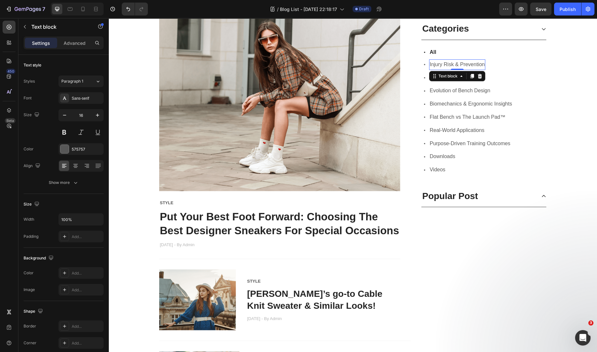
click at [462, 62] on span "Injury Risk & Prevention" at bounding box center [457, 63] width 55 height 5
click at [528, 61] on div "Icon Injury Risk & Prevention Text block 0 Row" at bounding box center [483, 64] width 125 height 11
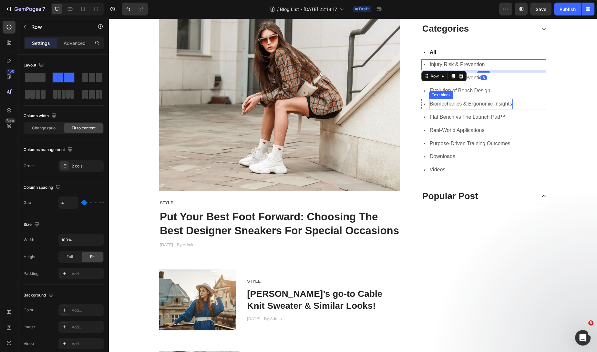
click at [507, 100] on p "Biomechanics & Ergonomic Insights" at bounding box center [471, 103] width 82 height 9
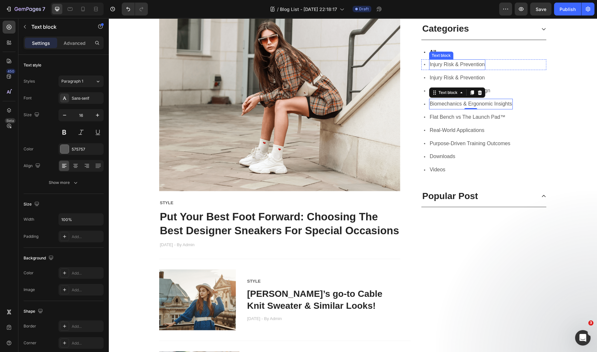
click at [475, 66] on span "Injury Risk & Prevention" at bounding box center [457, 63] width 55 height 5
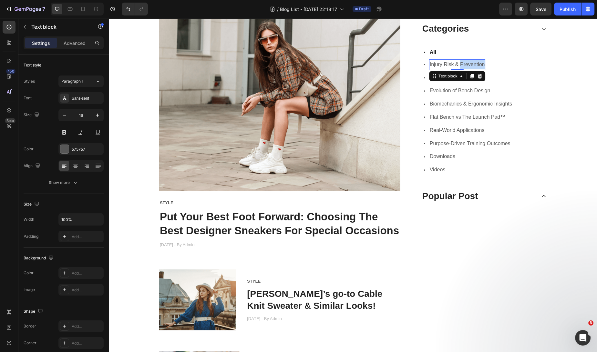
click at [475, 66] on span "Injury Risk & Prevention" at bounding box center [457, 63] width 55 height 5
drag, startPoint x: 429, startPoint y: 64, endPoint x: 484, endPoint y: 67, distance: 55.0
click at [484, 67] on div "Icon Injury Risk & Prevention Text block 0 Row" at bounding box center [483, 64] width 125 height 11
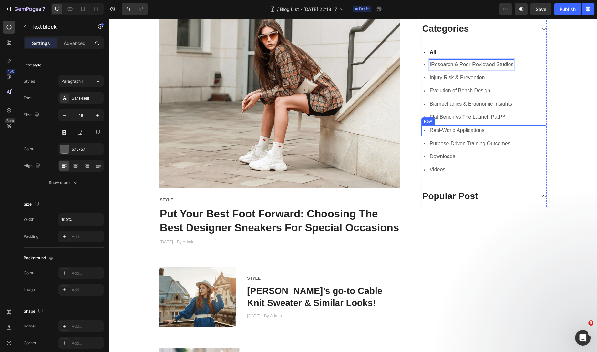
click at [502, 130] on div "Icon Real-World Applications Text block Row" at bounding box center [483, 130] width 125 height 11
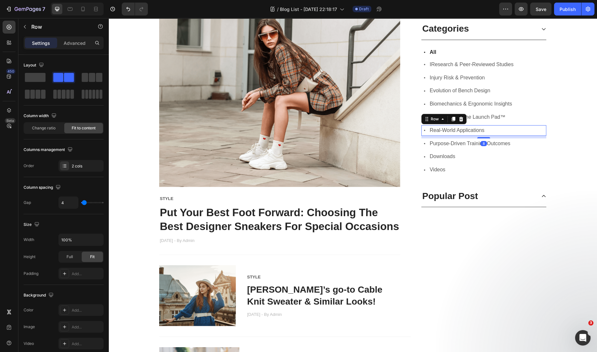
scroll to position [180, 0]
click at [433, 63] on span "IResearch & Peer-Reviewed Studies" at bounding box center [472, 63] width 84 height 5
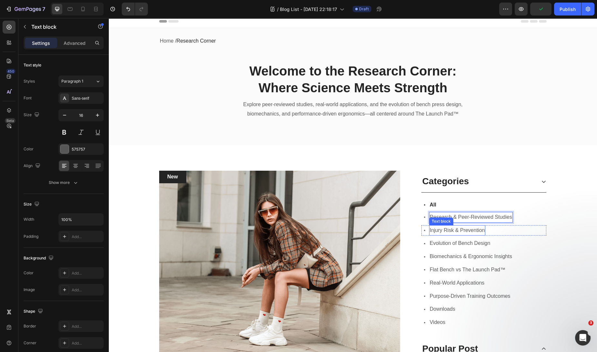
scroll to position [0, 0]
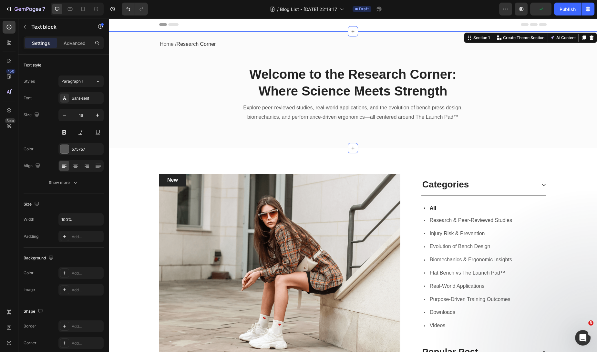
click at [479, 134] on div "Home / Research Corner Text block Row Welcome to the Research Corner: Where Sci…" at bounding box center [353, 89] width 488 height 117
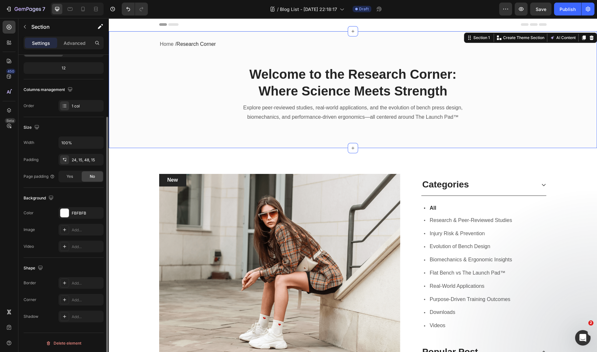
scroll to position [77, 0]
click at [7, 57] on div at bounding box center [9, 61] width 13 height 13
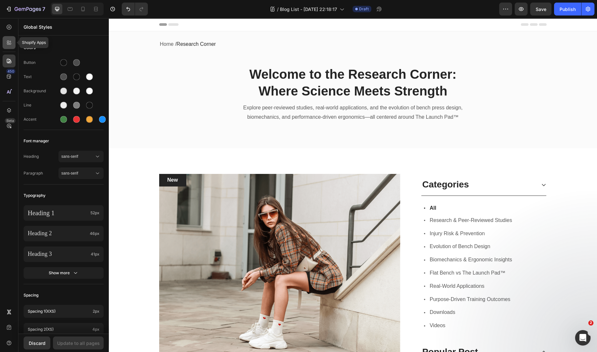
click at [7, 48] on div at bounding box center [9, 42] width 13 height 13
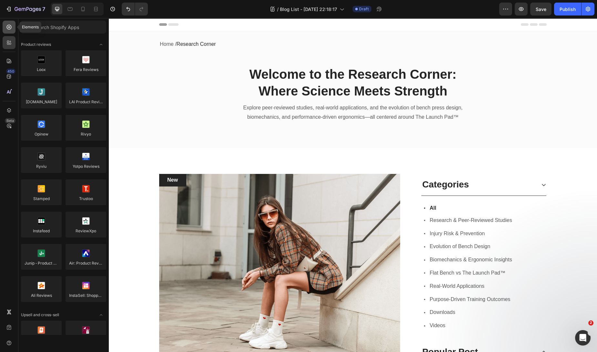
click at [7, 29] on icon at bounding box center [9, 27] width 6 height 6
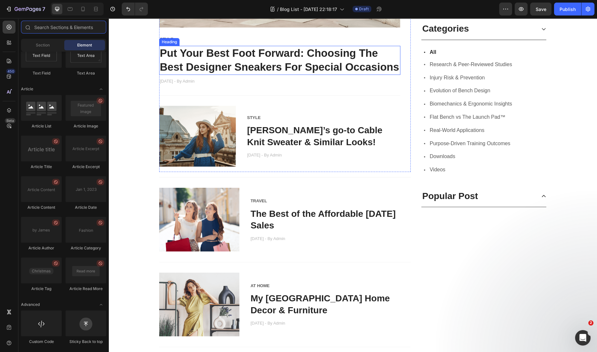
scroll to position [346, 0]
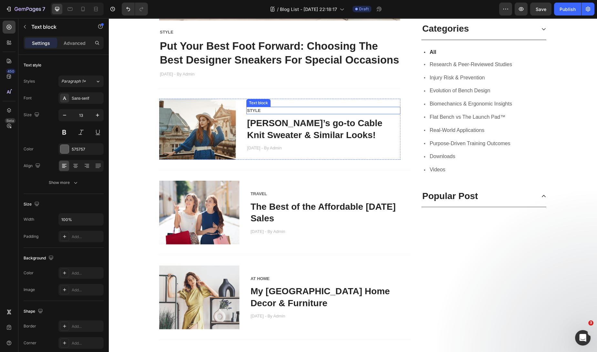
click at [307, 112] on div "STYLE" at bounding box center [323, 111] width 154 height 8
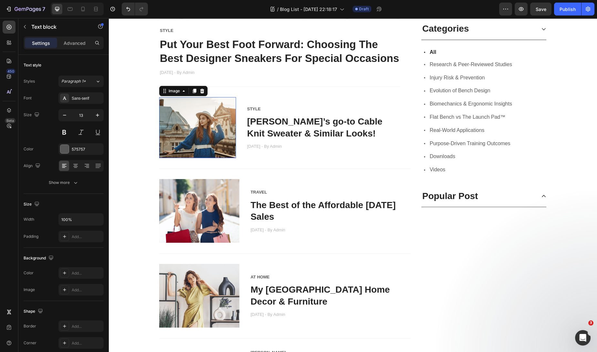
click at [205, 121] on img at bounding box center [197, 127] width 77 height 61
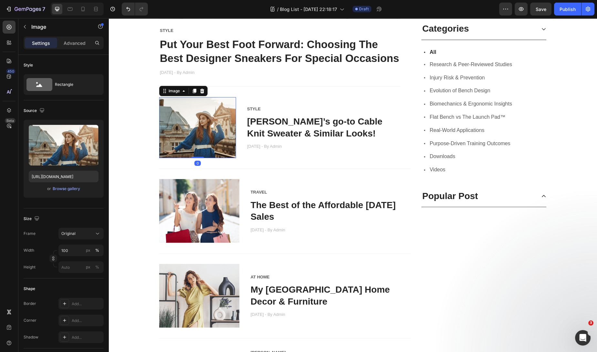
scroll to position [349, 0]
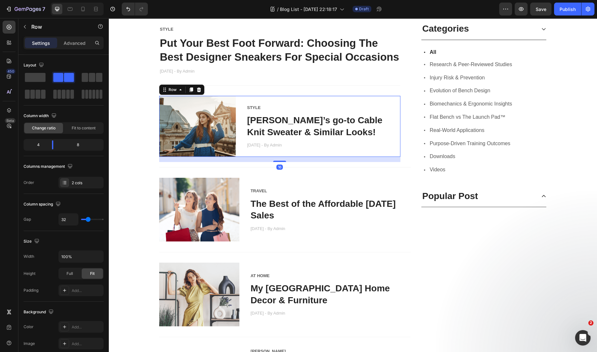
click at [307, 97] on div "STYLE Text block Danielle’s go-to Cable Knit Sweater & Similar Looks! Heading N…" at bounding box center [323, 126] width 154 height 61
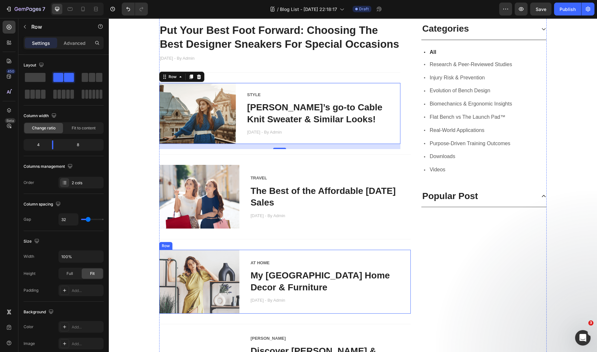
scroll to position [395, 0]
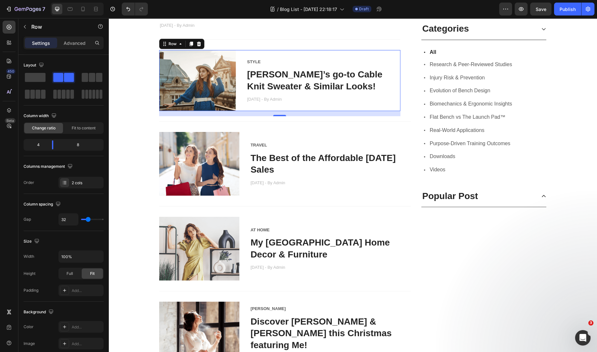
click at [296, 52] on div "STYLE Text block Danielle’s go-to Cable Knit Sweater & Similar Looks! Heading N…" at bounding box center [323, 80] width 154 height 61
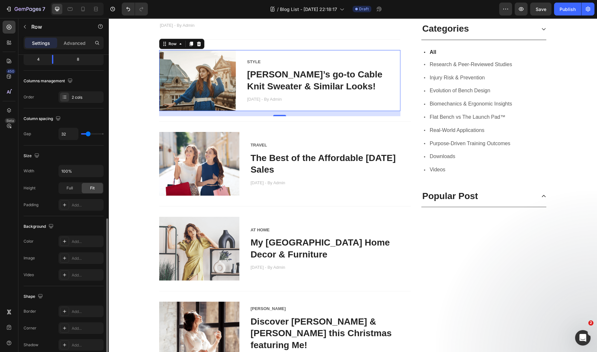
scroll to position [0, 0]
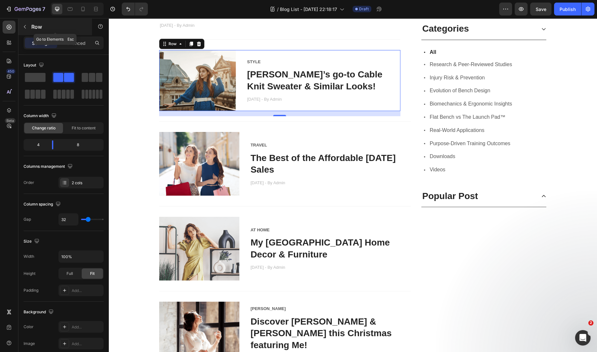
click at [25, 28] on icon "button" at bounding box center [24, 26] width 5 height 5
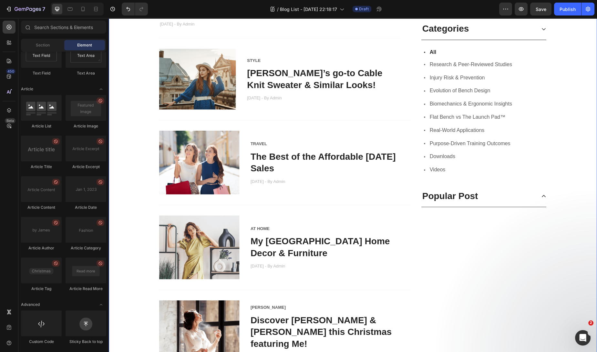
scroll to position [396, 0]
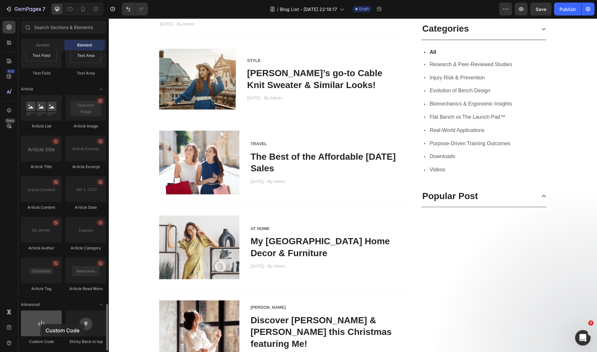
click at [40, 324] on div at bounding box center [41, 324] width 41 height 26
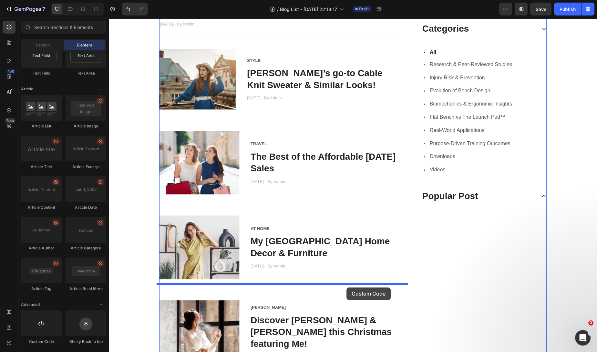
drag, startPoint x: 158, startPoint y: 345, endPoint x: 346, endPoint y: 288, distance: 197.1
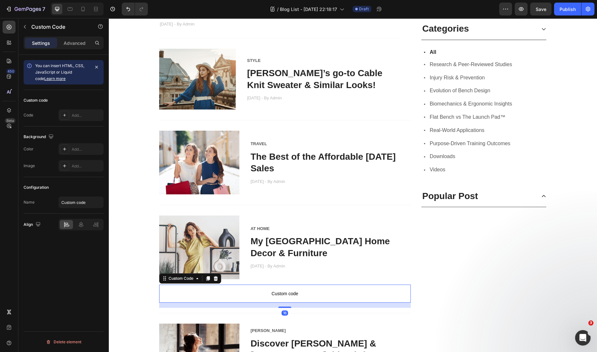
click at [328, 292] on span "Custom code" at bounding box center [285, 294] width 252 height 8
click at [77, 113] on div "Add..." at bounding box center [87, 116] width 30 height 6
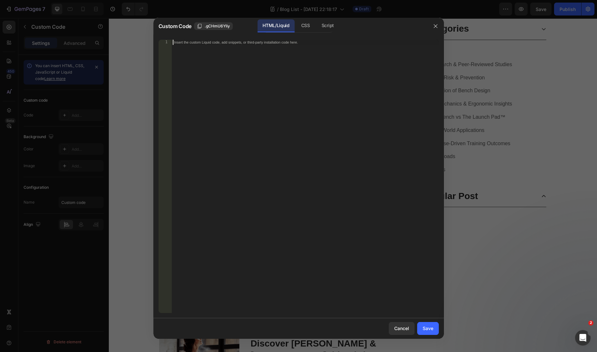
click at [237, 43] on div "Insert the custom Liquid code, add snippets, or third-party installation code h…" at bounding box center [291, 42] width 235 height 5
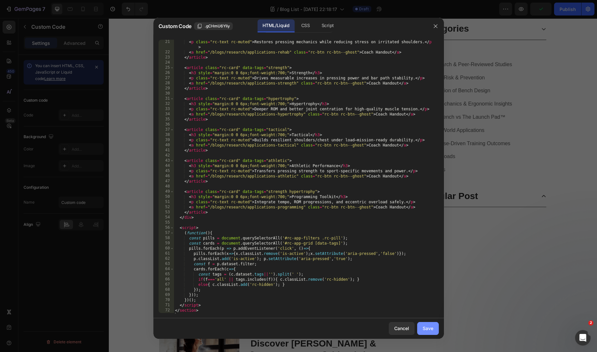
click at [427, 330] on div "Save" at bounding box center [428, 328] width 11 height 7
type textarea "</section>"
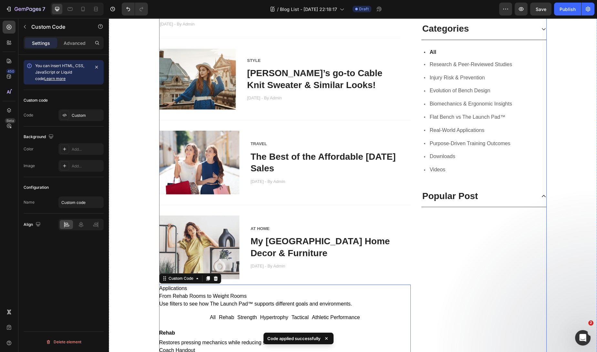
click at [372, 279] on div "New Text block Row Image Row STYLE Text block Put Your Best Foot Forward: Choos…" at bounding box center [285, 224] width 252 height 893
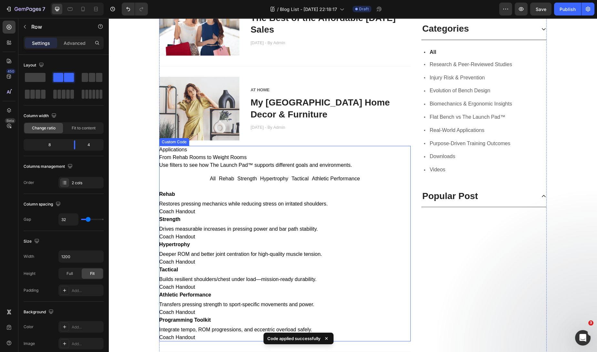
scroll to position [590, 0]
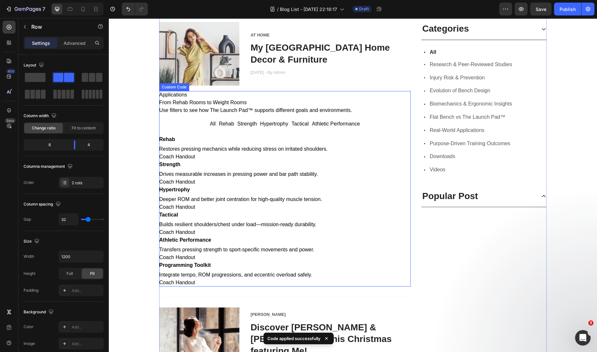
click at [294, 201] on p "Deeper ROM and better joint centration for high-quality muscle tension." at bounding box center [285, 200] width 252 height 8
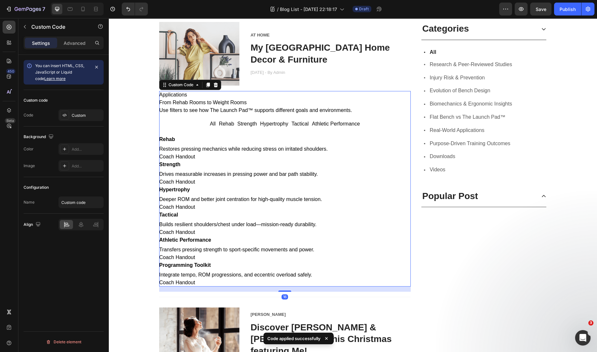
click at [216, 124] on div "All Rehab Strength Hypertrophy Tactical Athletic Performance" at bounding box center [285, 124] width 252 height 8
click at [210, 124] on button "All" at bounding box center [213, 124] width 6 height 8
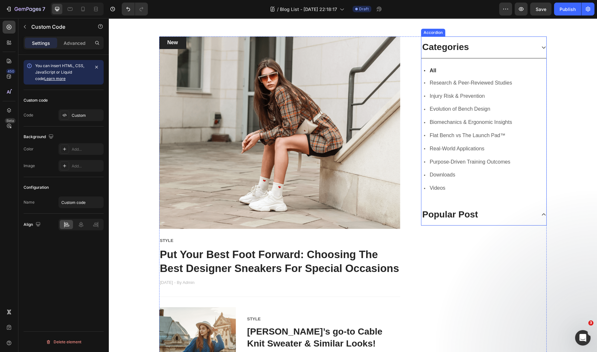
scroll to position [138, 0]
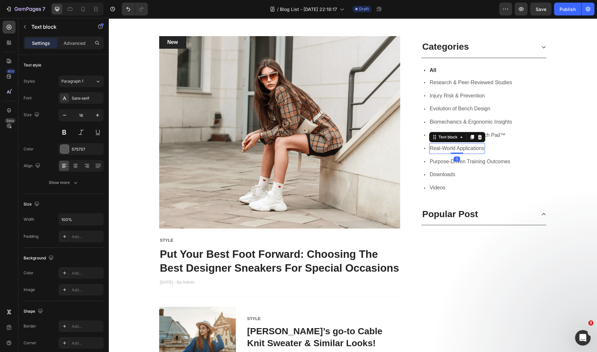
click at [468, 149] on span "Real-World Applications" at bounding box center [457, 148] width 55 height 5
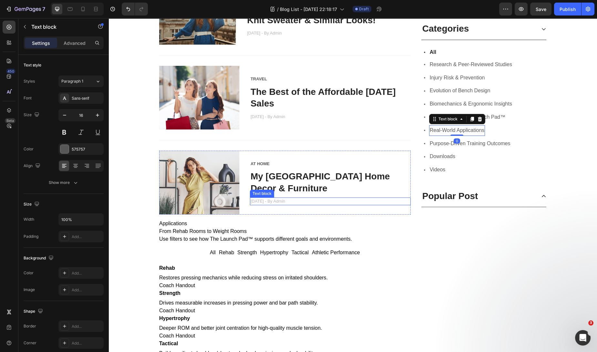
scroll to position [538, 0]
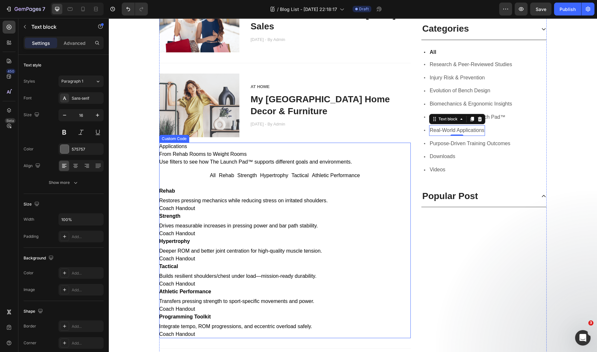
click at [177, 145] on div "Applications" at bounding box center [285, 147] width 252 height 8
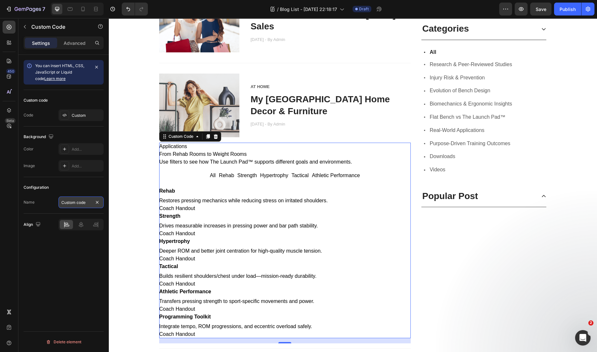
click at [77, 205] on input "Custom code" at bounding box center [80, 203] width 45 height 12
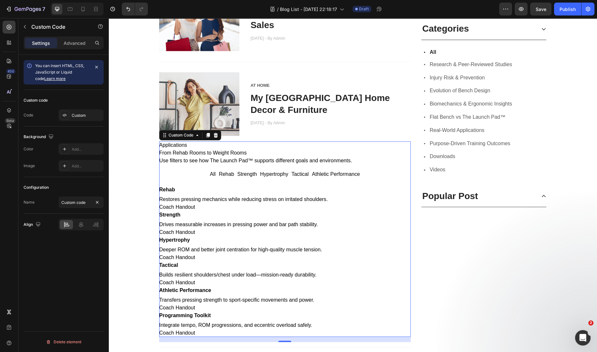
click at [226, 171] on button "Rehab" at bounding box center [226, 175] width 15 height 8
click at [68, 45] on p "Advanced" at bounding box center [75, 43] width 22 height 7
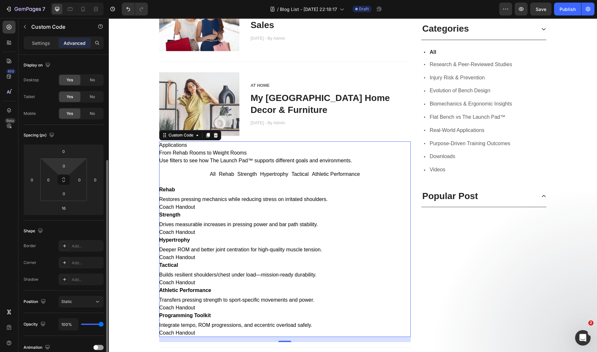
scroll to position [113, 0]
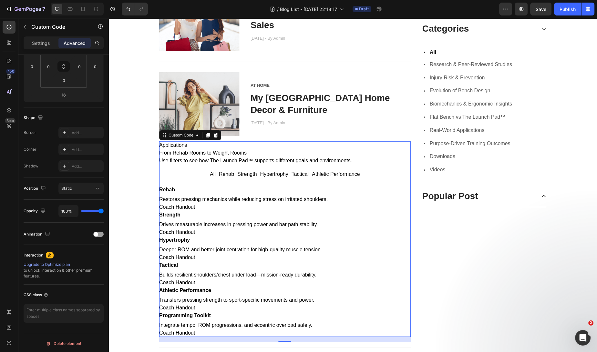
click at [369, 150] on h2 "From Rehab Rooms to Weight Rooms" at bounding box center [285, 153] width 252 height 8
